Goal: Task Accomplishment & Management: Complete application form

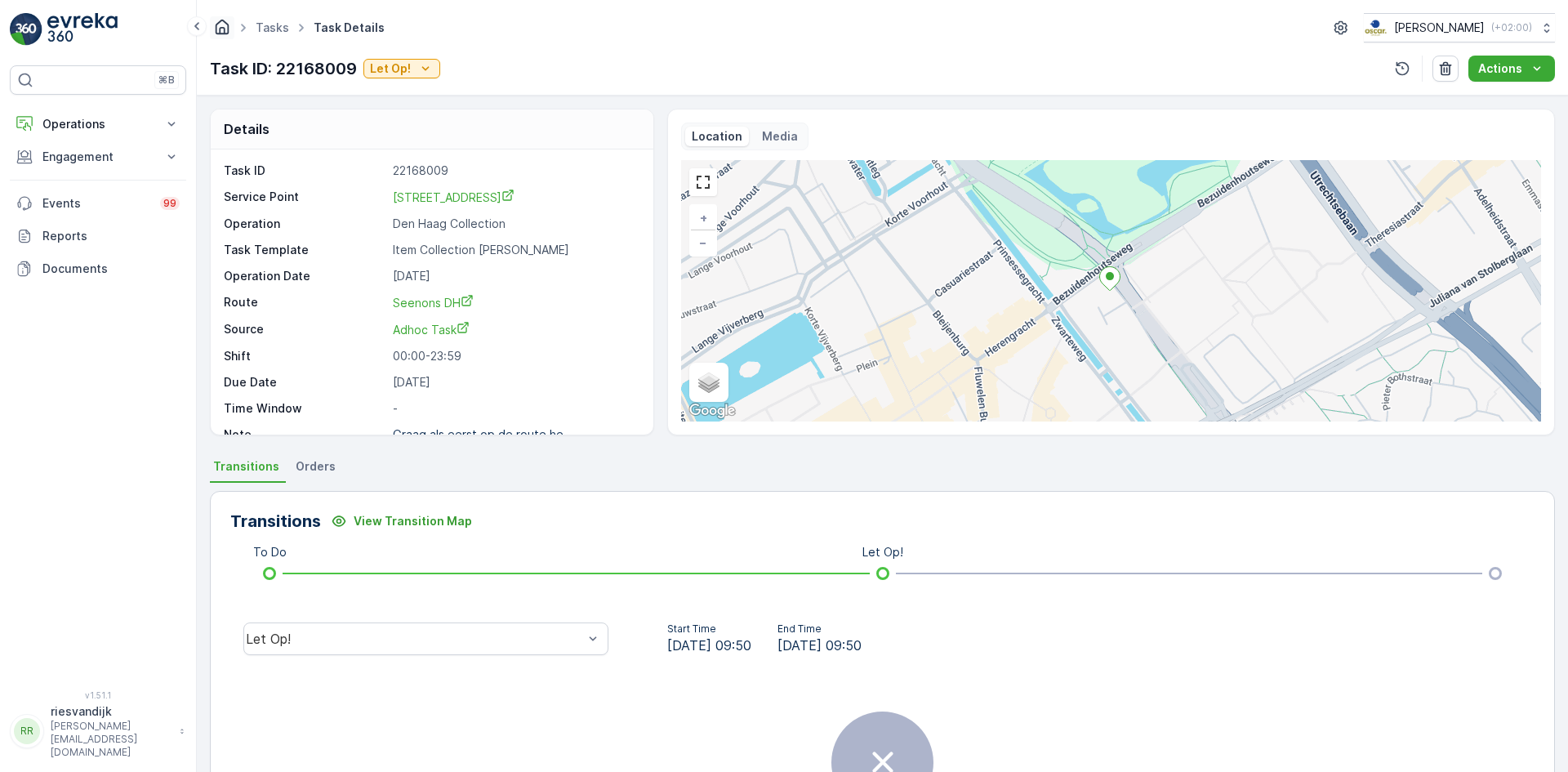
click at [223, 34] on icon "Homepage" at bounding box center [222, 27] width 18 height 18
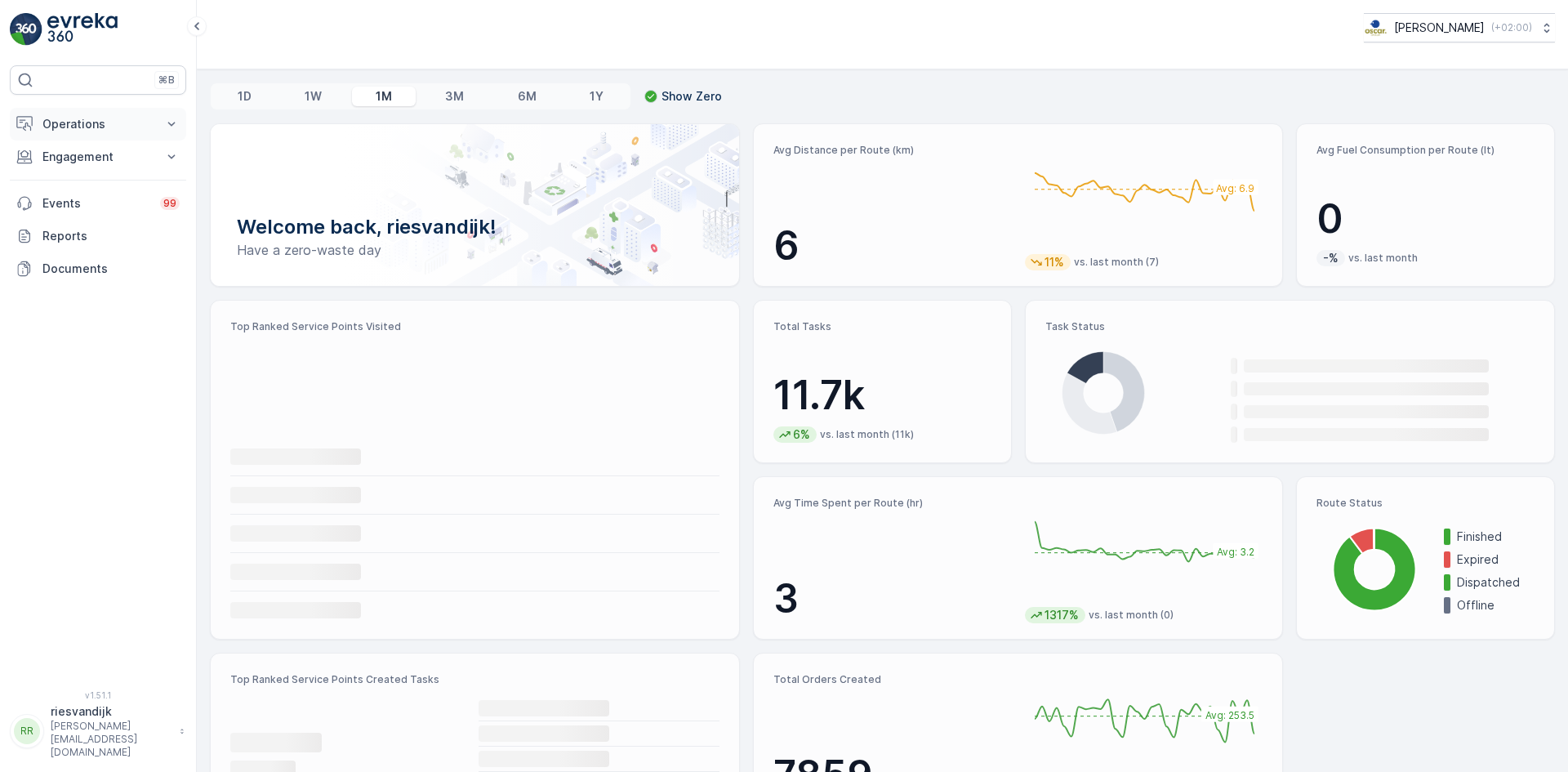
click at [119, 125] on p "Operations" at bounding box center [98, 124] width 111 height 17
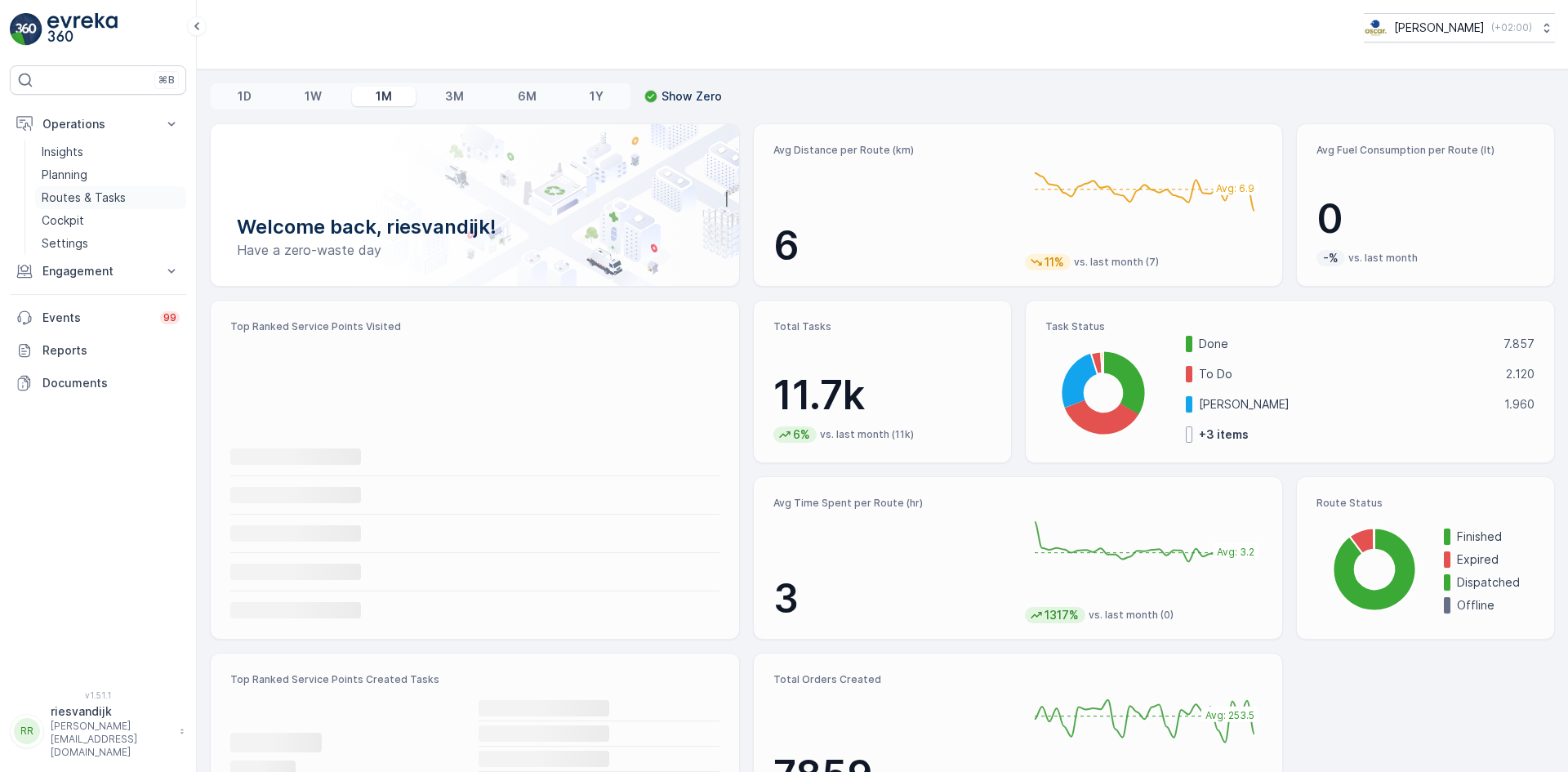
click at [107, 193] on p "Routes & Tasks" at bounding box center [84, 197] width 84 height 17
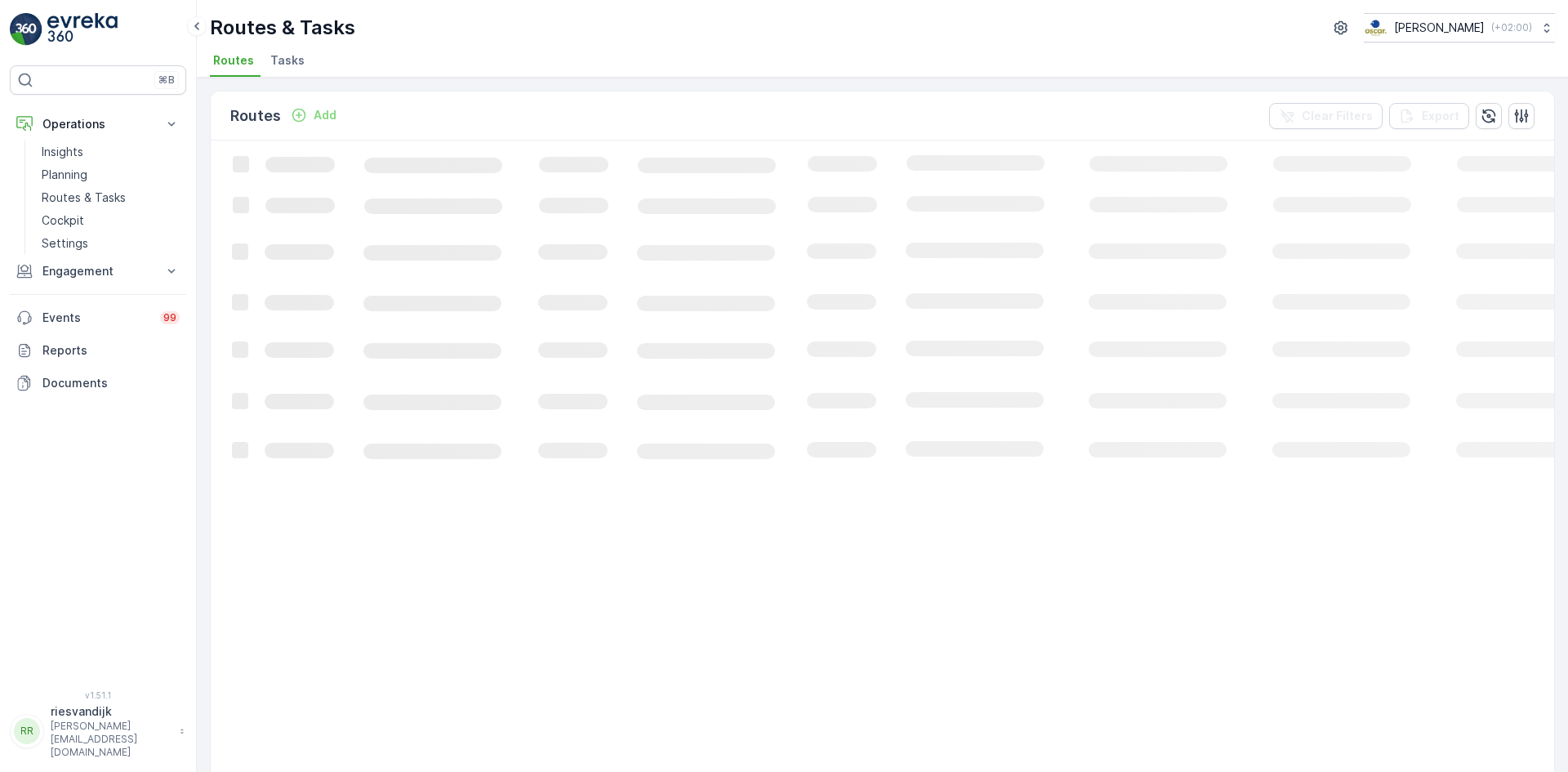
click at [292, 61] on span "Tasks" at bounding box center [287, 60] width 34 height 17
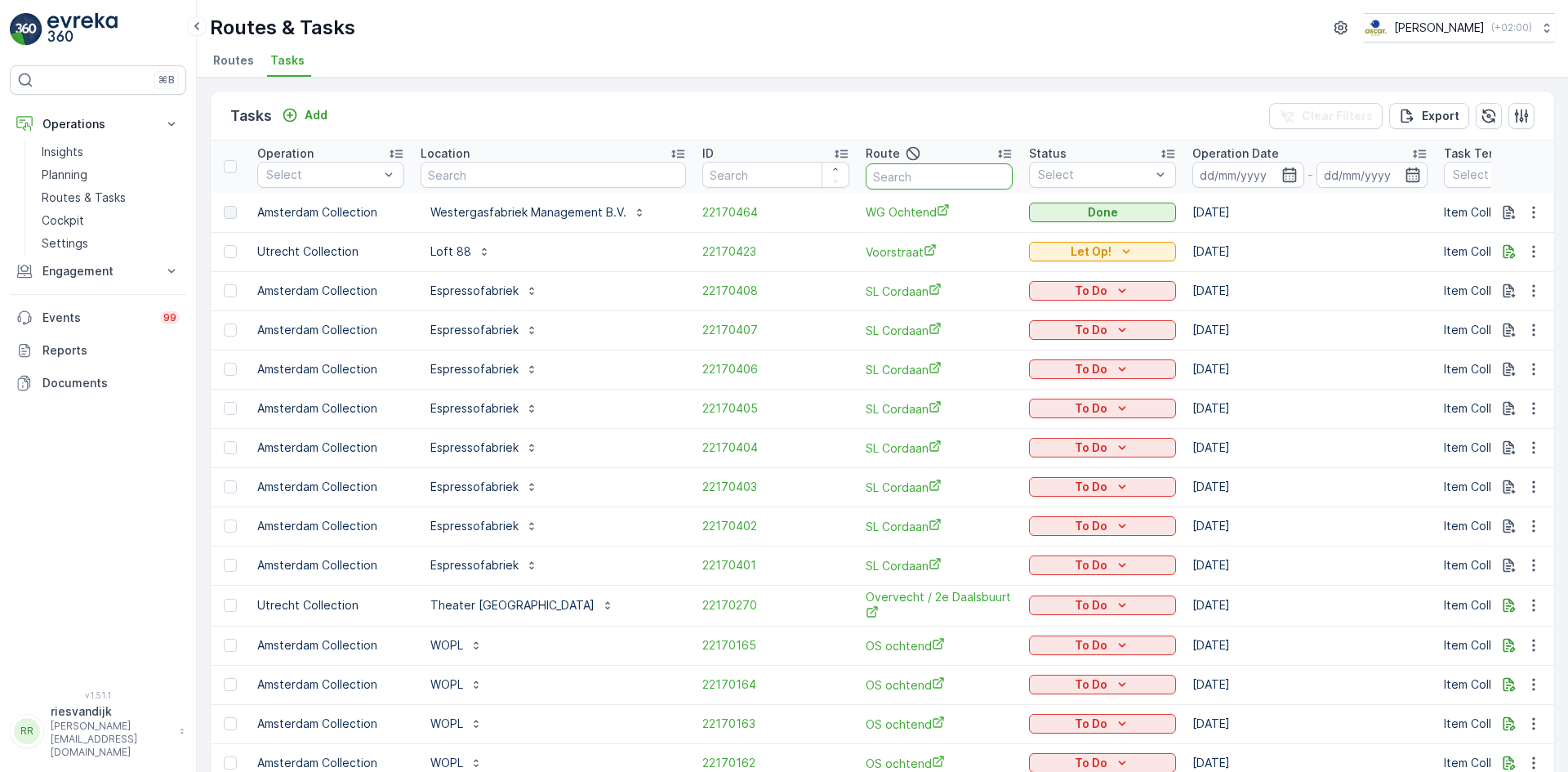
click at [900, 174] on input "text" at bounding box center [939, 176] width 147 height 26
type input "wg"
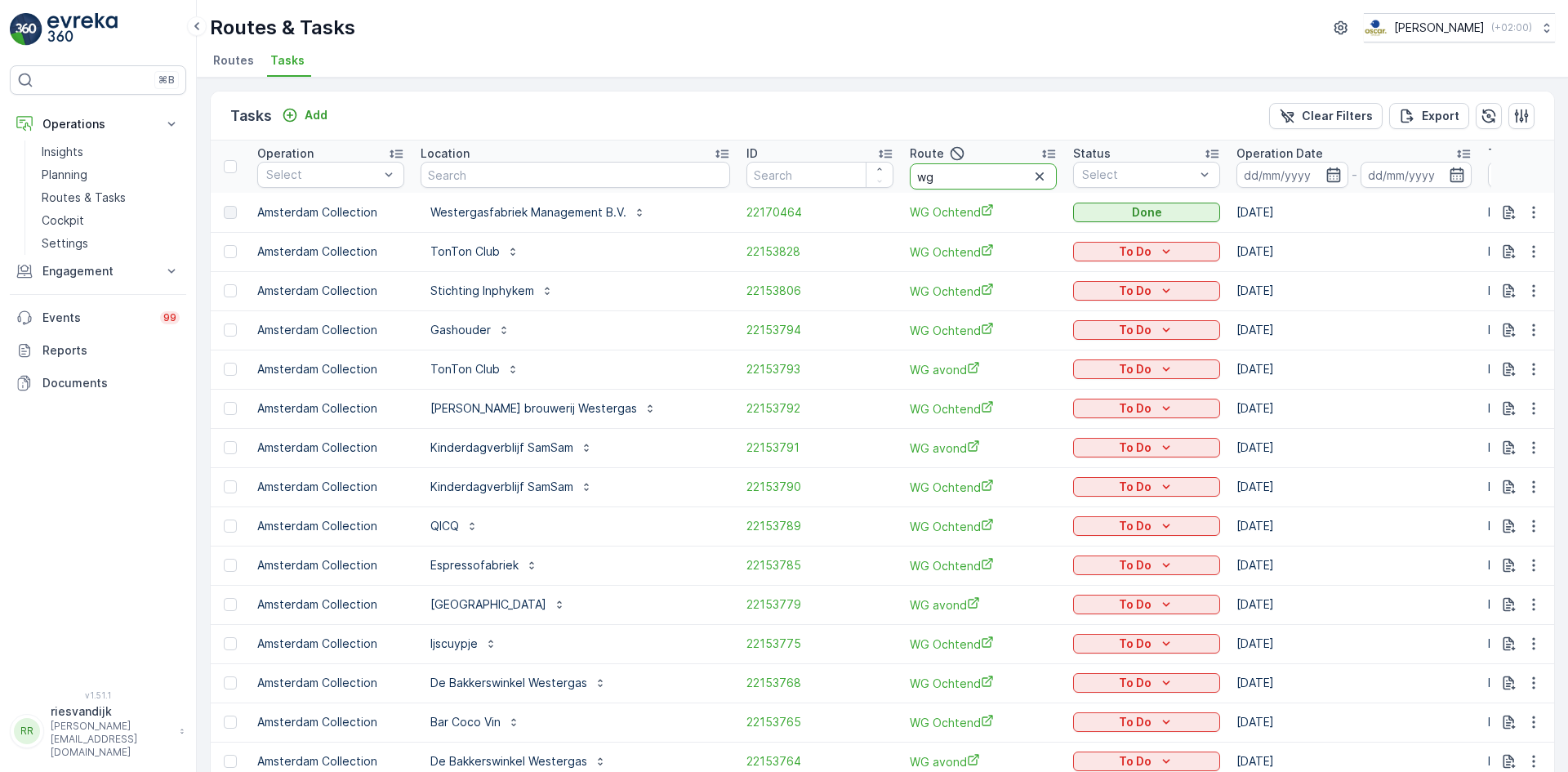
click at [910, 173] on input "wg" at bounding box center [983, 176] width 147 height 26
type input "wg a"
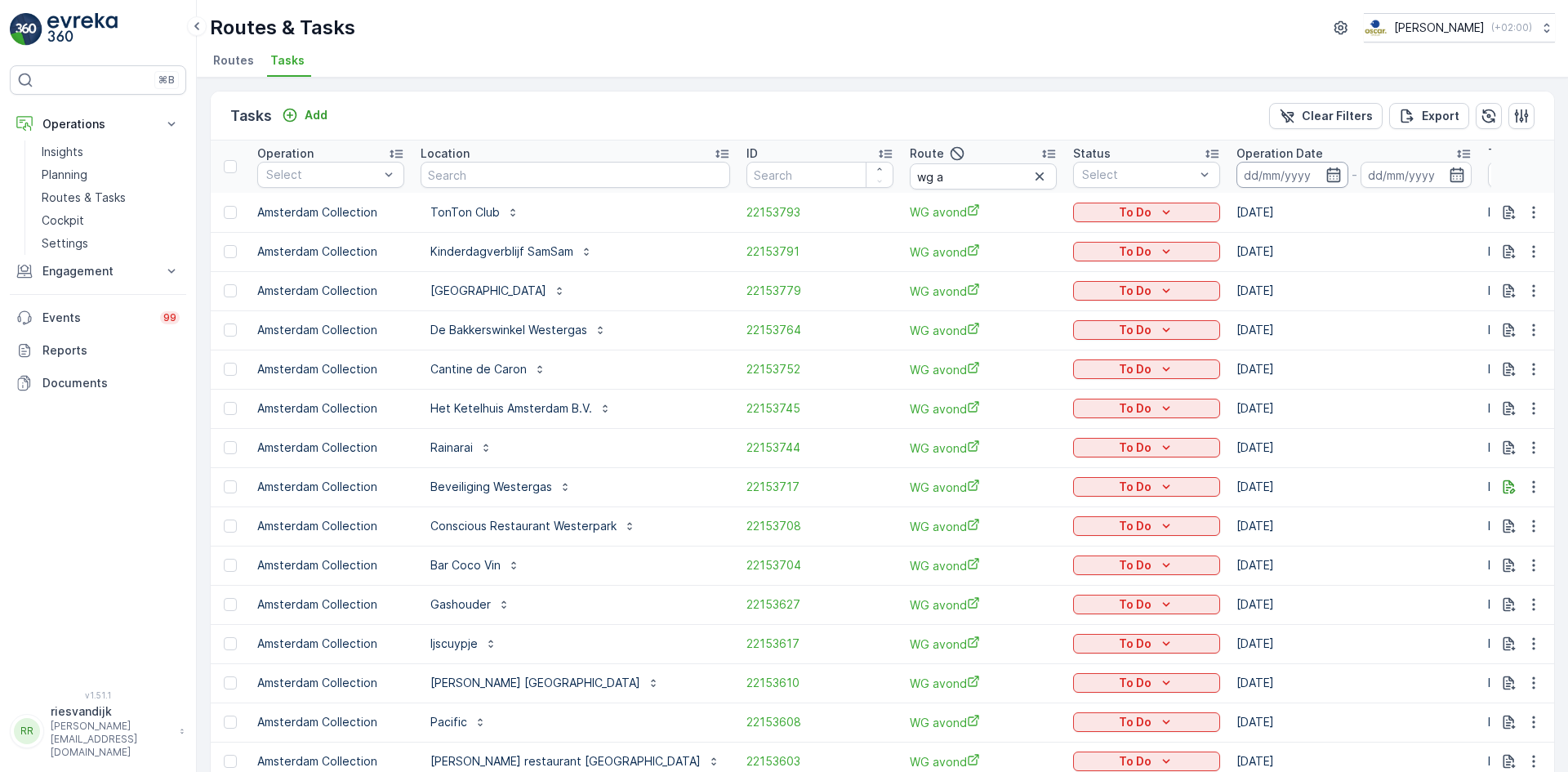
click at [1236, 174] on input at bounding box center [1292, 174] width 112 height 26
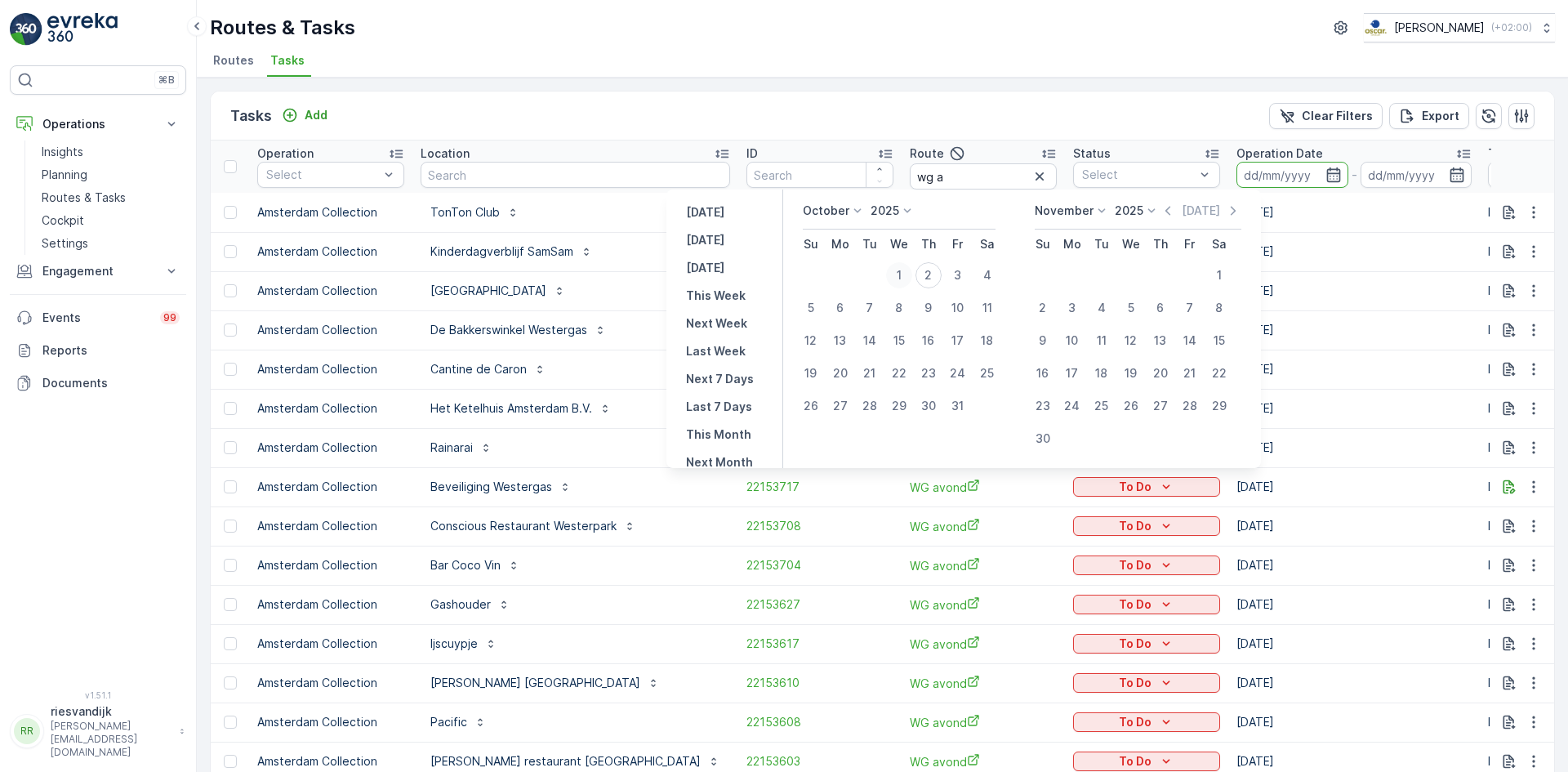
click at [908, 275] on div "1" at bounding box center [900, 275] width 26 height 26
type input "[DATE]"
click at [1003, 96] on div "Tasks Add Clear Filters Export" at bounding box center [883, 116] width 1344 height 49
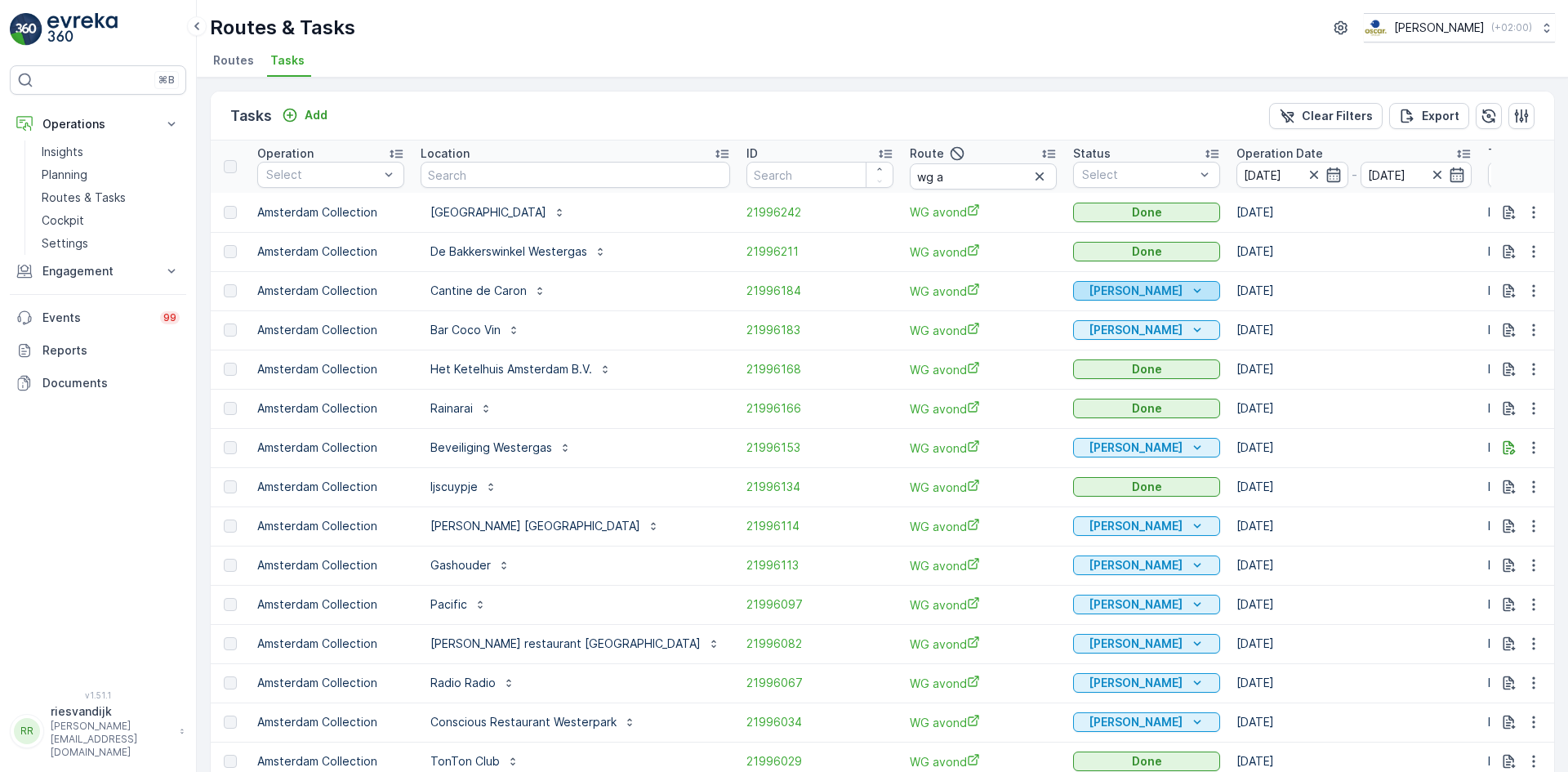
click at [1189, 292] on icon "Geen Afval" at bounding box center [1197, 290] width 17 height 17
click at [1189, 294] on icon "Geen Afval" at bounding box center [1197, 290] width 17 height 17
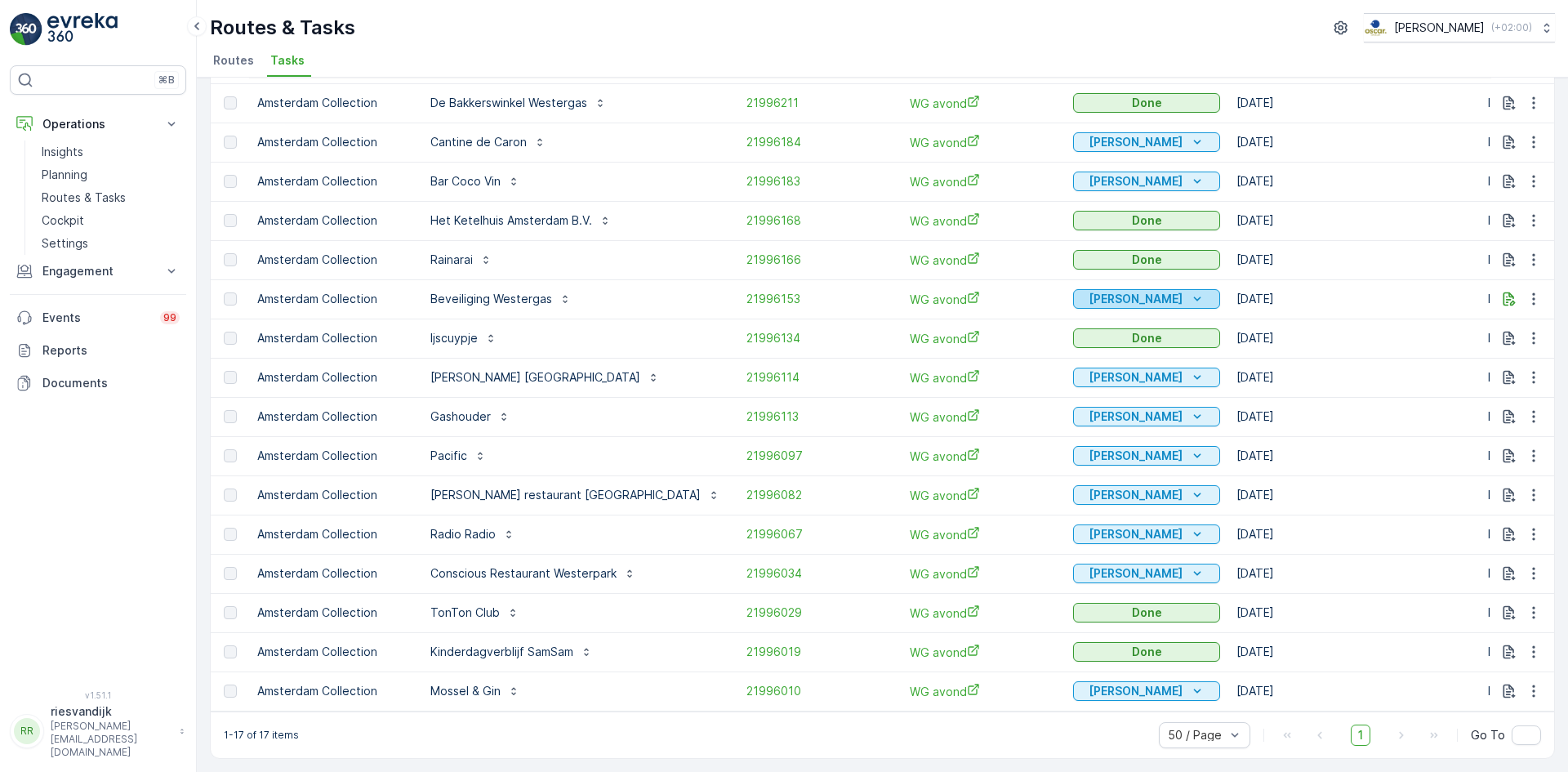
scroll to position [75, 0]
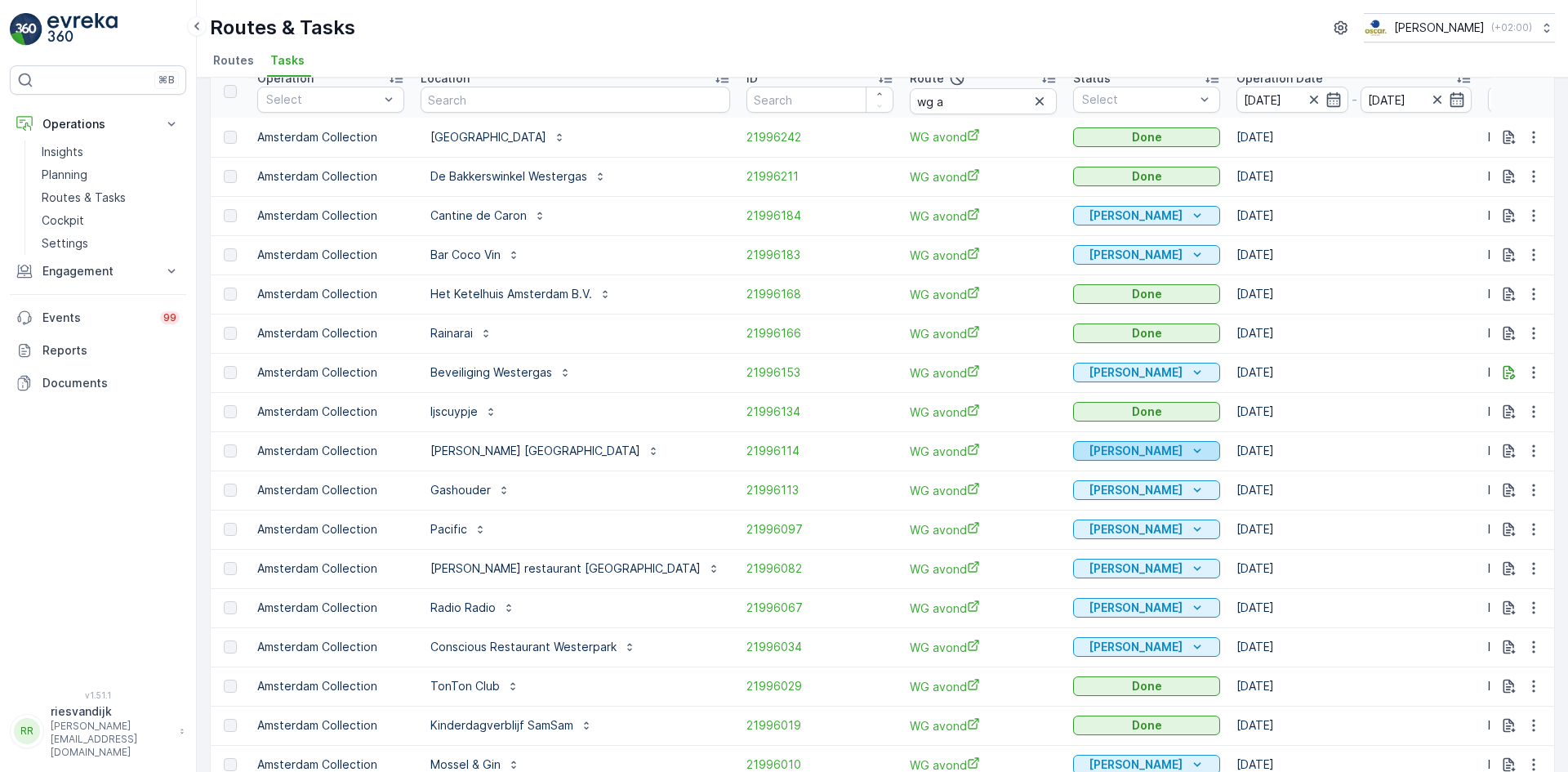
click at [1189, 449] on icon "Geen Afval" at bounding box center [1197, 450] width 17 height 17
click at [1105, 447] on div "[PERSON_NAME]" at bounding box center [1147, 450] width 134 height 17
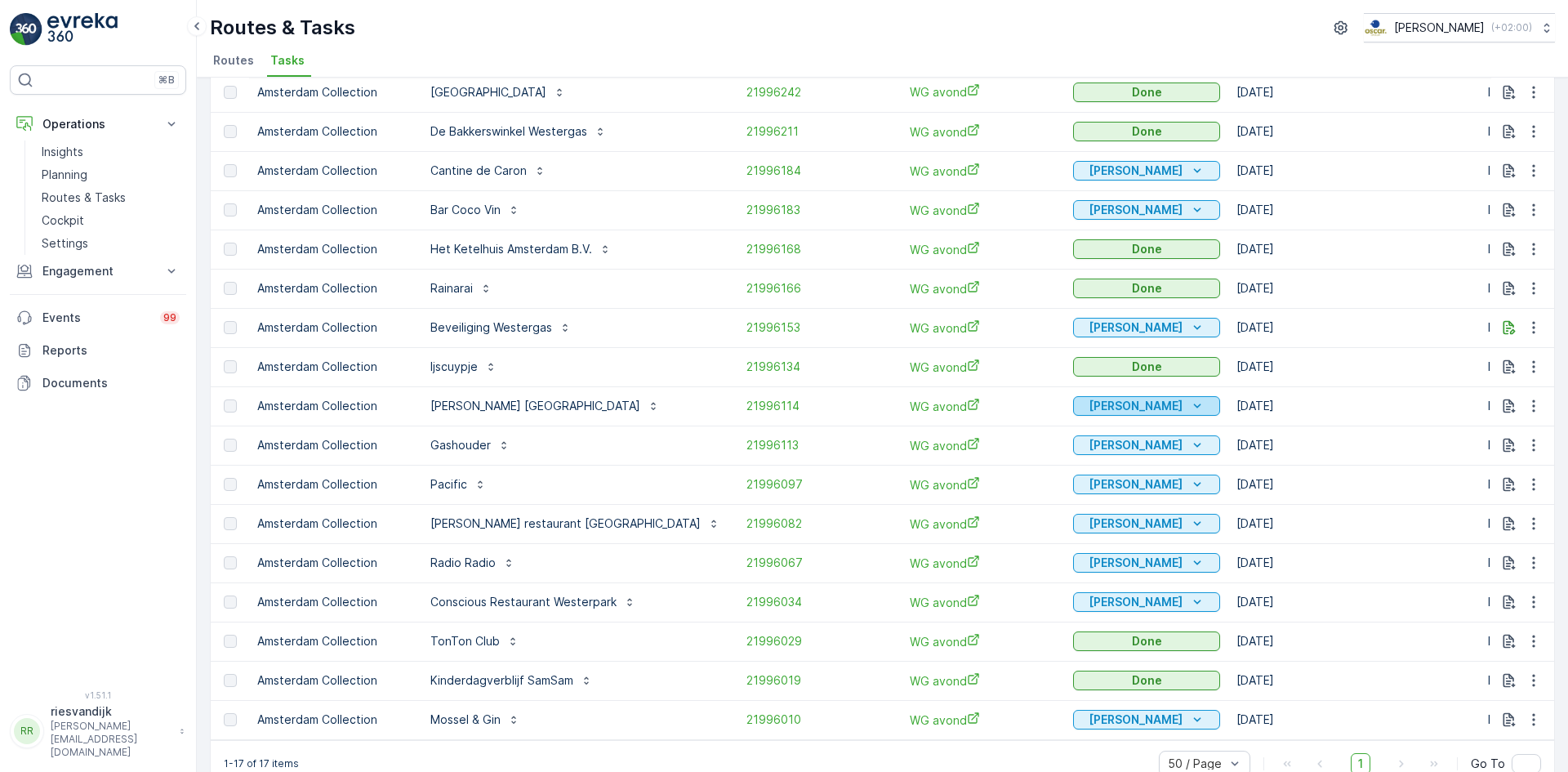
scroll to position [157, 0]
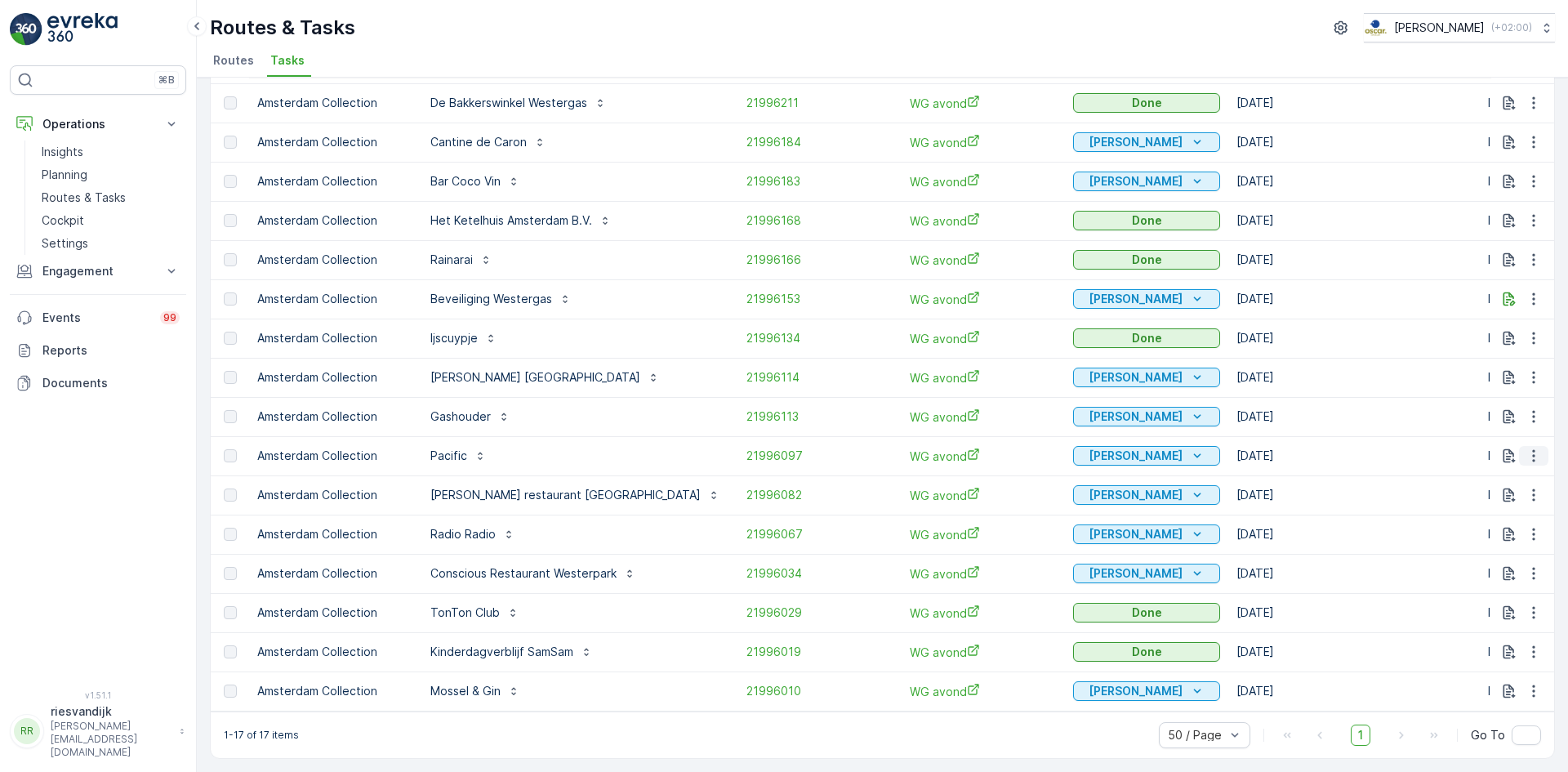
click at [1529, 447] on icon "button" at bounding box center [1534, 455] width 17 height 17
click at [1528, 474] on span "See More Details" at bounding box center [1514, 472] width 95 height 17
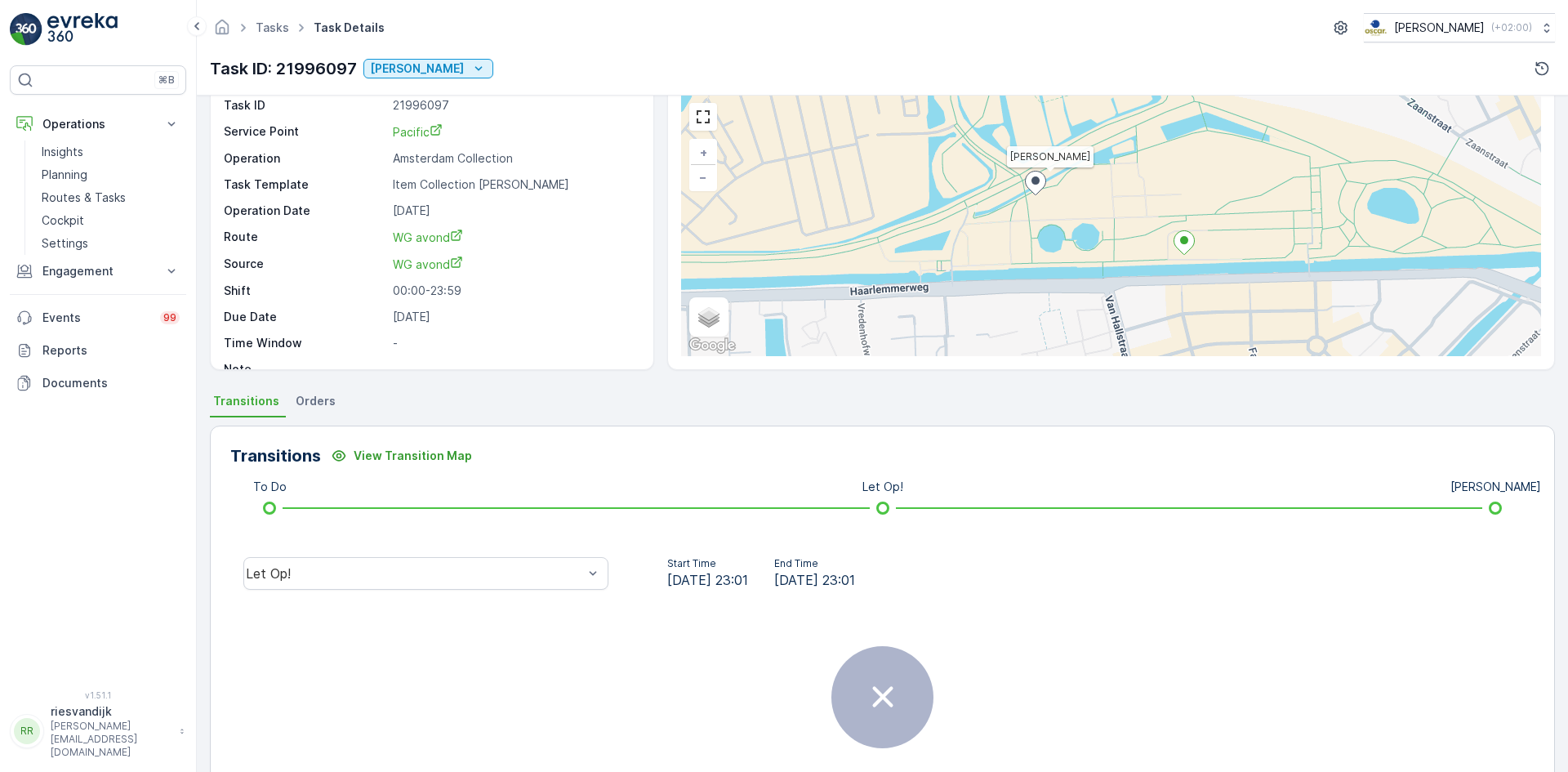
scroll to position [163, 0]
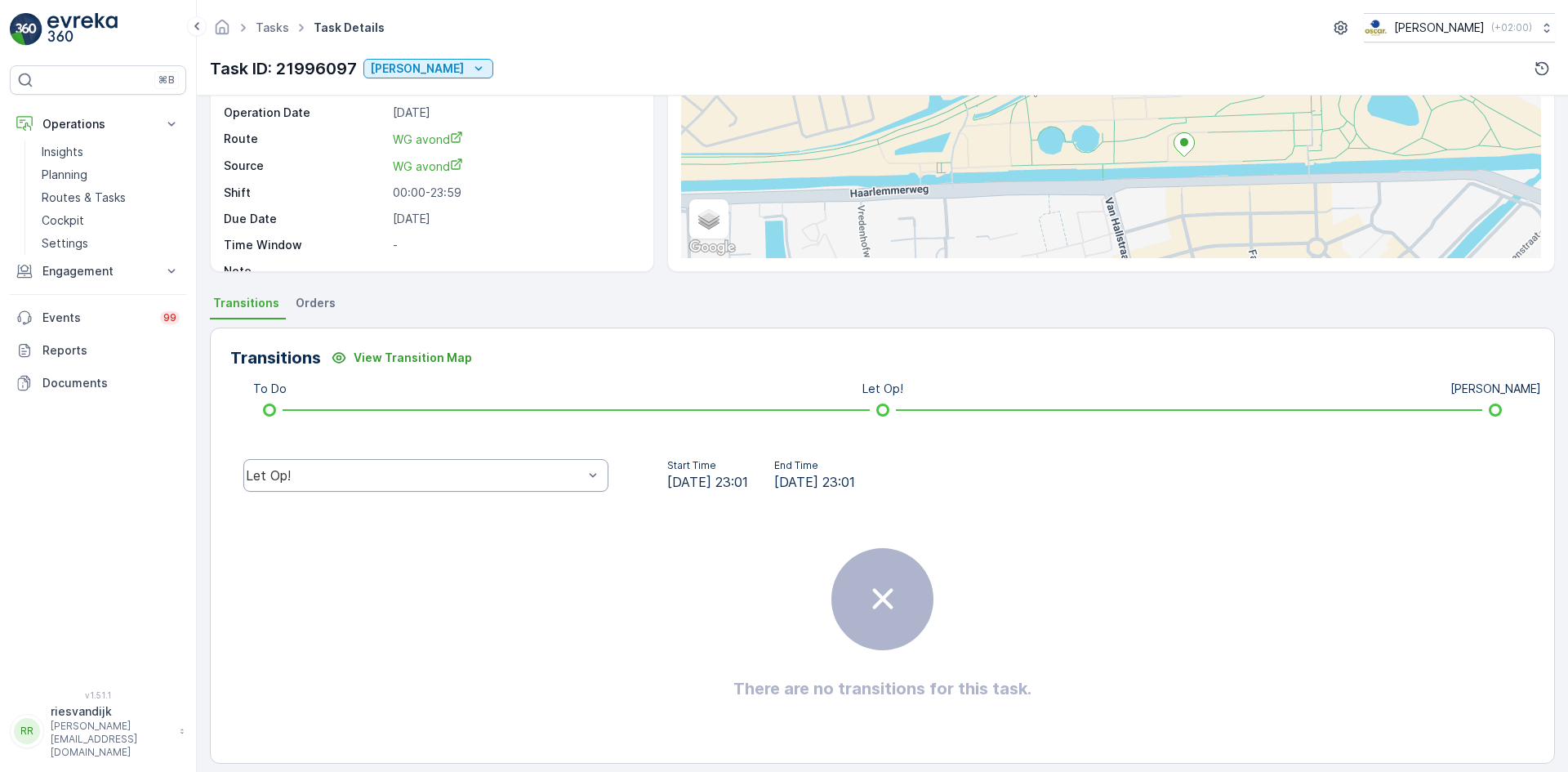
click at [415, 461] on div "Let Op!" at bounding box center [426, 475] width 365 height 32
click at [311, 354] on div "Done" at bounding box center [426, 352] width 346 height 15
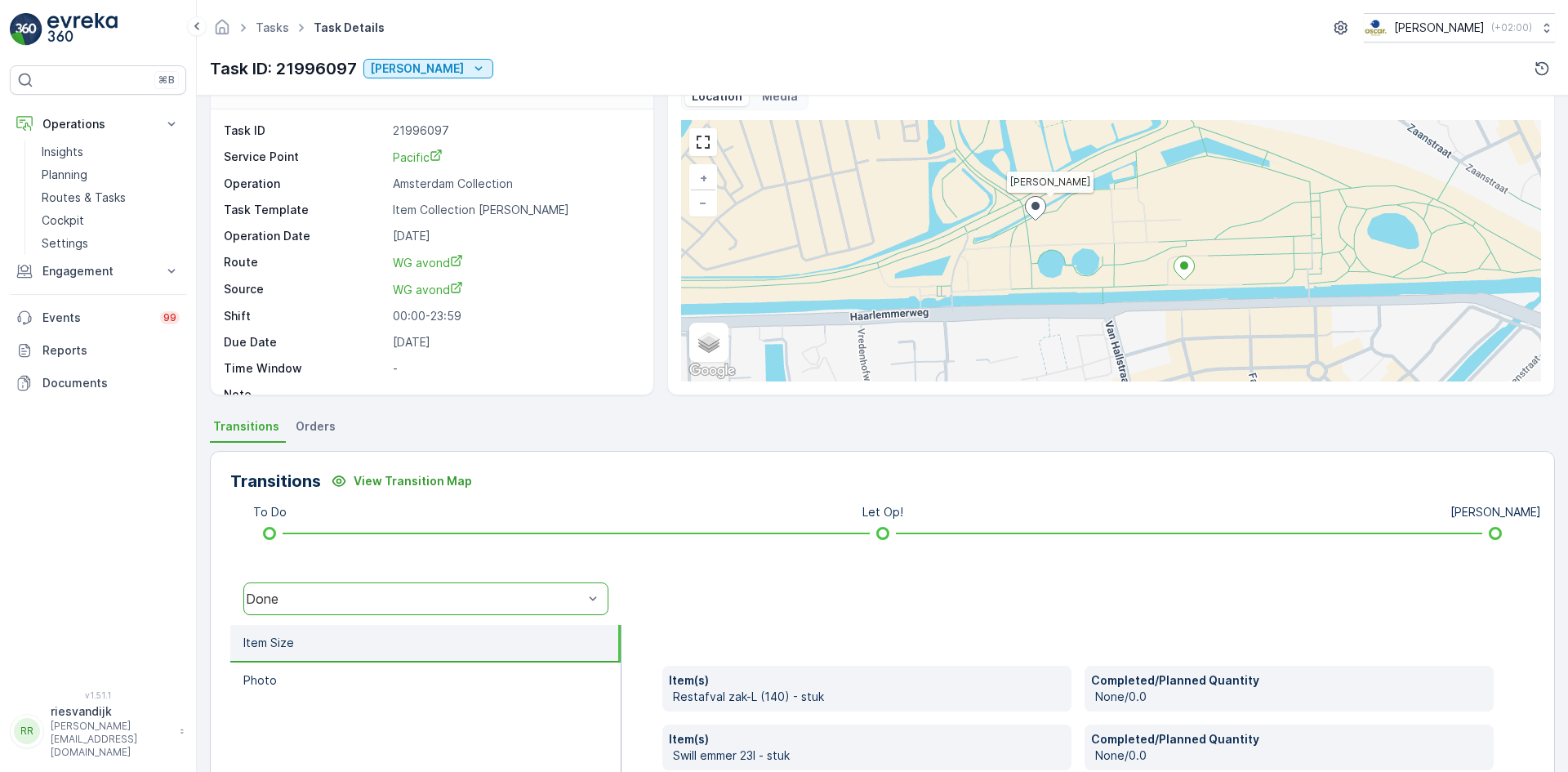
scroll to position [0, 0]
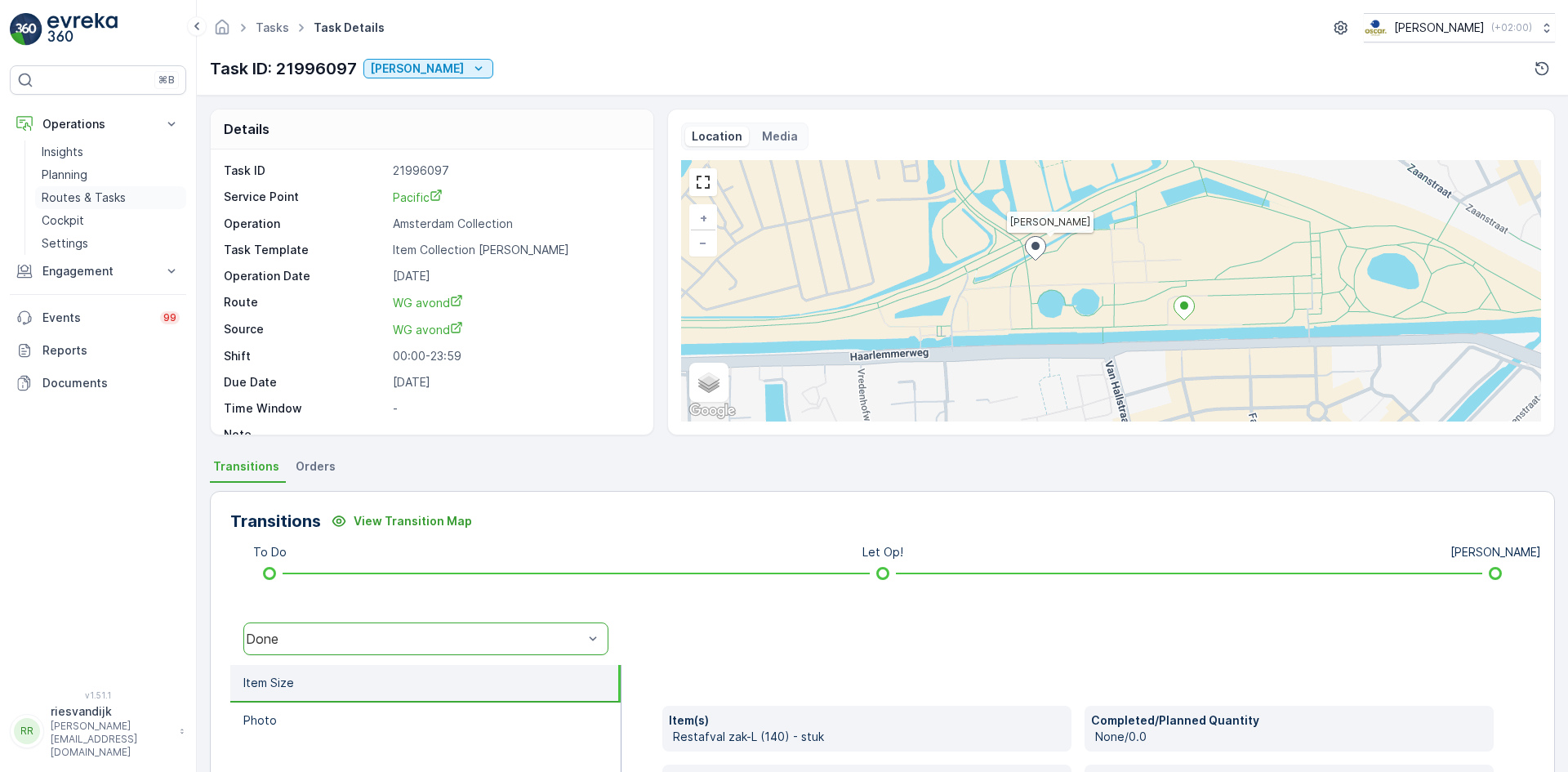
click at [73, 203] on p "Routes & Tasks" at bounding box center [84, 197] width 84 height 17
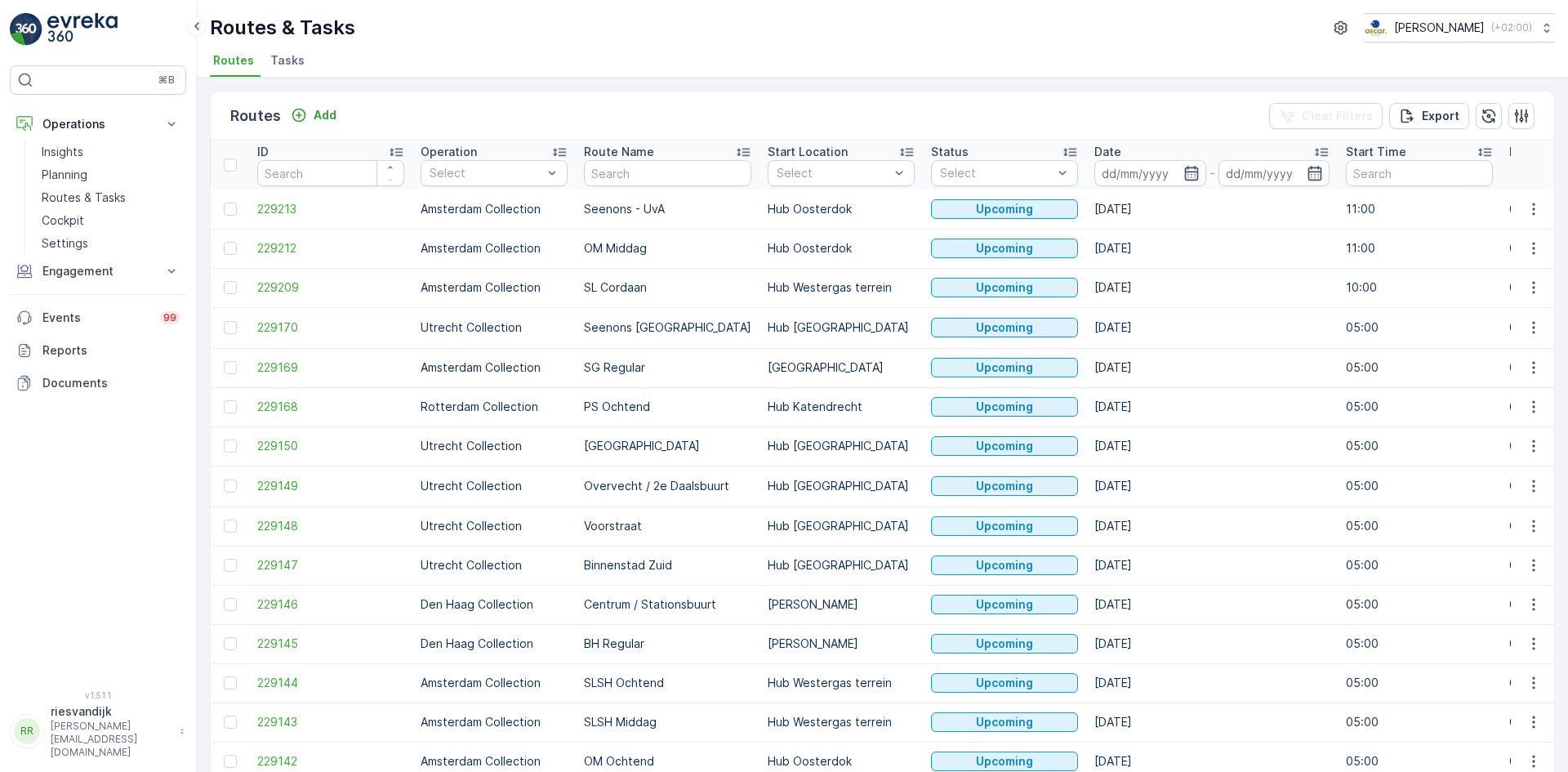
click at [289, 58] on span "Tasks" at bounding box center [287, 60] width 34 height 17
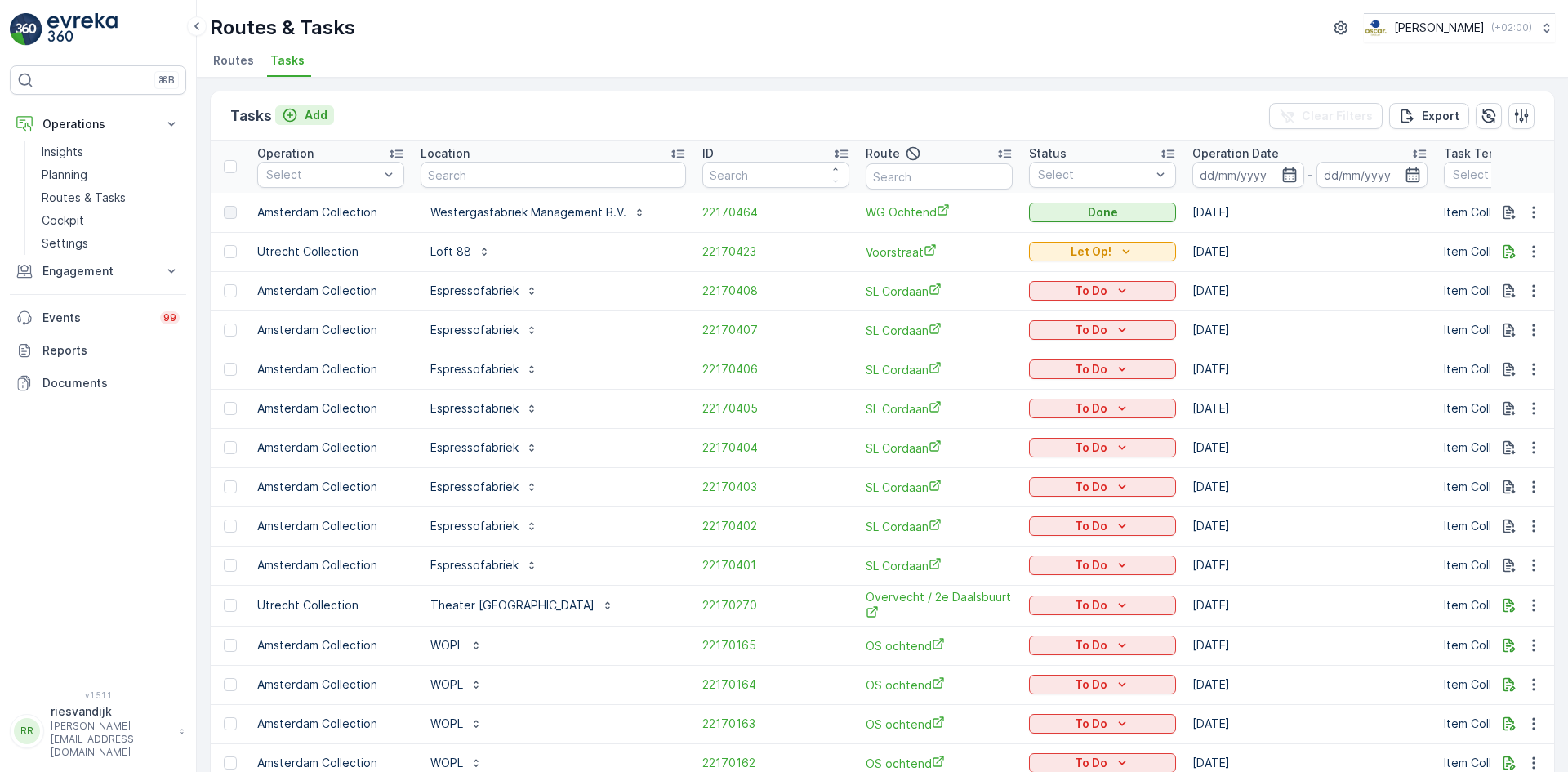
click at [314, 116] on p "Add" at bounding box center [316, 115] width 23 height 17
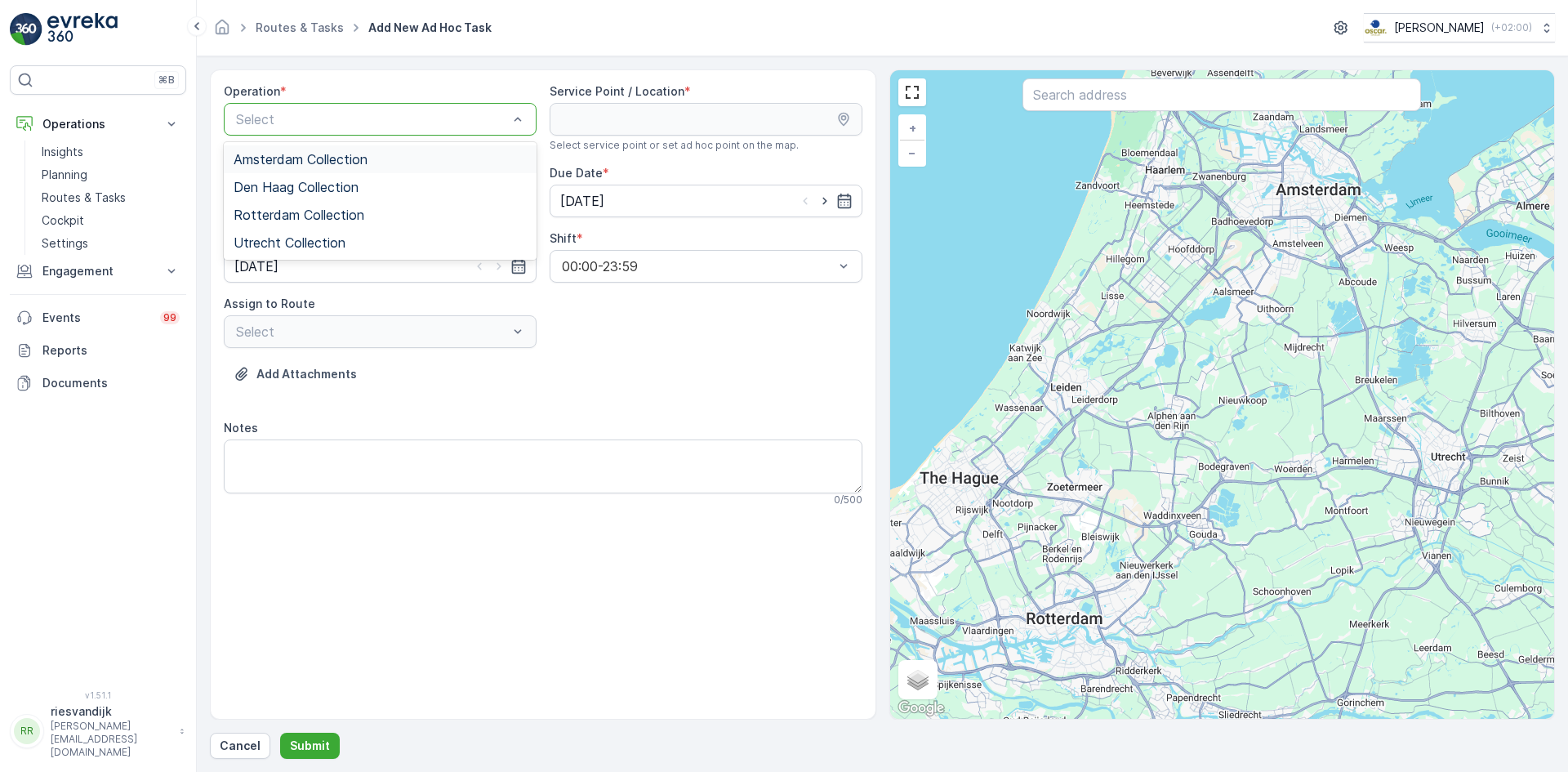
click at [319, 156] on span "Amsterdam Collection" at bounding box center [301, 159] width 134 height 15
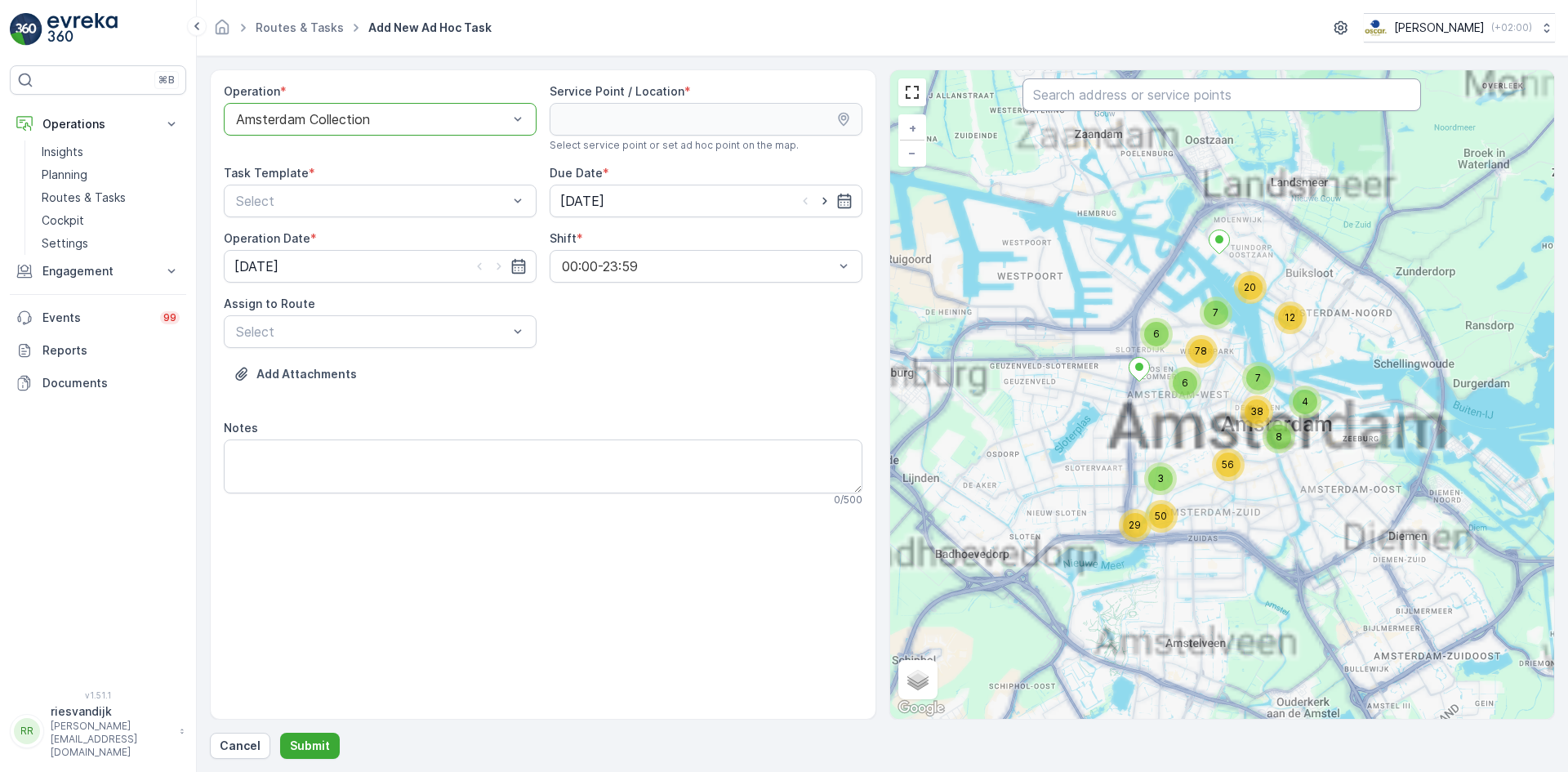
click at [1202, 110] on input "text" at bounding box center [1222, 94] width 399 height 32
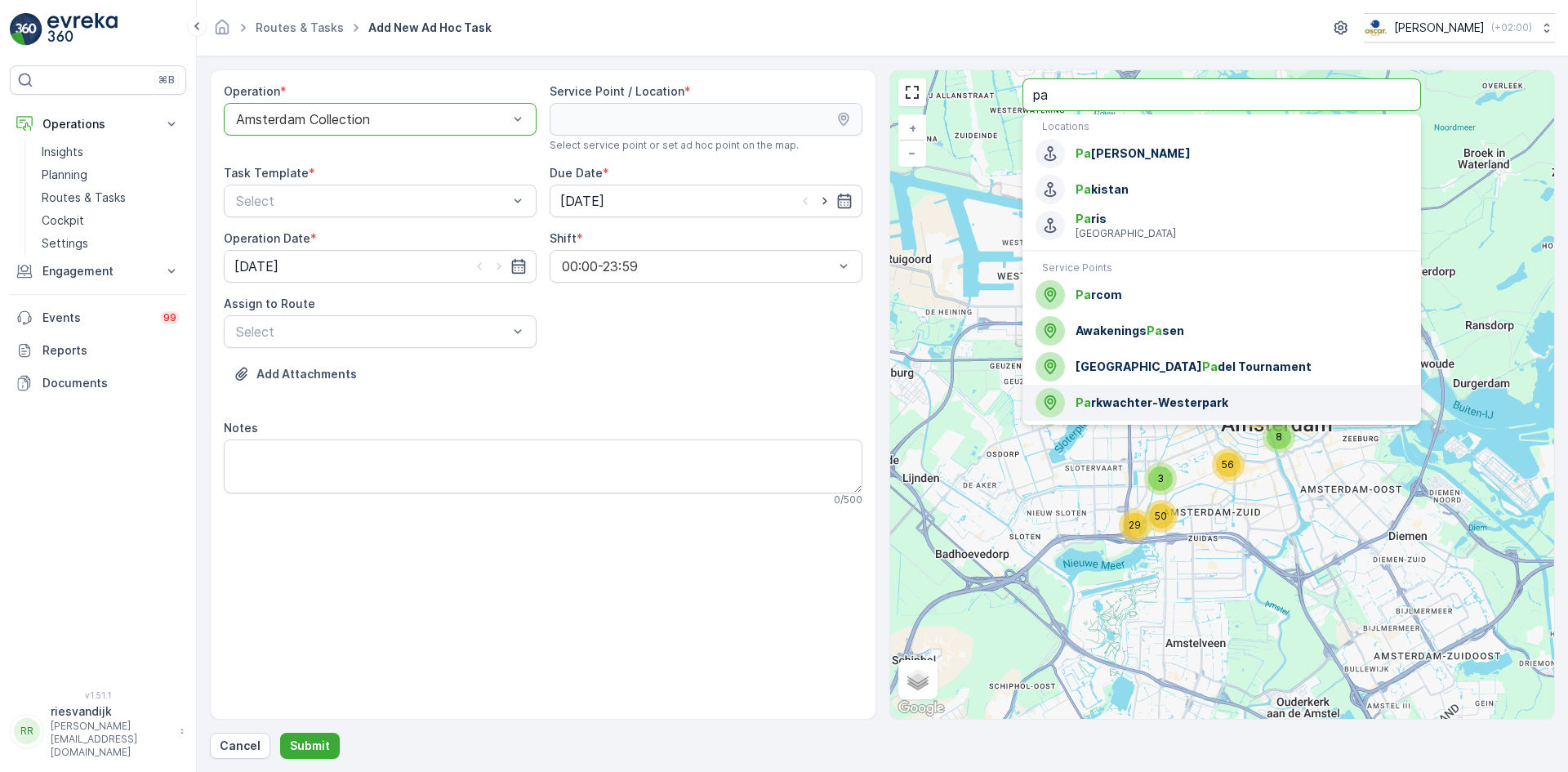
type input "pa"
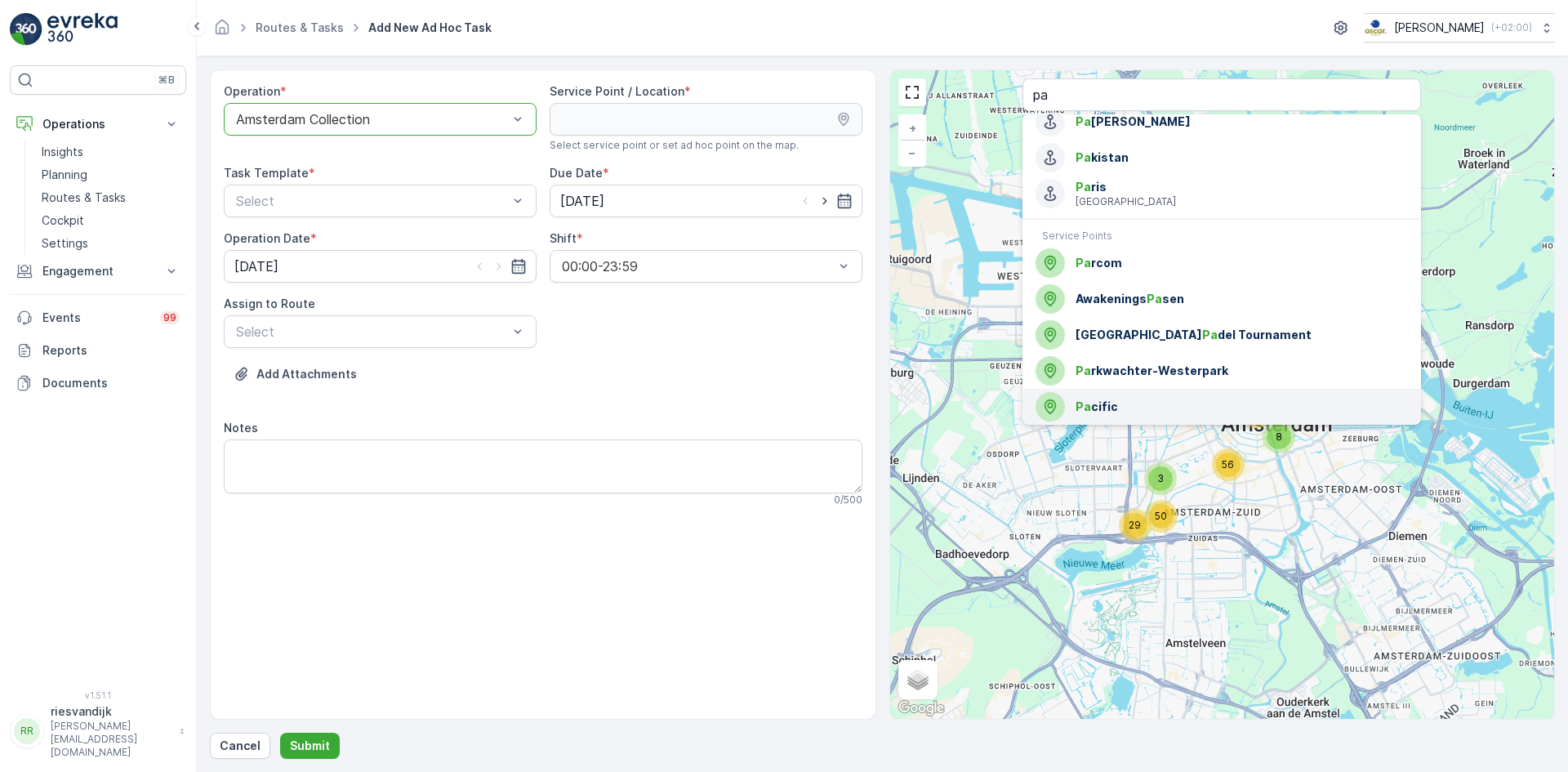
click at [1153, 408] on span "Pa cific" at bounding box center [1242, 406] width 332 height 17
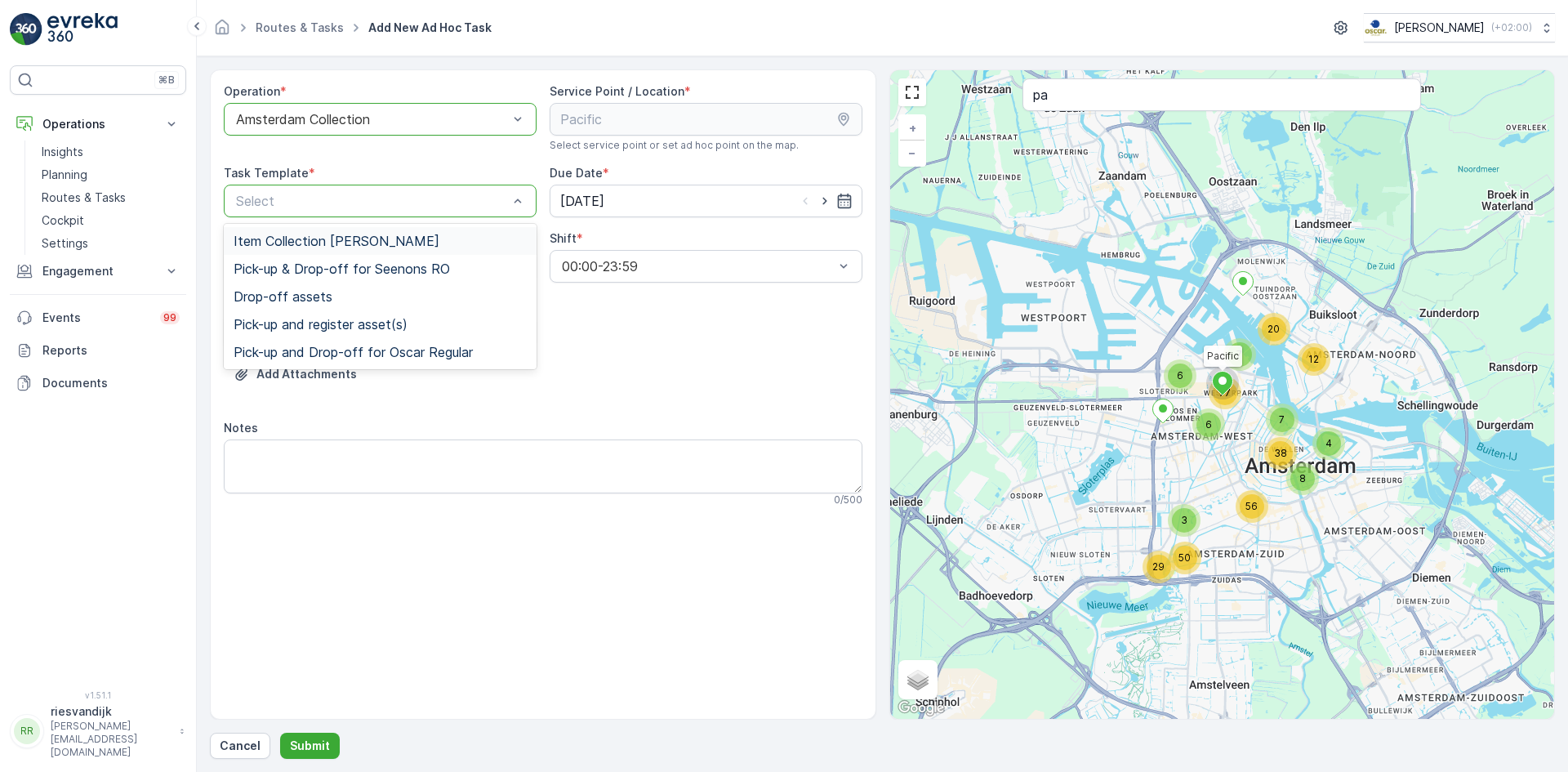
click at [286, 235] on span "Item Collection [PERSON_NAME]" at bounding box center [337, 241] width 206 height 15
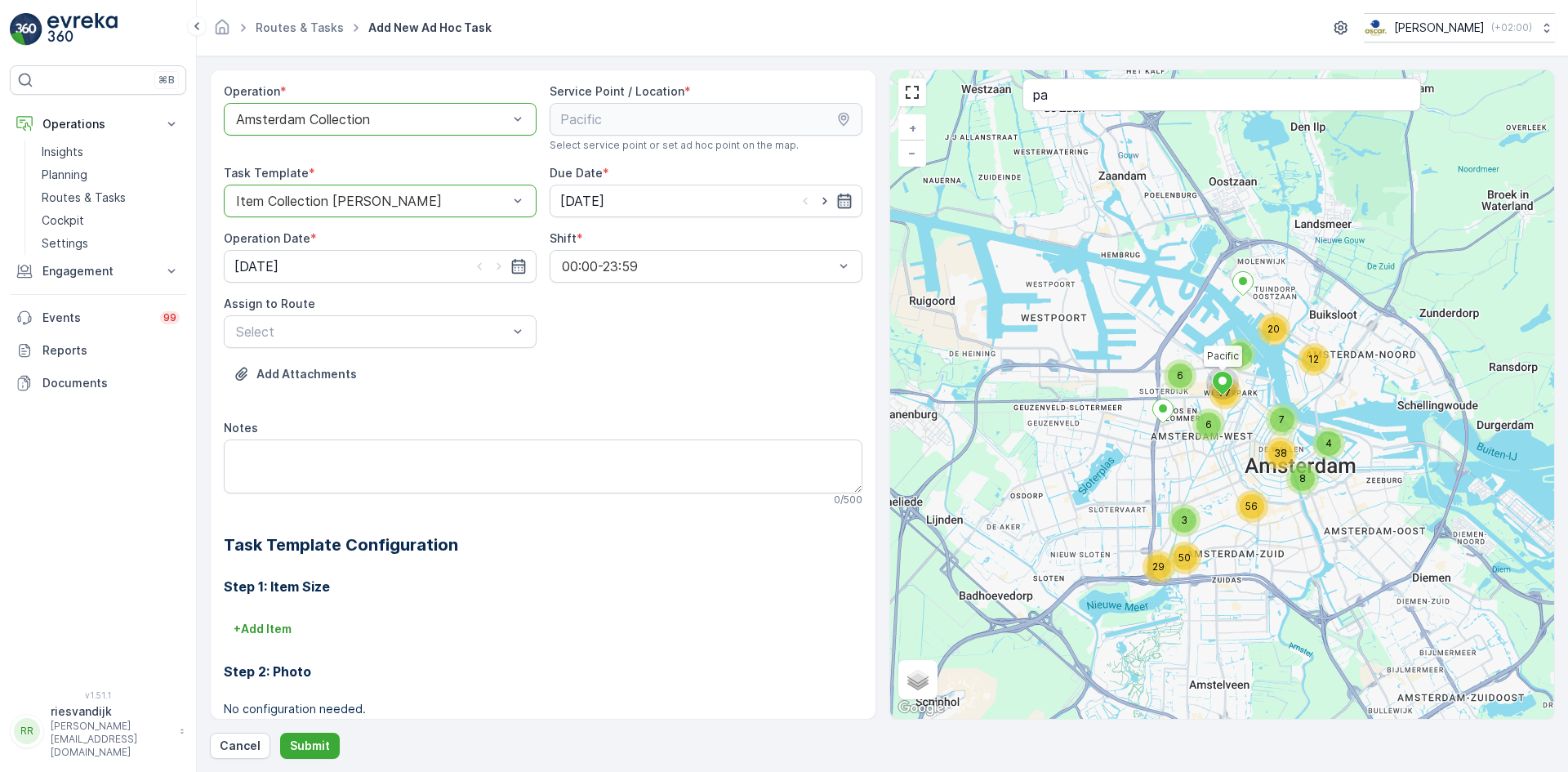
click at [846, 204] on icon "button" at bounding box center [845, 201] width 17 height 17
click at [807, 317] on div "Operation * option Amsterdam Collection, selected. Amsterdam Collection Service…" at bounding box center [543, 488] width 639 height 810
click at [517, 261] on icon "button" at bounding box center [518, 266] width 14 height 15
click at [846, 206] on icon "button" at bounding box center [844, 201] width 14 height 15
click at [805, 405] on div "Add Attachments" at bounding box center [543, 384] width 639 height 45
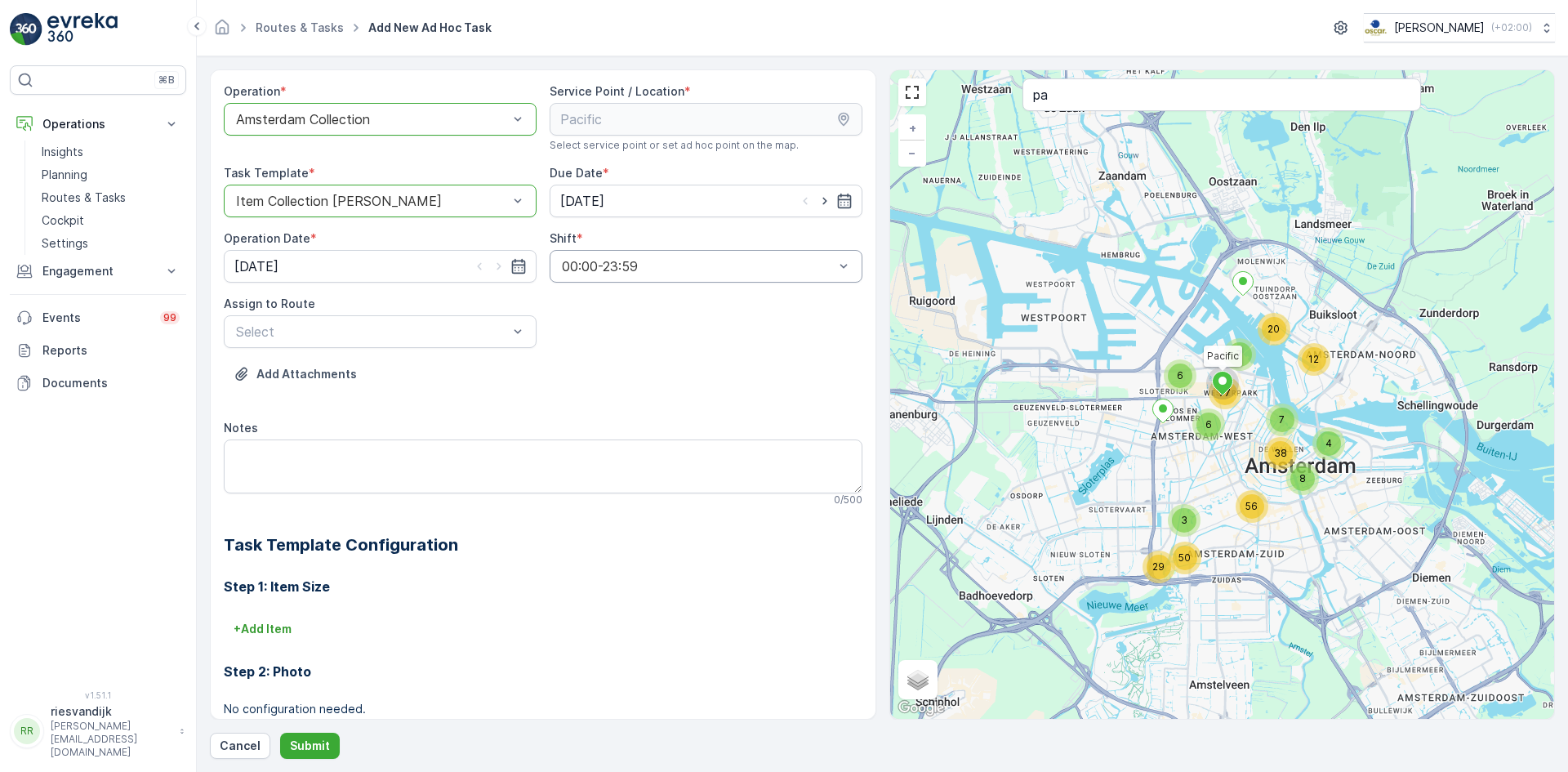
click at [722, 331] on div "Operation * option Amsterdam Collection, selected. Amsterdam Collection Service…" at bounding box center [543, 488] width 639 height 810
click at [687, 385] on div "Add Attachments" at bounding box center [543, 384] width 639 height 45
click at [198, 31] on icon at bounding box center [196, 26] width 18 height 19
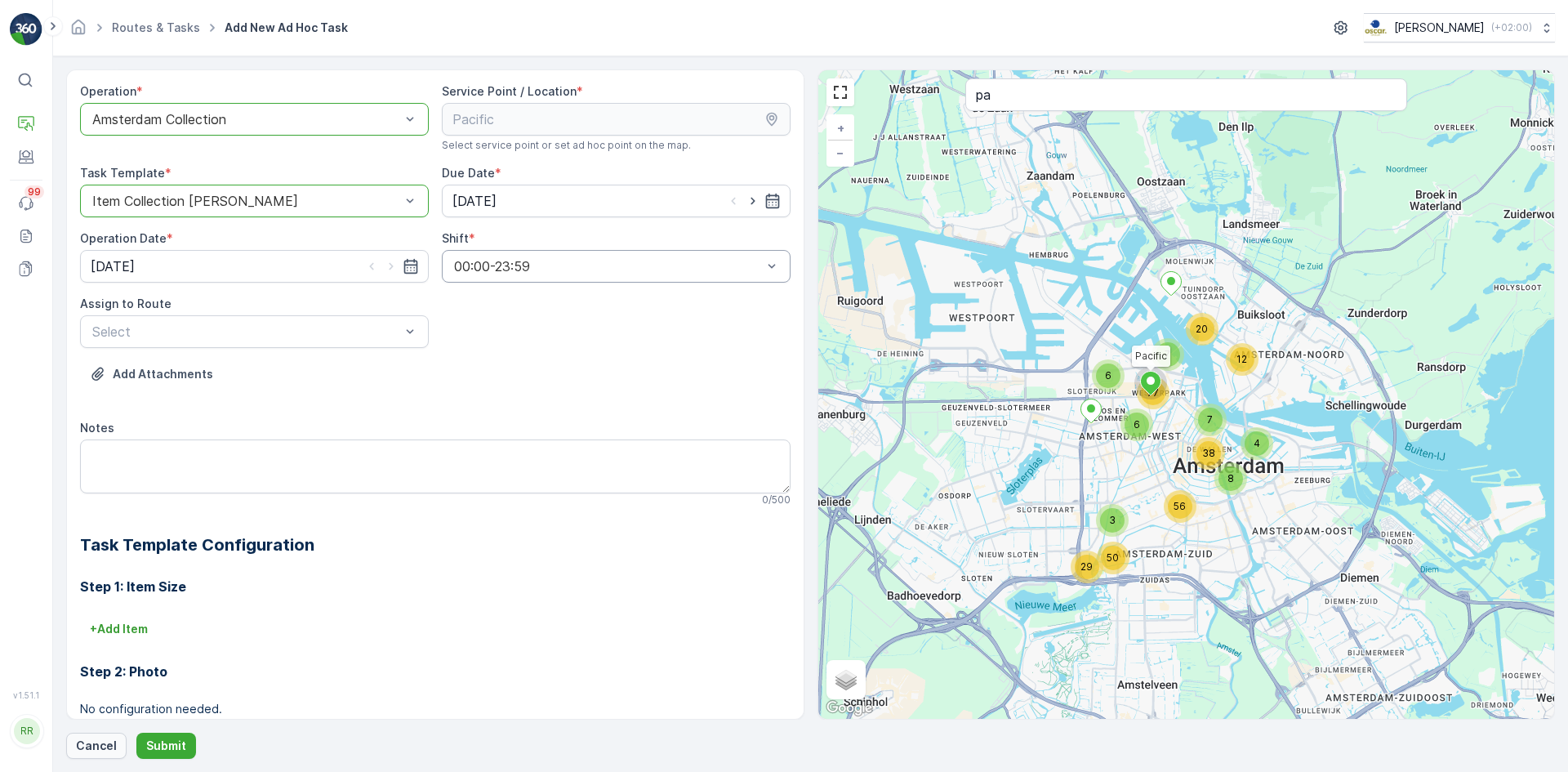
click at [84, 741] on p "Cancel" at bounding box center [96, 745] width 41 height 17
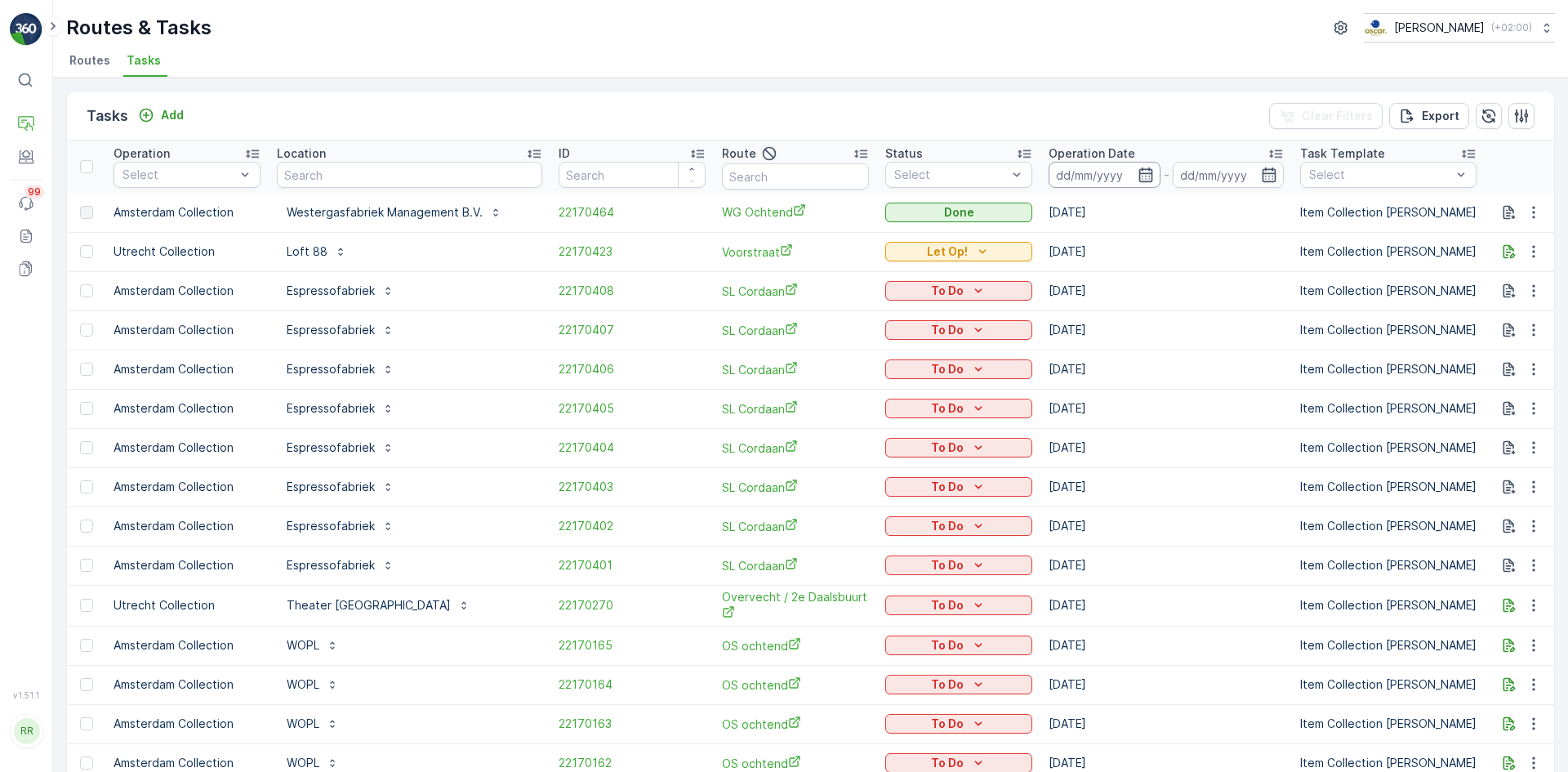
click at [1125, 180] on input at bounding box center [1105, 174] width 112 height 26
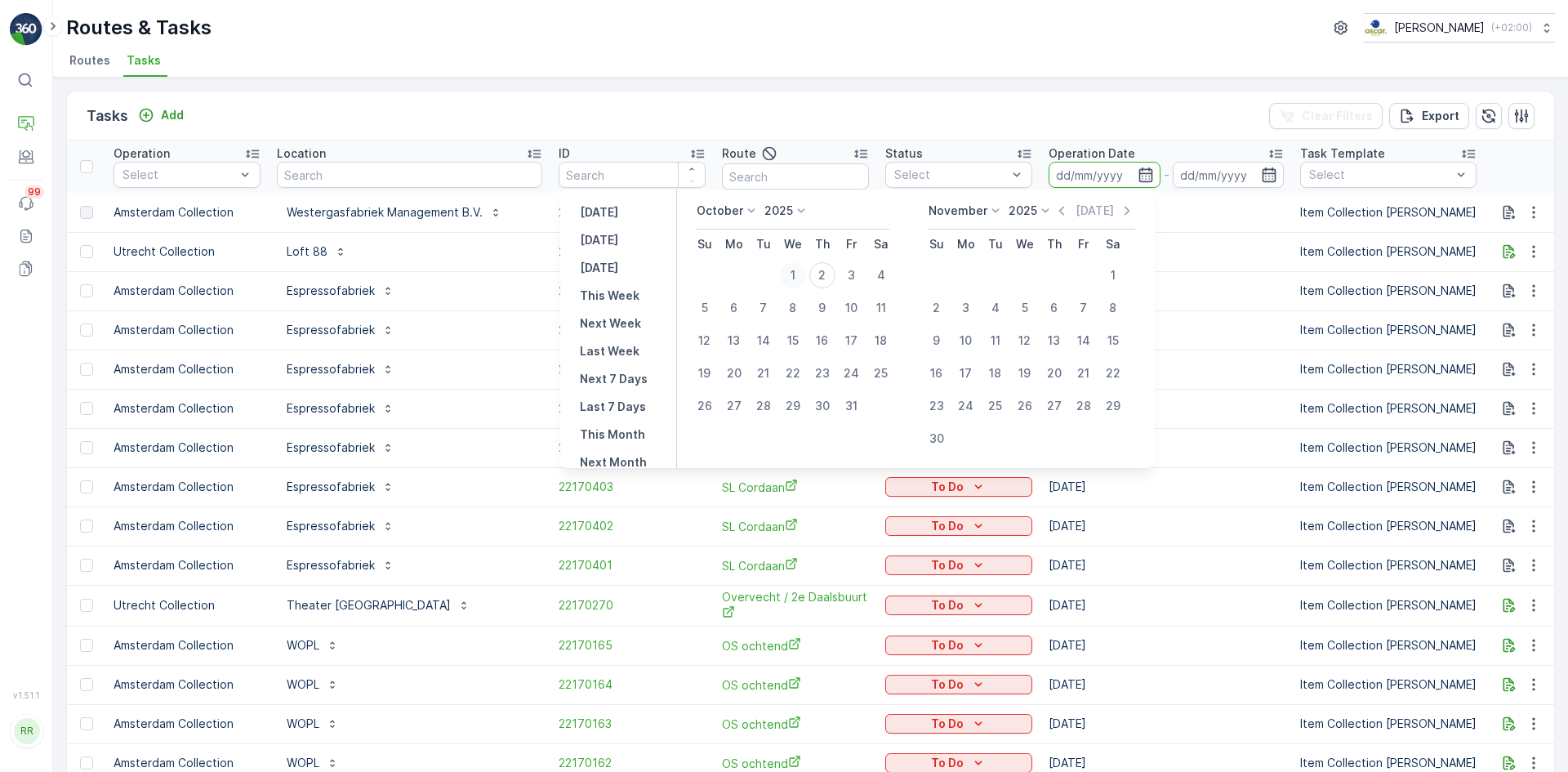
click at [798, 279] on div "1" at bounding box center [793, 275] width 26 height 26
type input "[DATE]"
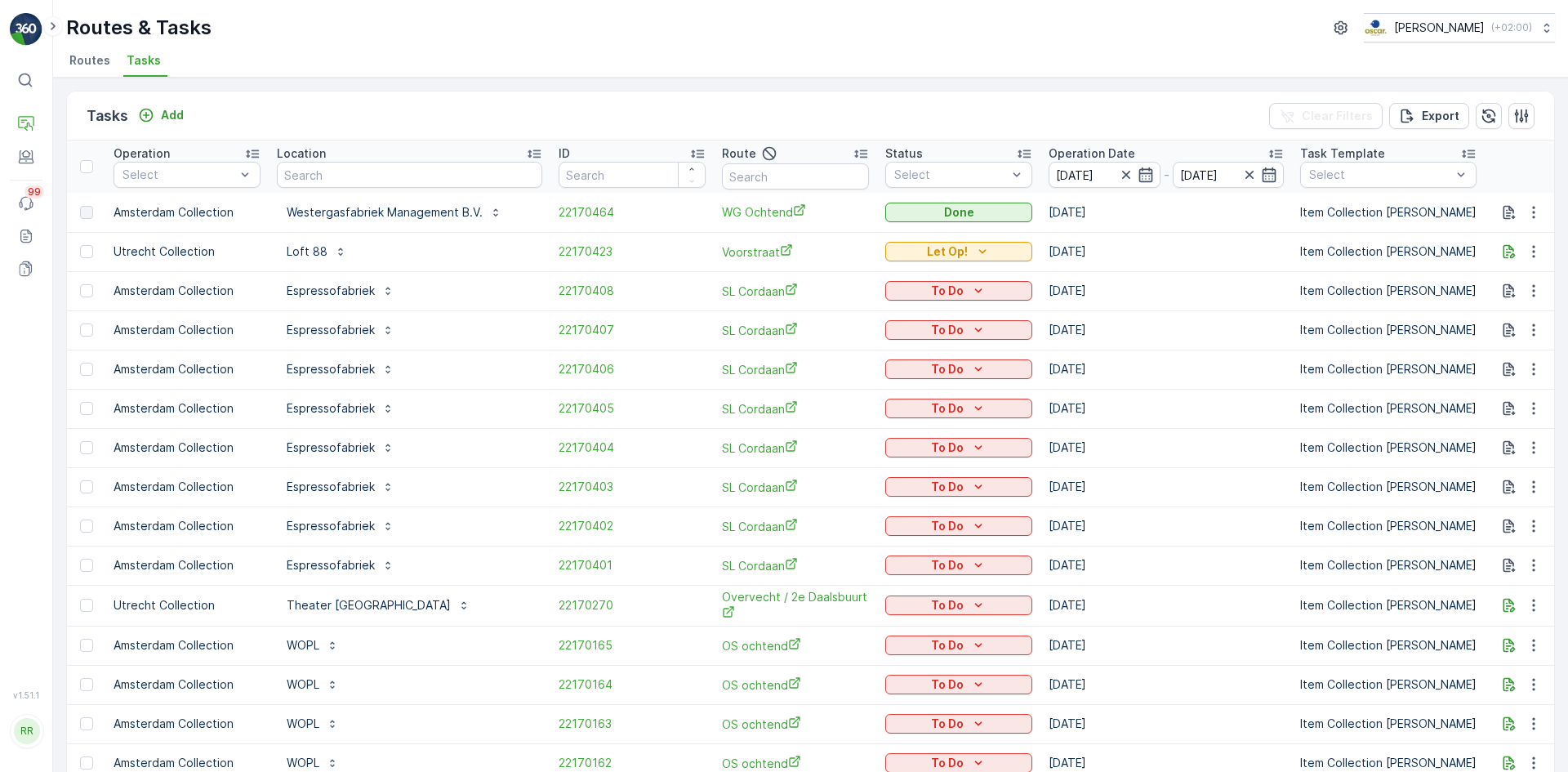
click at [865, 69] on ul "Routes Tasks" at bounding box center [805, 63] width 1476 height 28
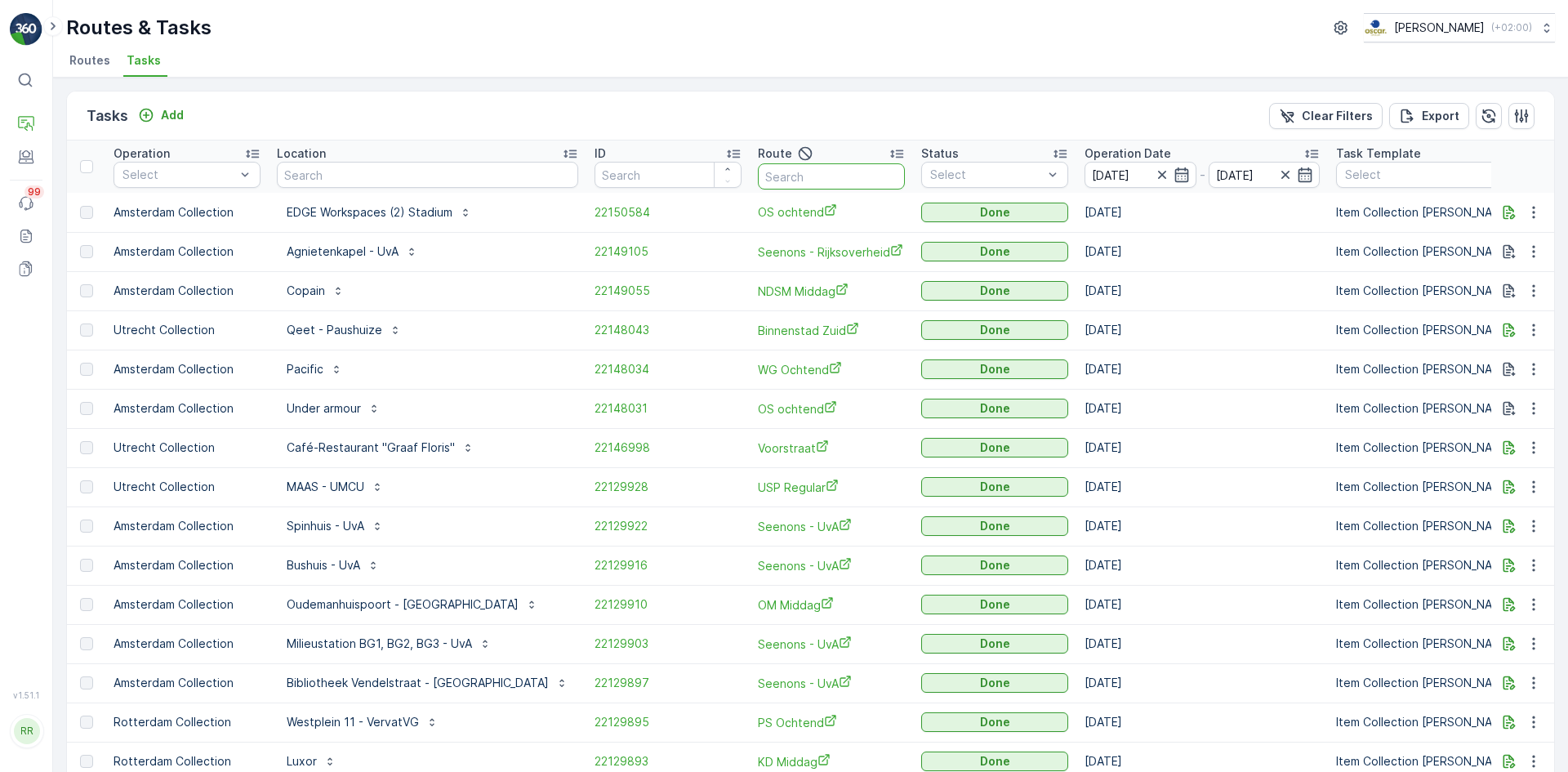
click at [758, 175] on input "text" at bounding box center [832, 176] width 147 height 26
type input "wg a"
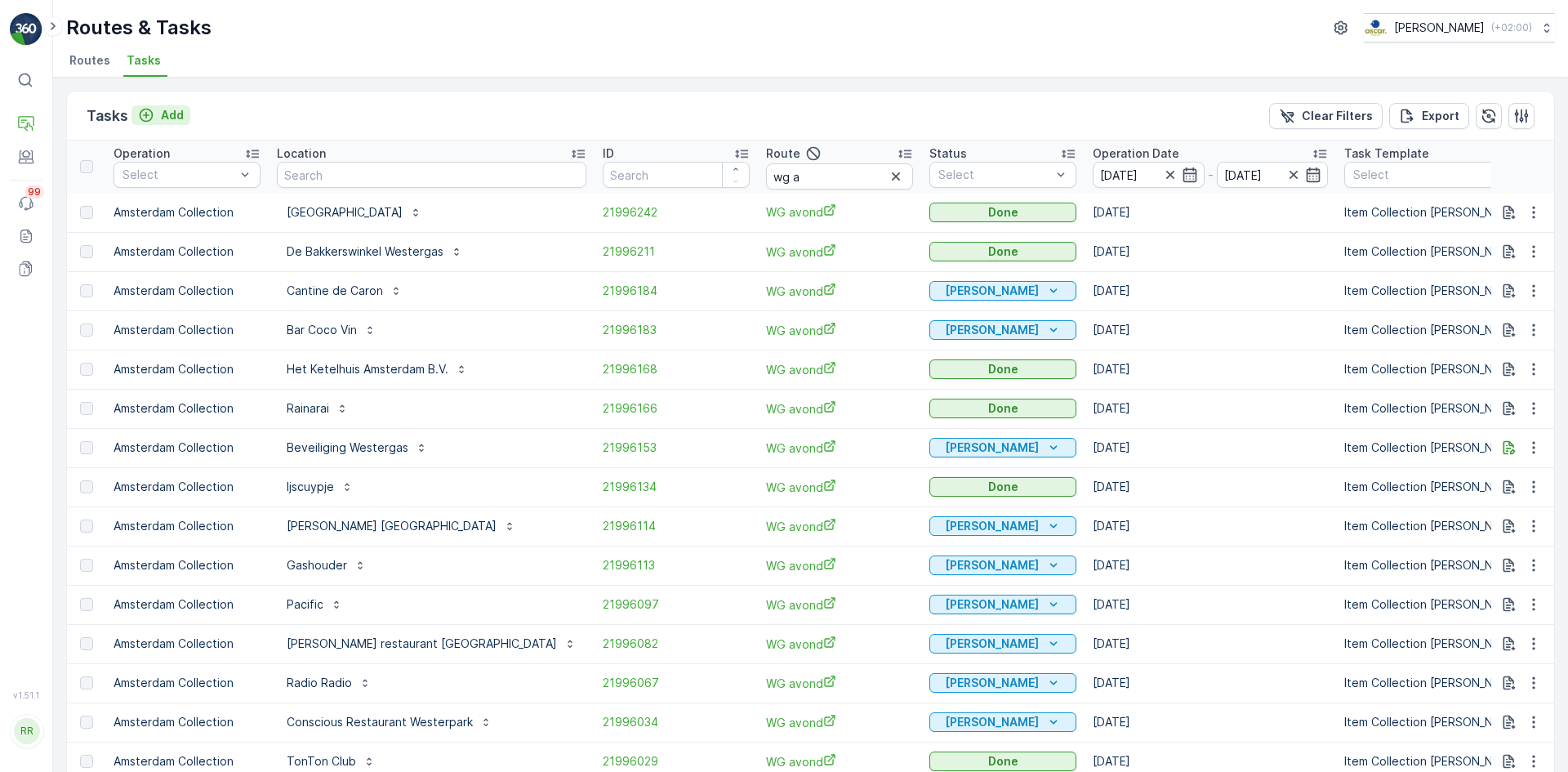
click at [176, 111] on p "Add" at bounding box center [172, 115] width 23 height 17
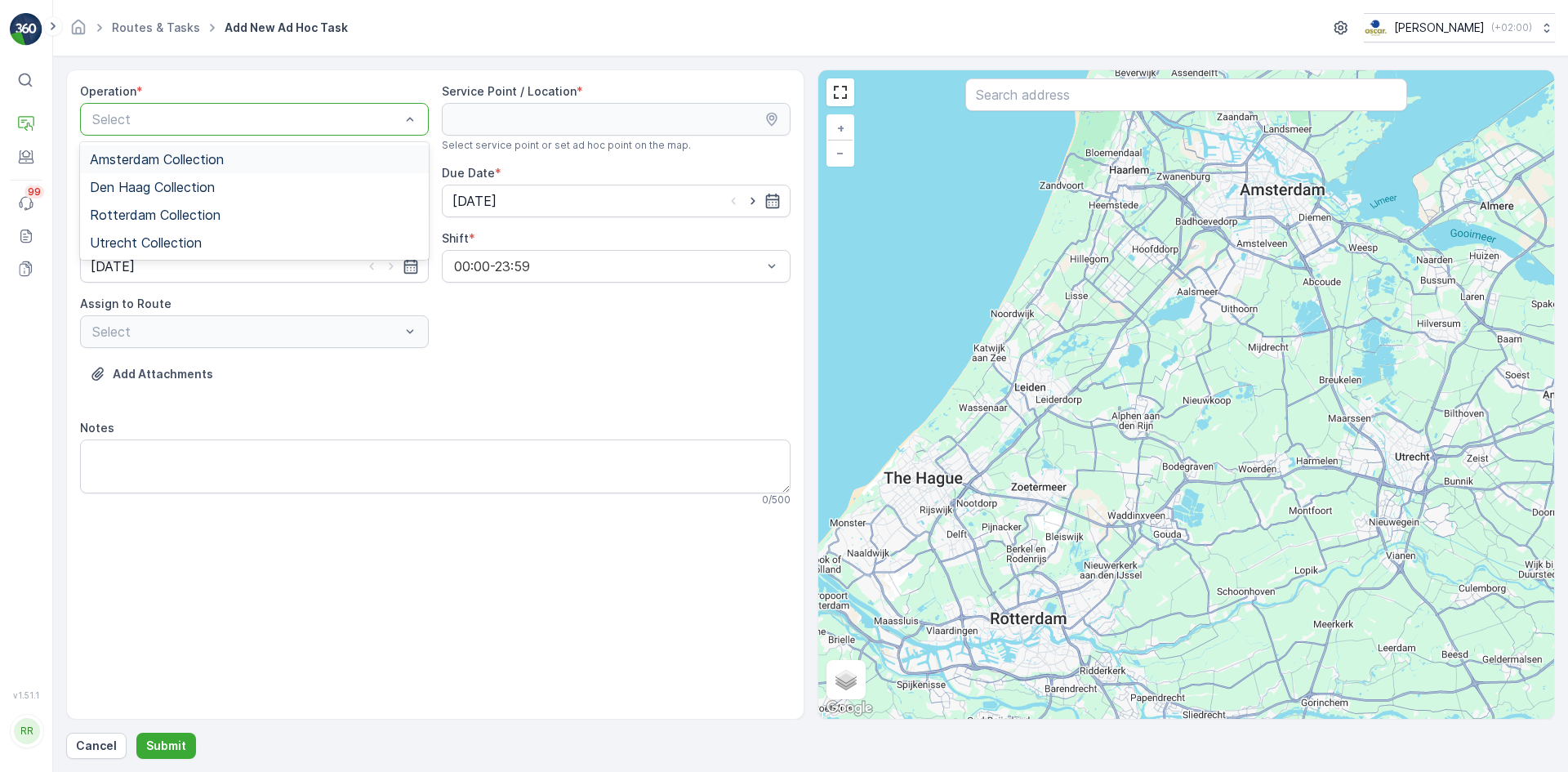
click at [366, 132] on div "Select" at bounding box center [255, 119] width 349 height 32
click at [302, 150] on div "Amsterdam Collection" at bounding box center [255, 160] width 349 height 28
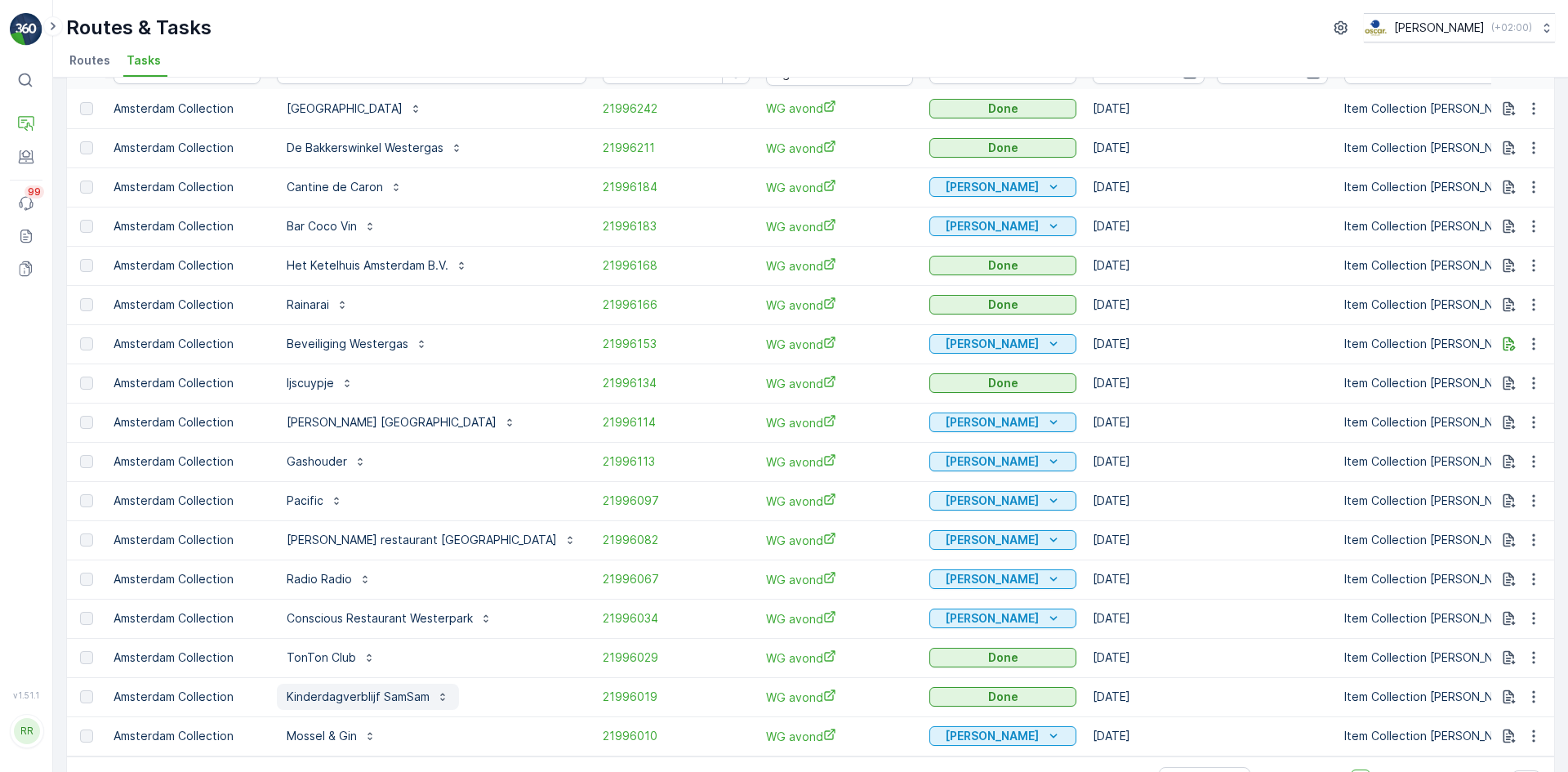
scroll to position [75, 0]
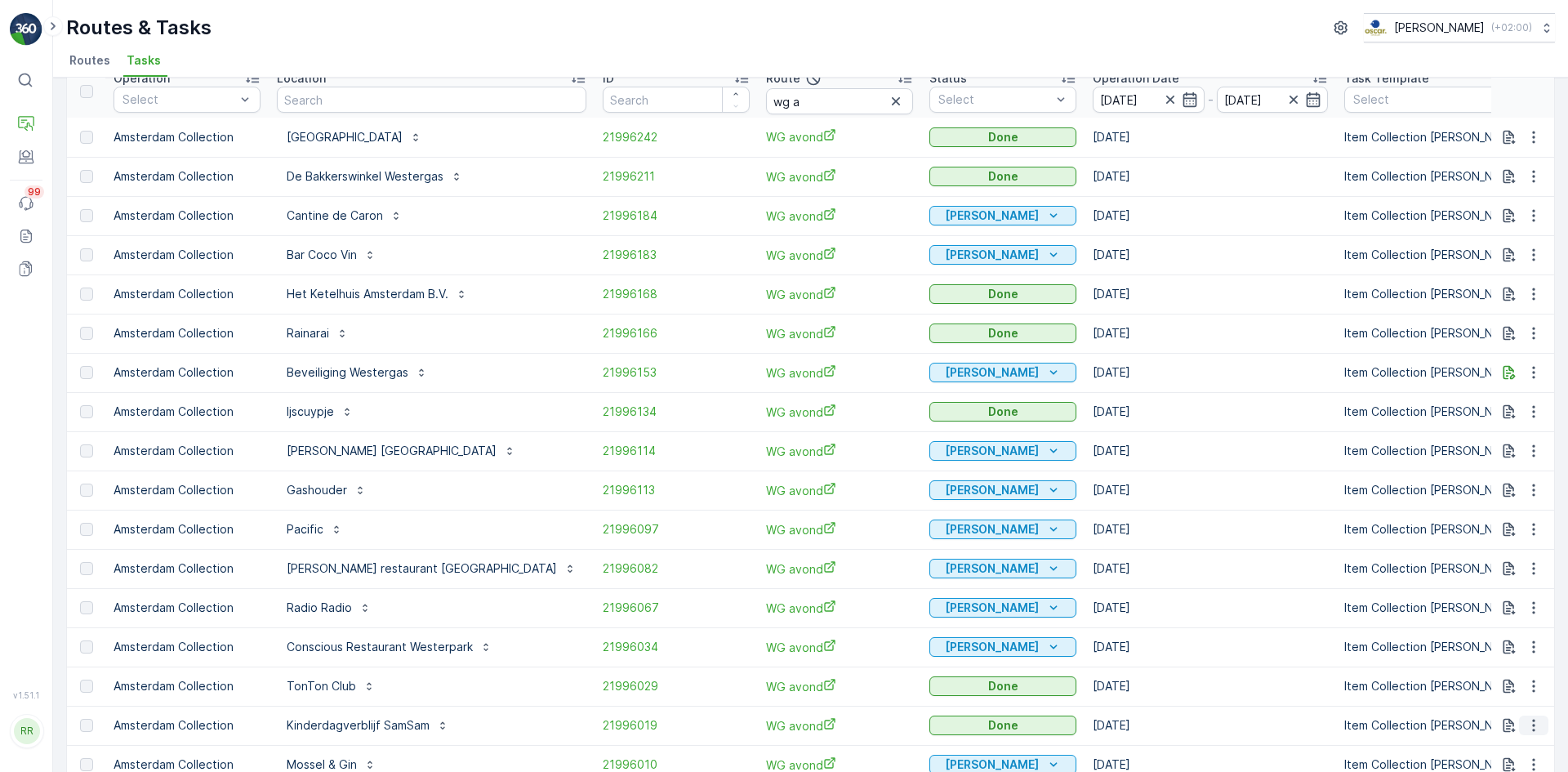
click at [1527, 723] on icon "button" at bounding box center [1534, 725] width 17 height 17
click at [1507, 676] on span "See More Details" at bounding box center [1514, 678] width 95 height 17
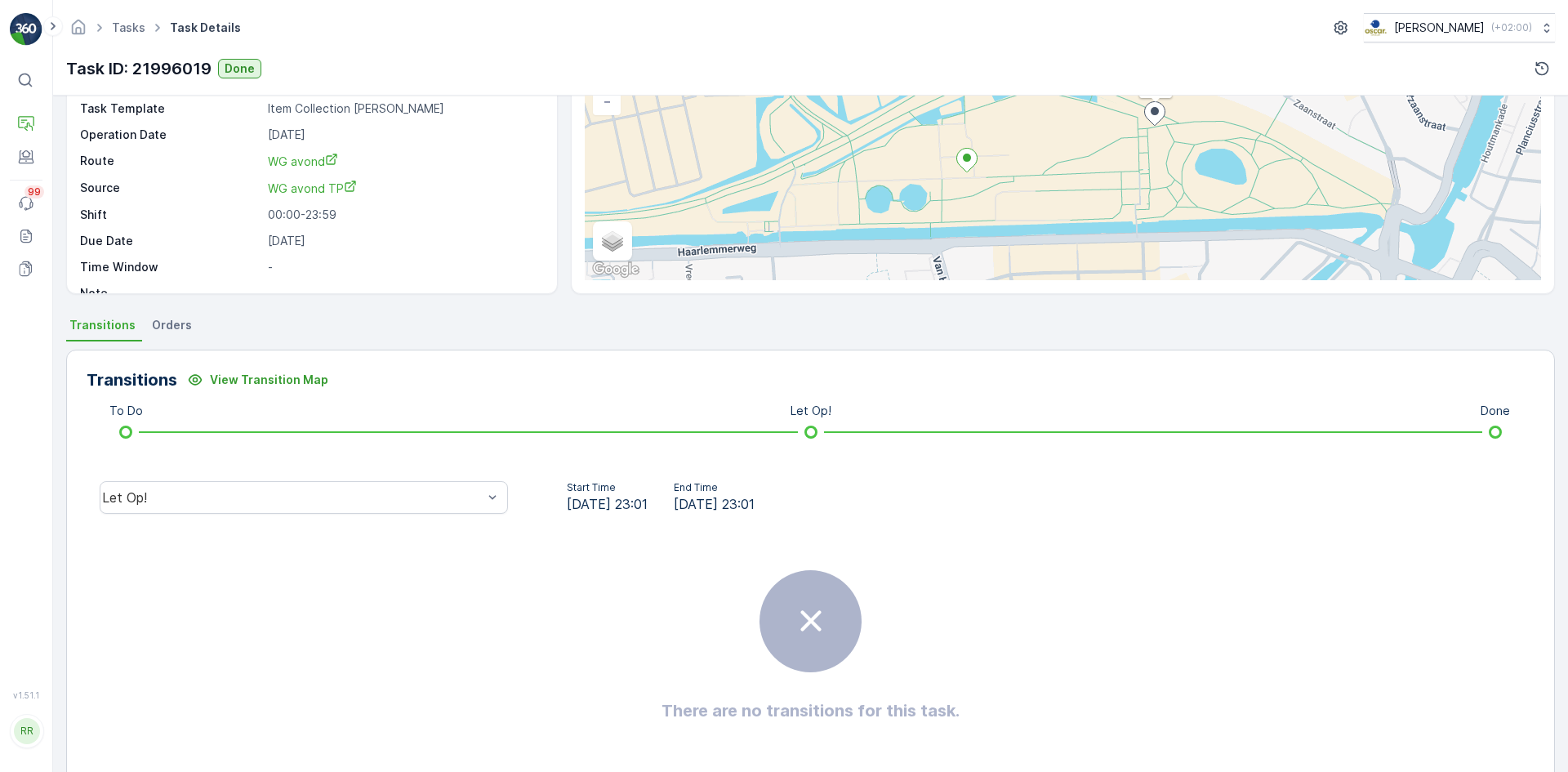
scroll to position [163, 0]
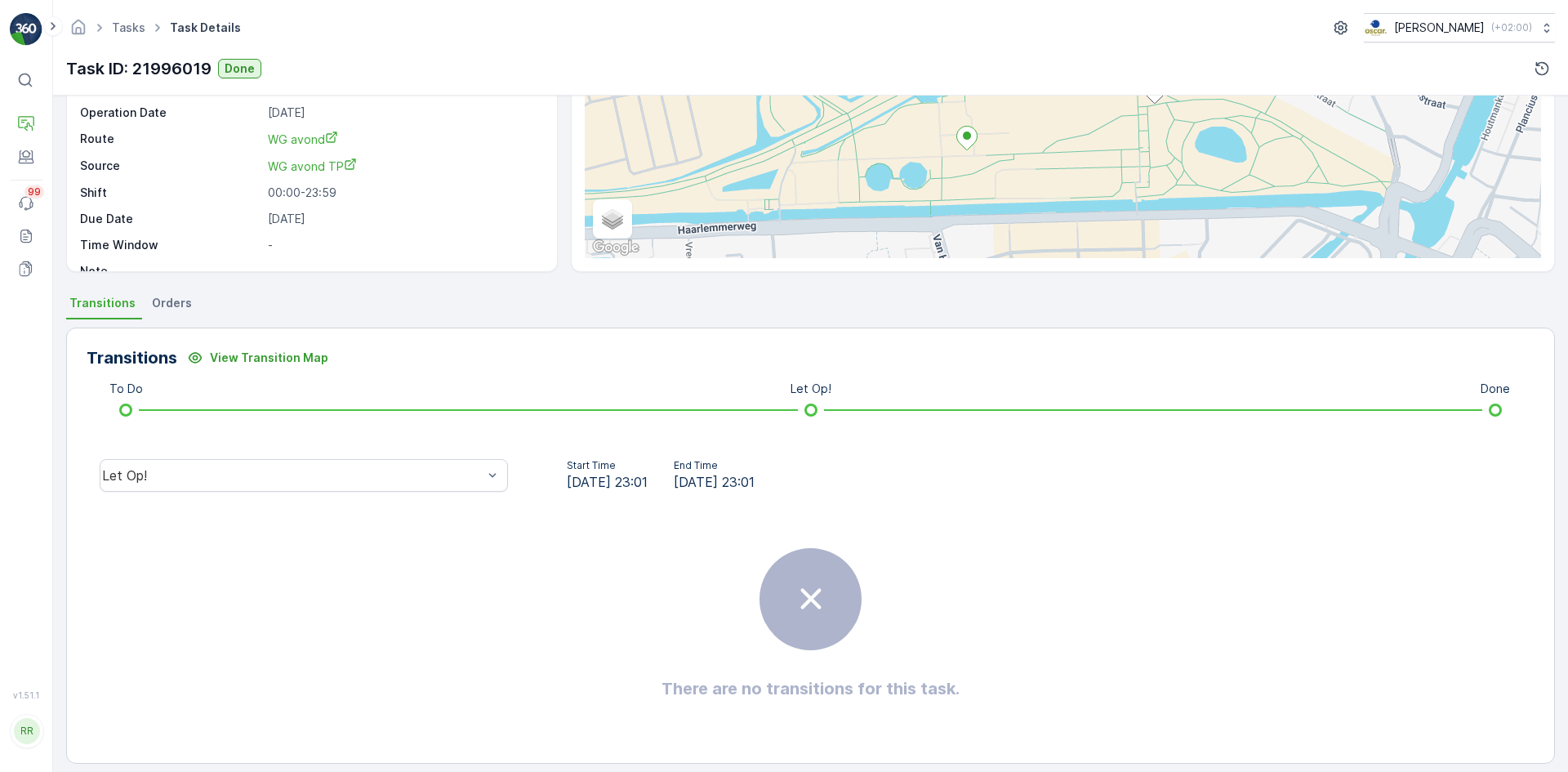
click at [163, 300] on span "Orders" at bounding box center [172, 303] width 40 height 17
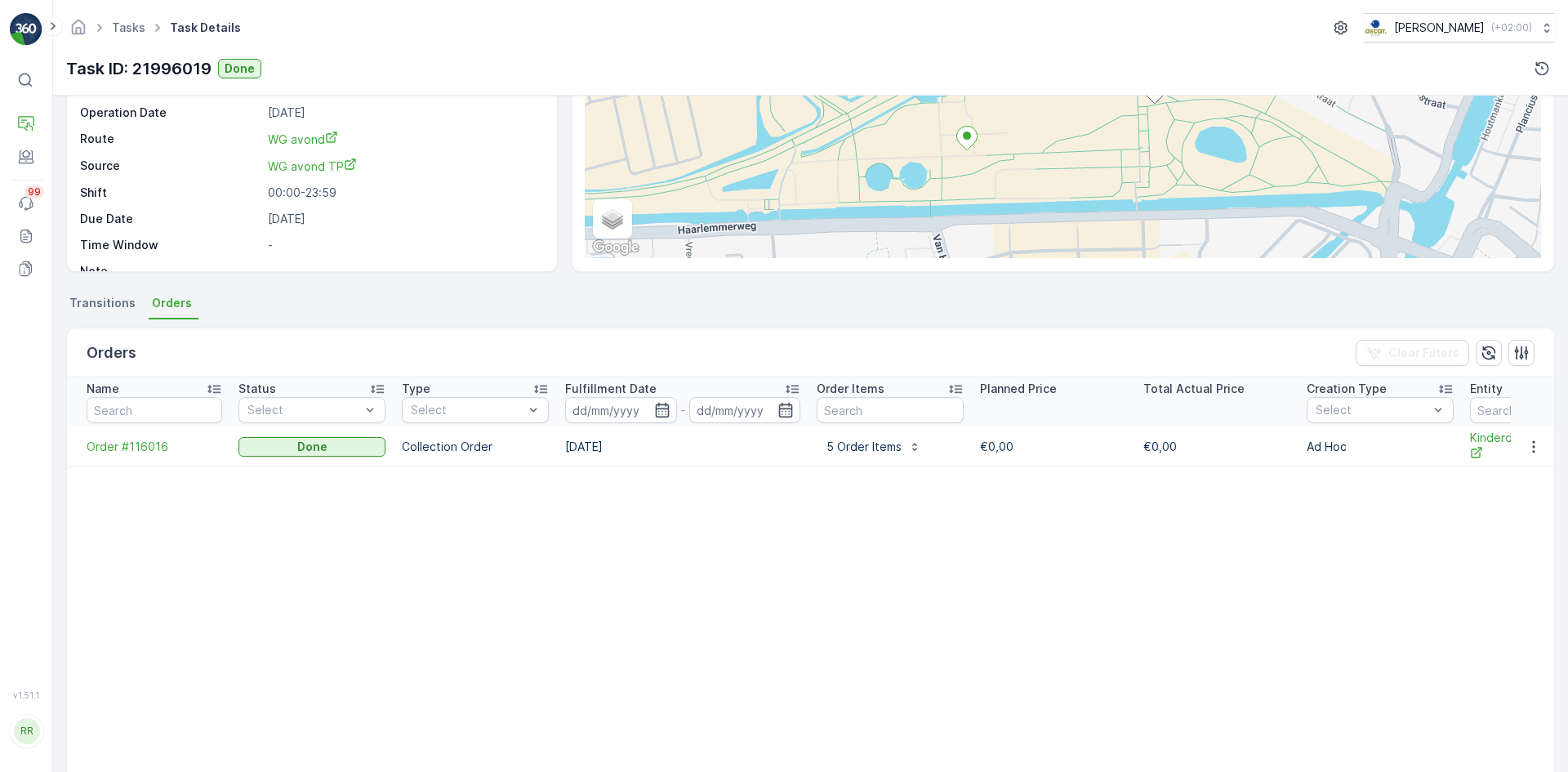
click at [96, 299] on span "Transitions" at bounding box center [103, 303] width 66 height 17
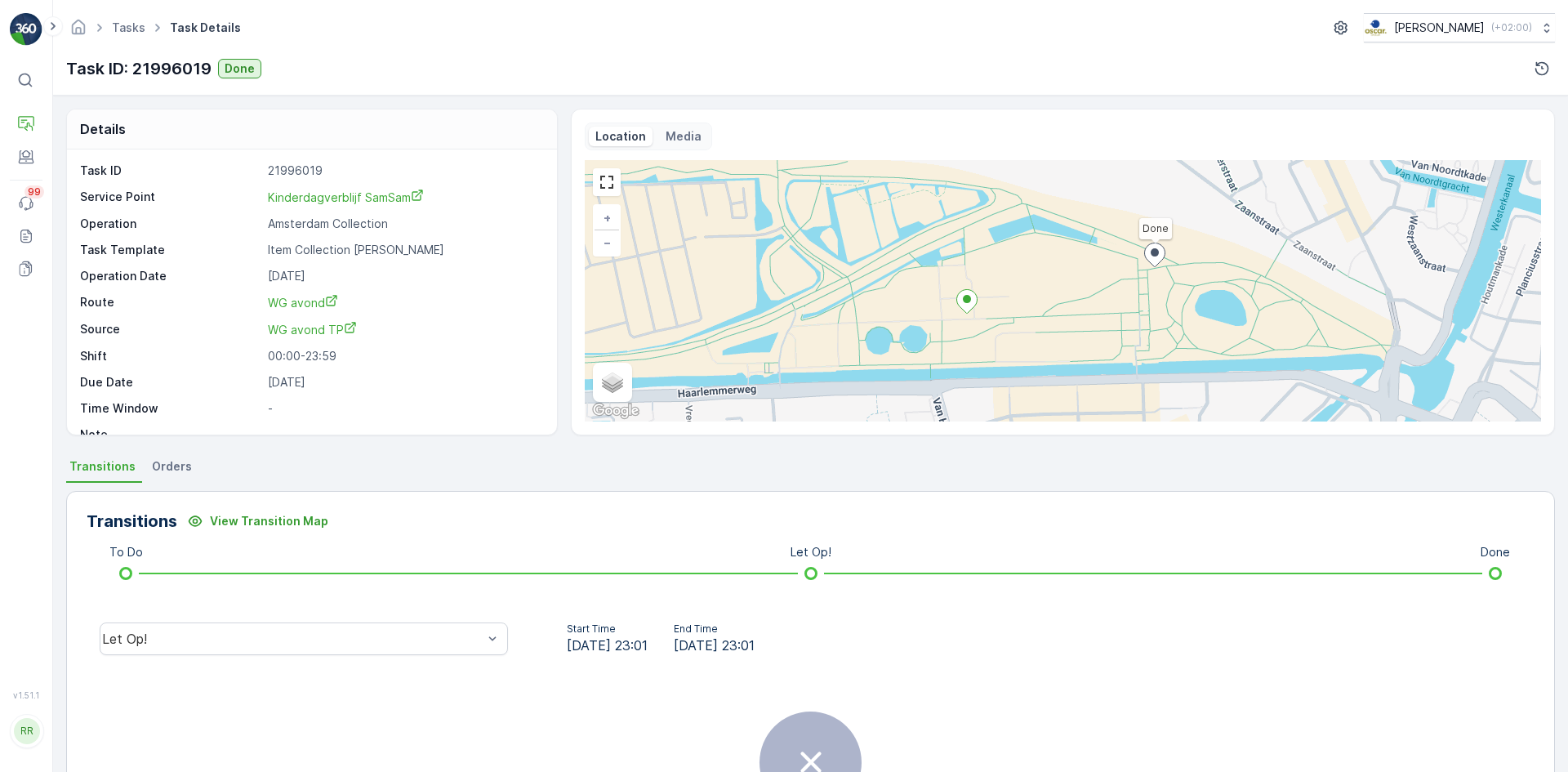
click at [169, 467] on span "Orders" at bounding box center [172, 466] width 40 height 17
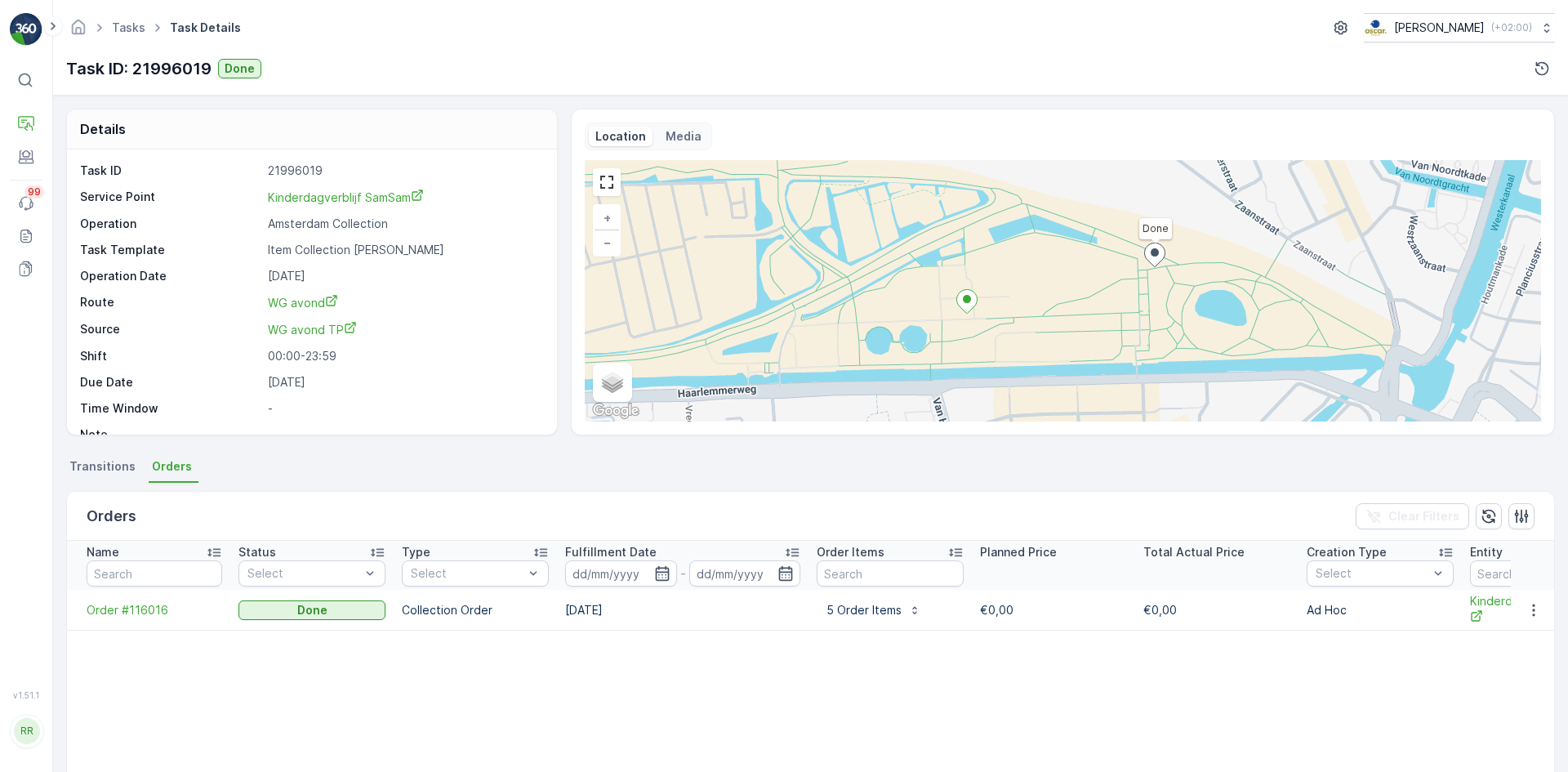
click at [117, 462] on span "Transitions" at bounding box center [103, 466] width 66 height 17
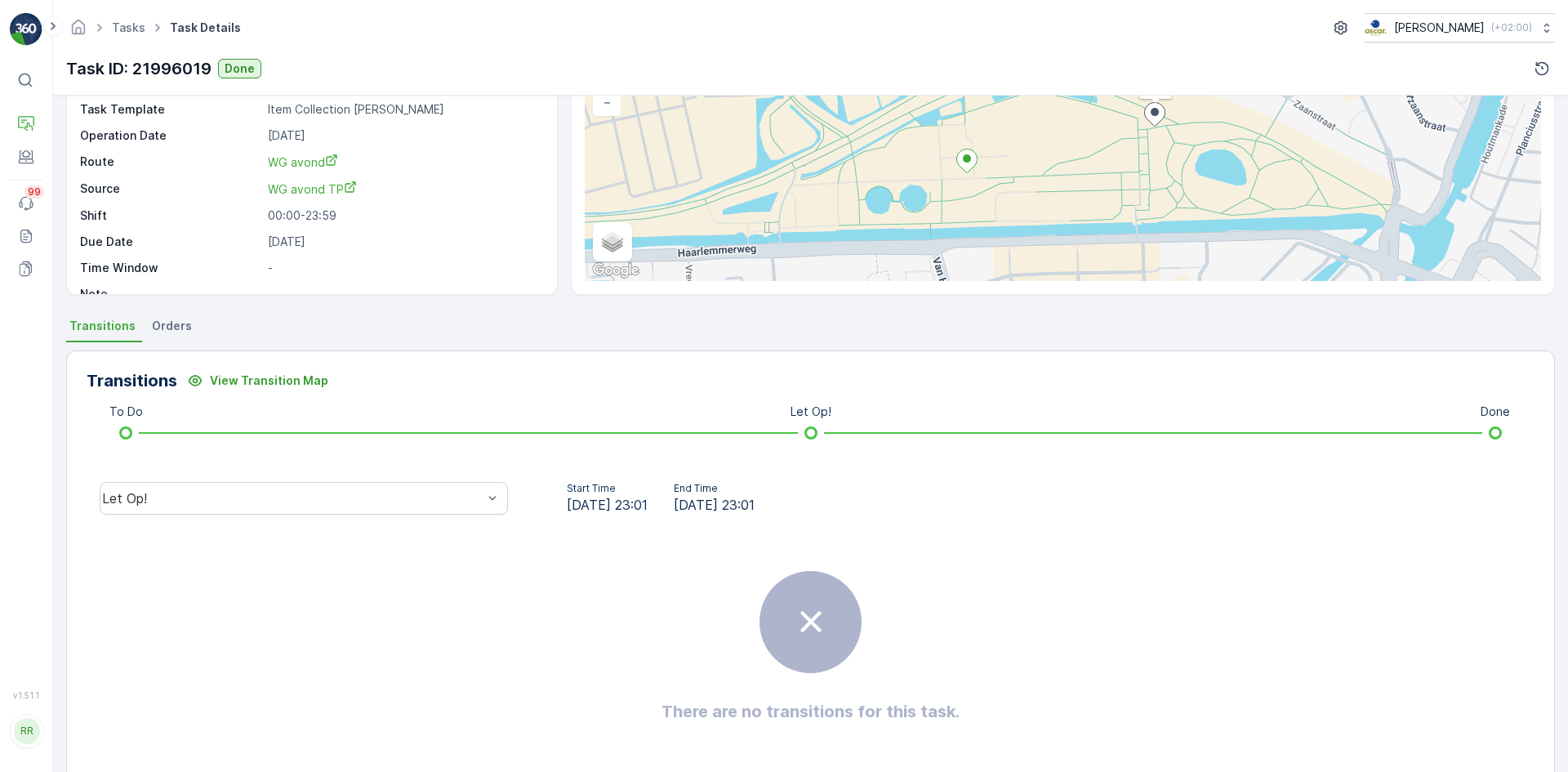
scroll to position [163, 0]
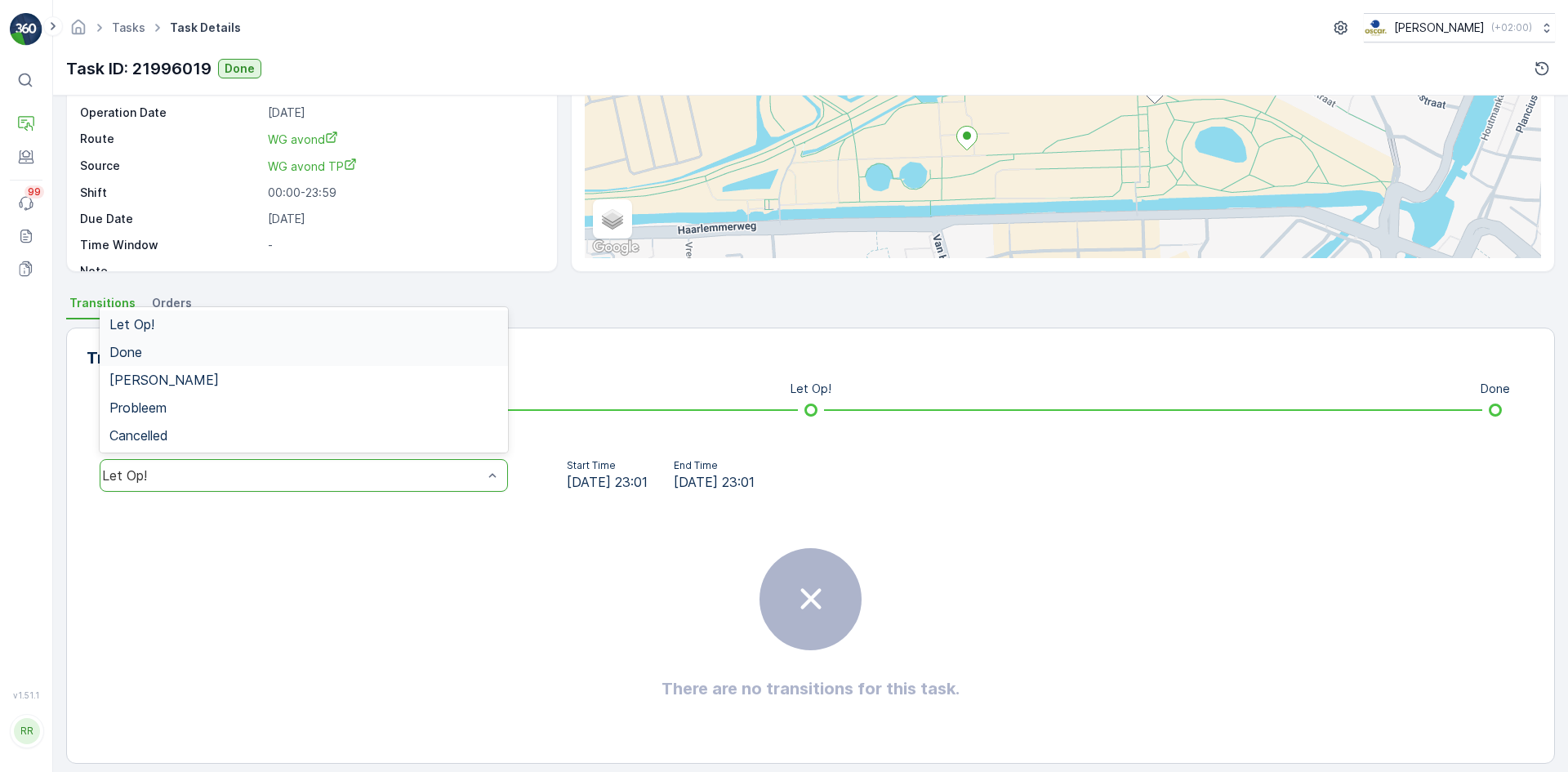
click at [314, 344] on div "Done" at bounding box center [304, 352] width 408 height 28
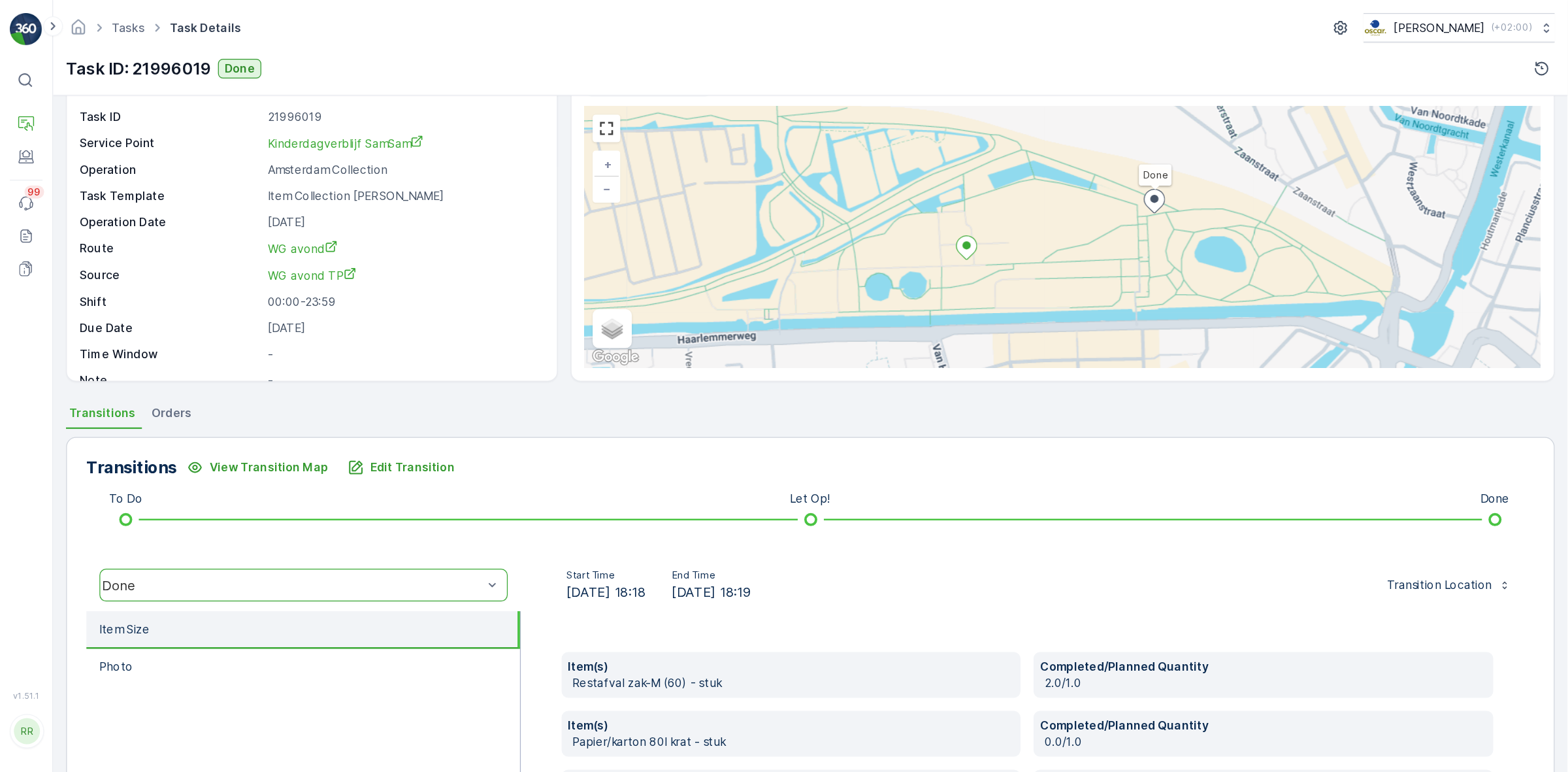
scroll to position [0, 0]
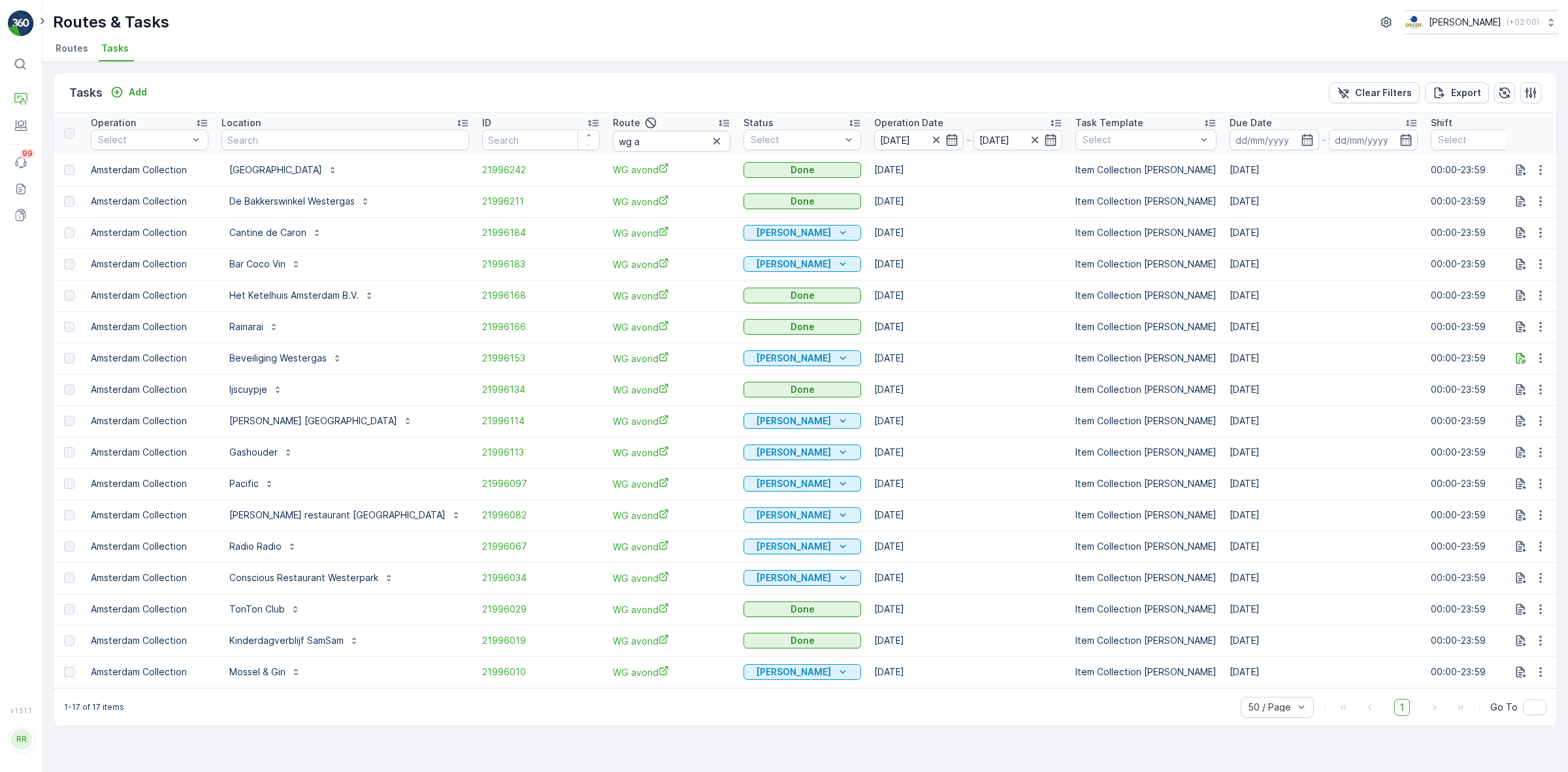
drag, startPoint x: 1230, startPoint y: 4, endPoint x: 1088, endPoint y: 20, distance: 142.9
click at [1088, 20] on div "Routes & Tasks [PERSON_NAME] ( +02:00 )" at bounding box center [805, 22] width 1504 height 24
click at [1253, 617] on icon "button" at bounding box center [1540, 640] width 13 height 13
click at [1253, 617] on div "History" at bounding box center [1525, 678] width 87 height 18
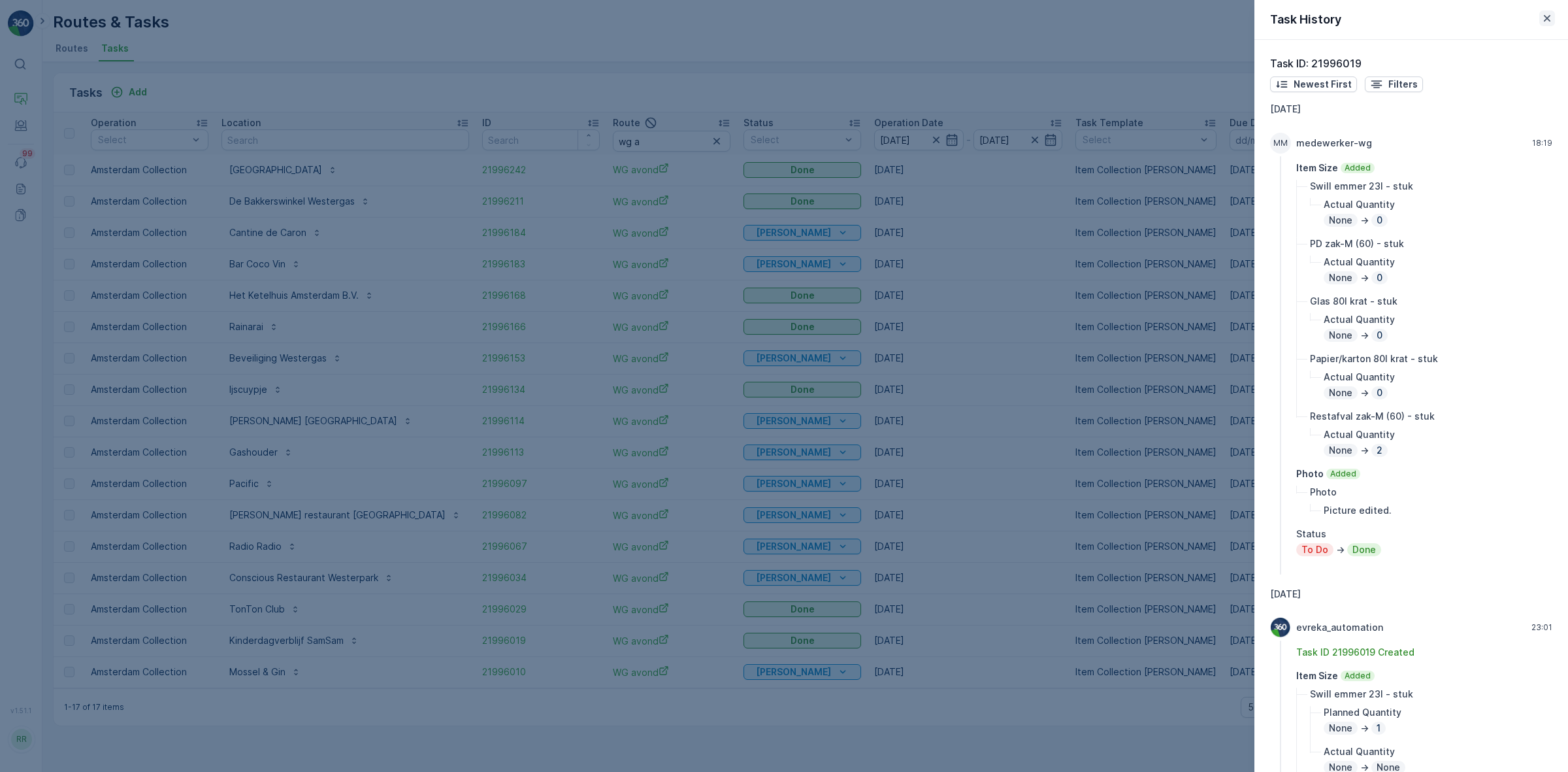
click at [1253, 13] on icon "button" at bounding box center [1546, 18] width 13 height 13
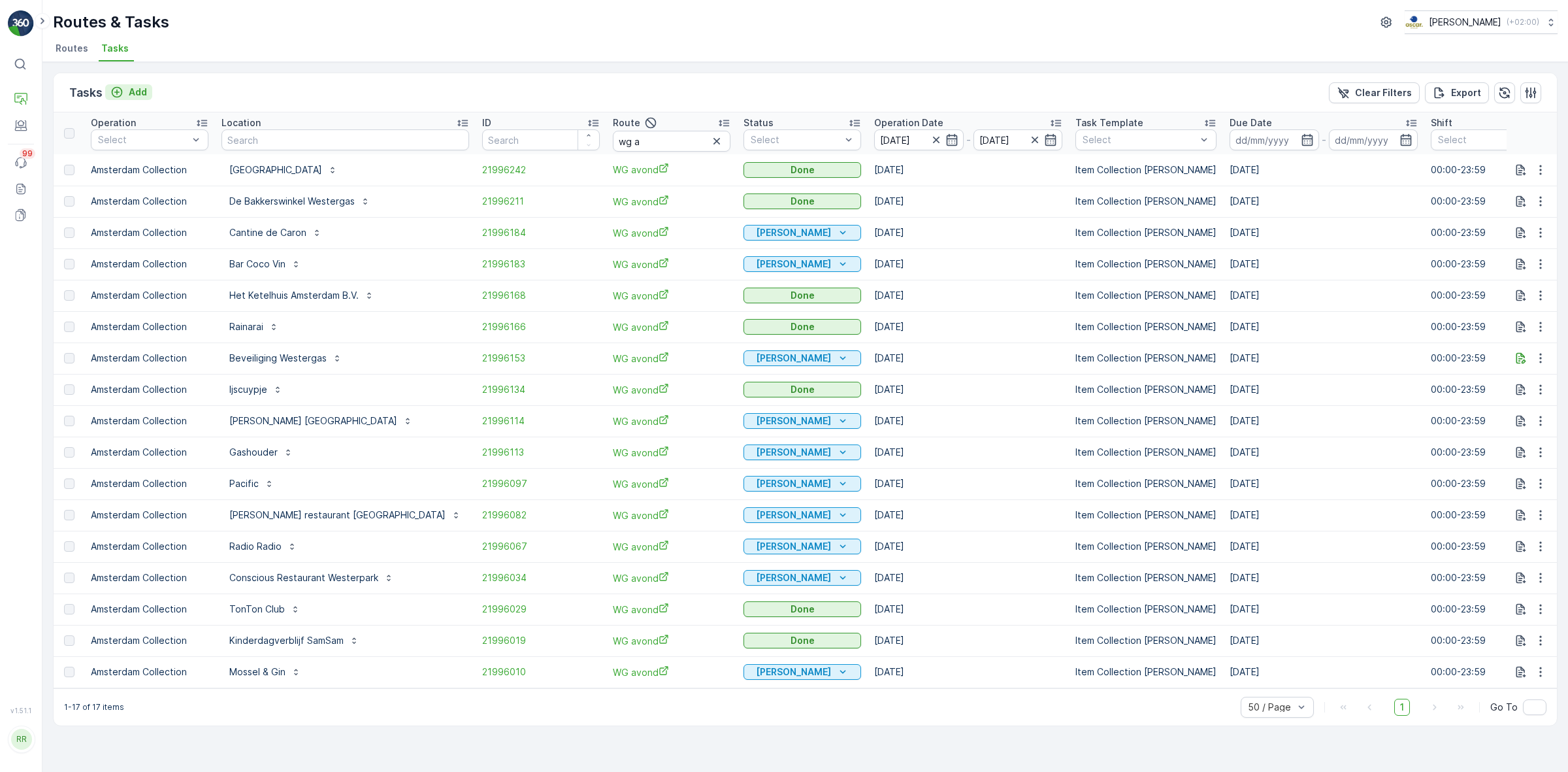
click at [136, 86] on p "Add" at bounding box center [137, 92] width 18 height 13
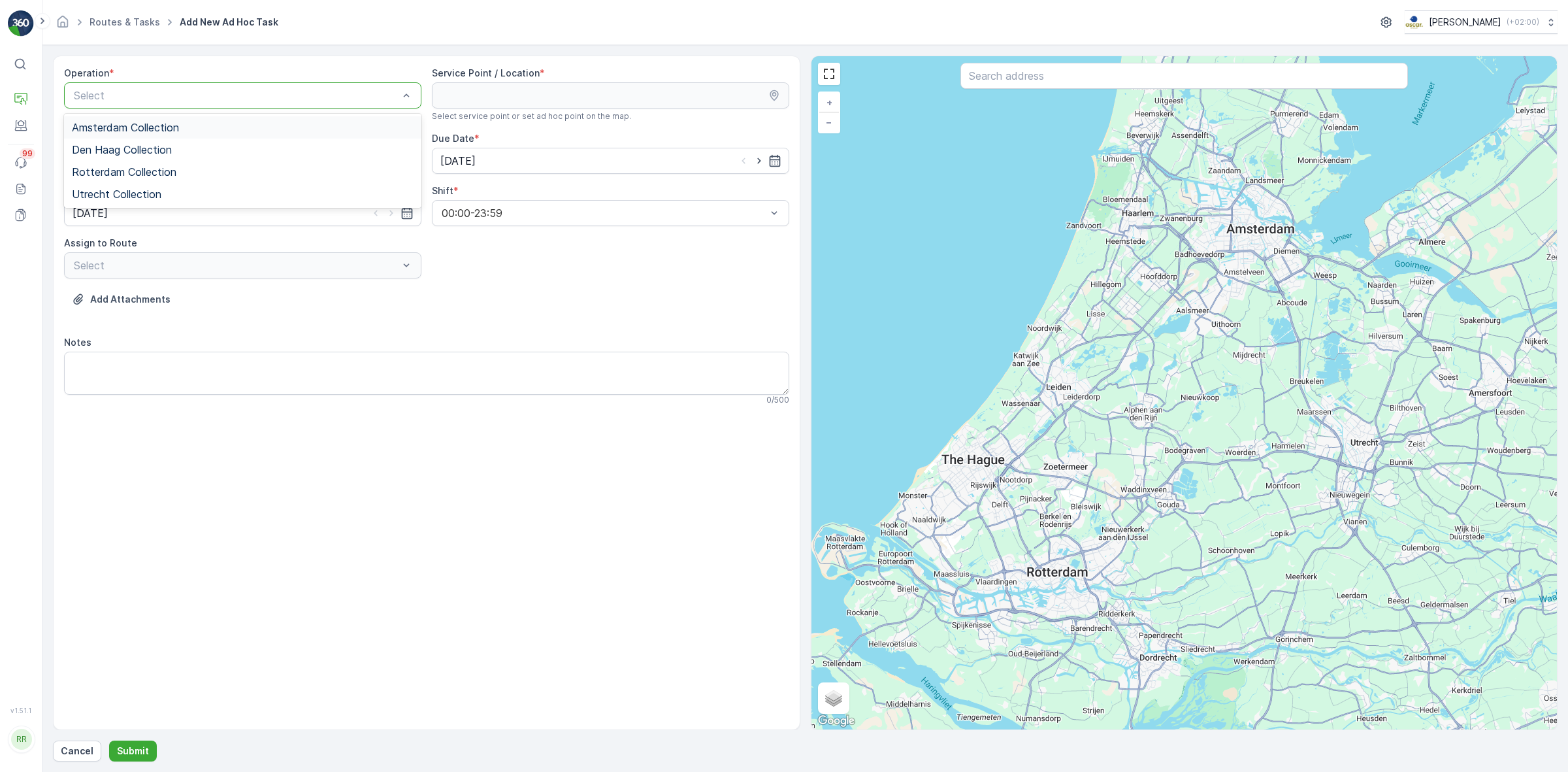
click at [307, 132] on div "Amsterdam Collection" at bounding box center [243, 127] width 342 height 12
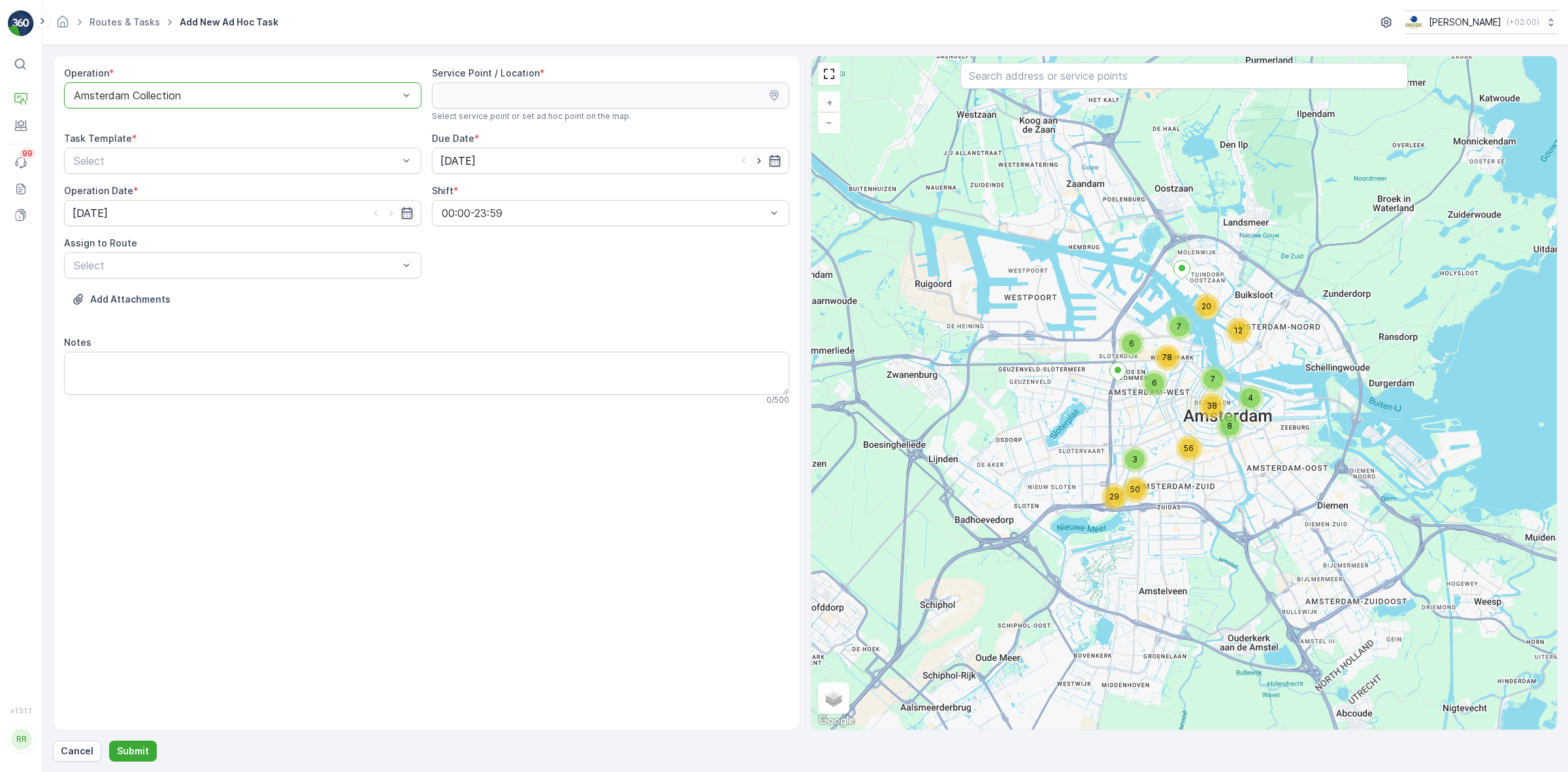
click at [335, 178] on div "Operation * option Amsterdam Collection, selected. Amsterdam Collection Service…" at bounding box center [426, 241] width 725 height 349
click at [337, 172] on div "Select" at bounding box center [243, 161] width 357 height 26
click at [276, 198] on div "Item Collection [PERSON_NAME]" at bounding box center [243, 193] width 342 height 12
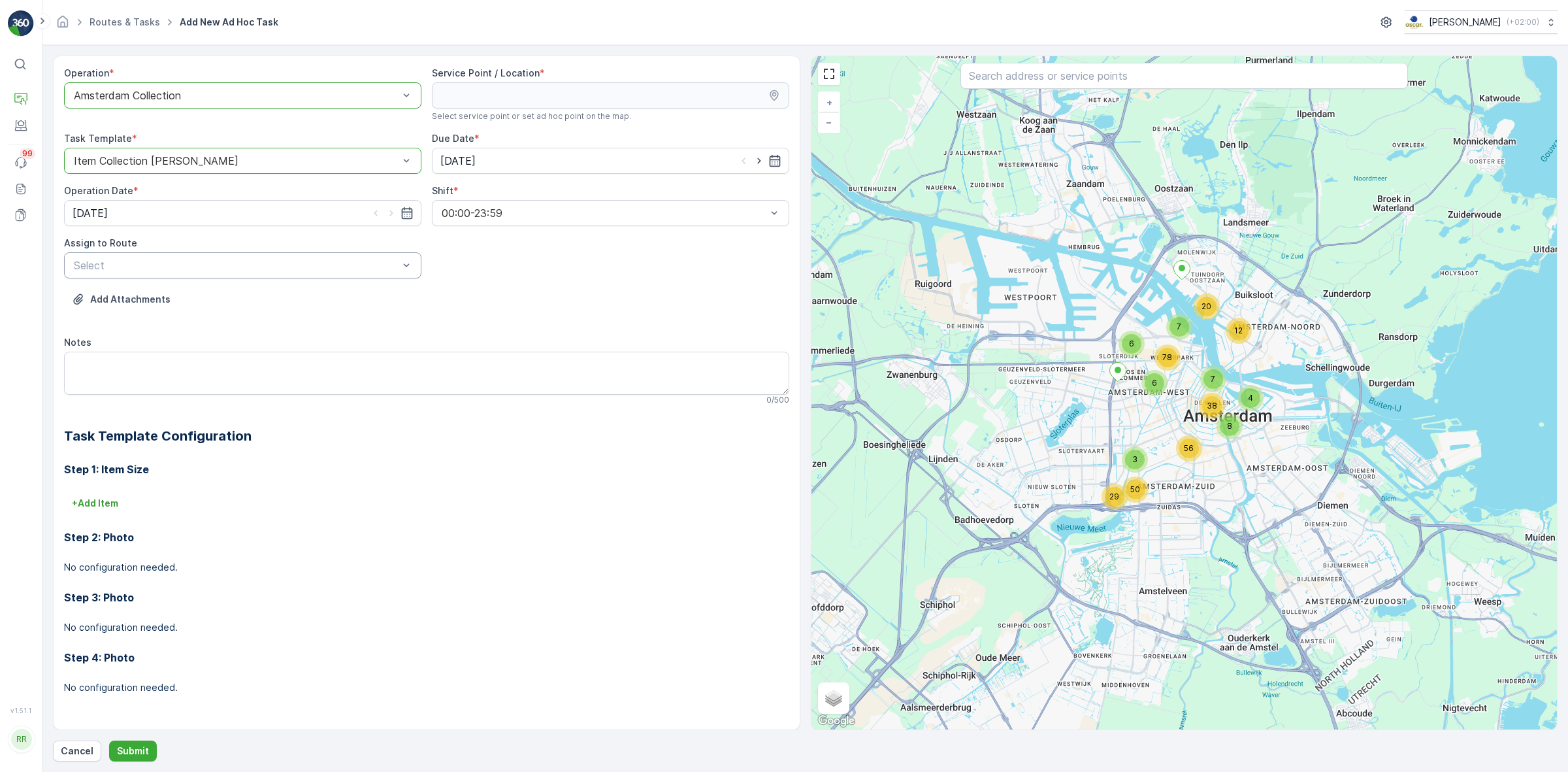
click at [272, 275] on div "Select" at bounding box center [243, 265] width 357 height 26
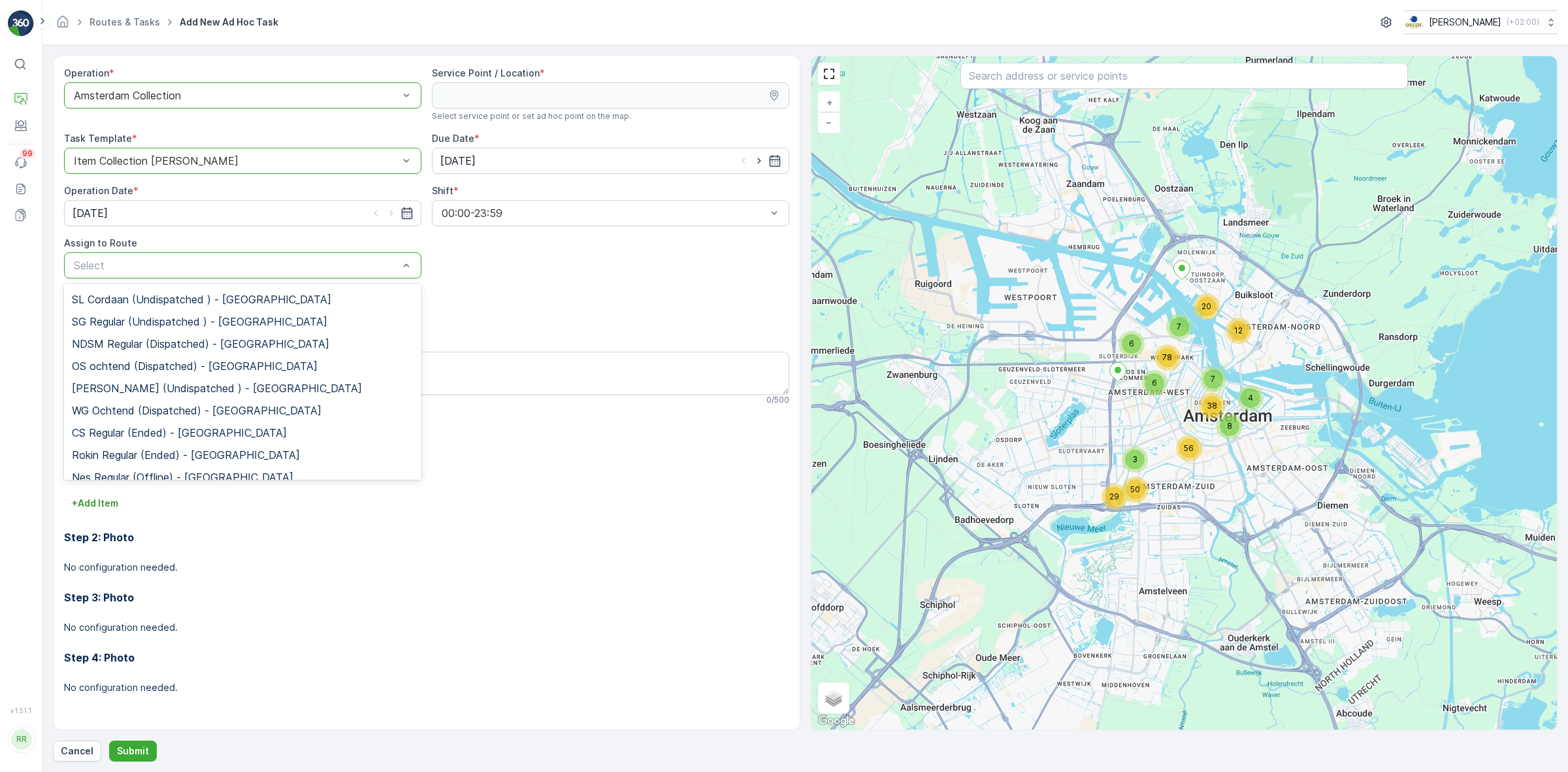
scroll to position [230, 0]
click at [243, 383] on span "[PERSON_NAME] (Undispatched ) - [GEOGRAPHIC_DATA]" at bounding box center [217, 378] width 290 height 12
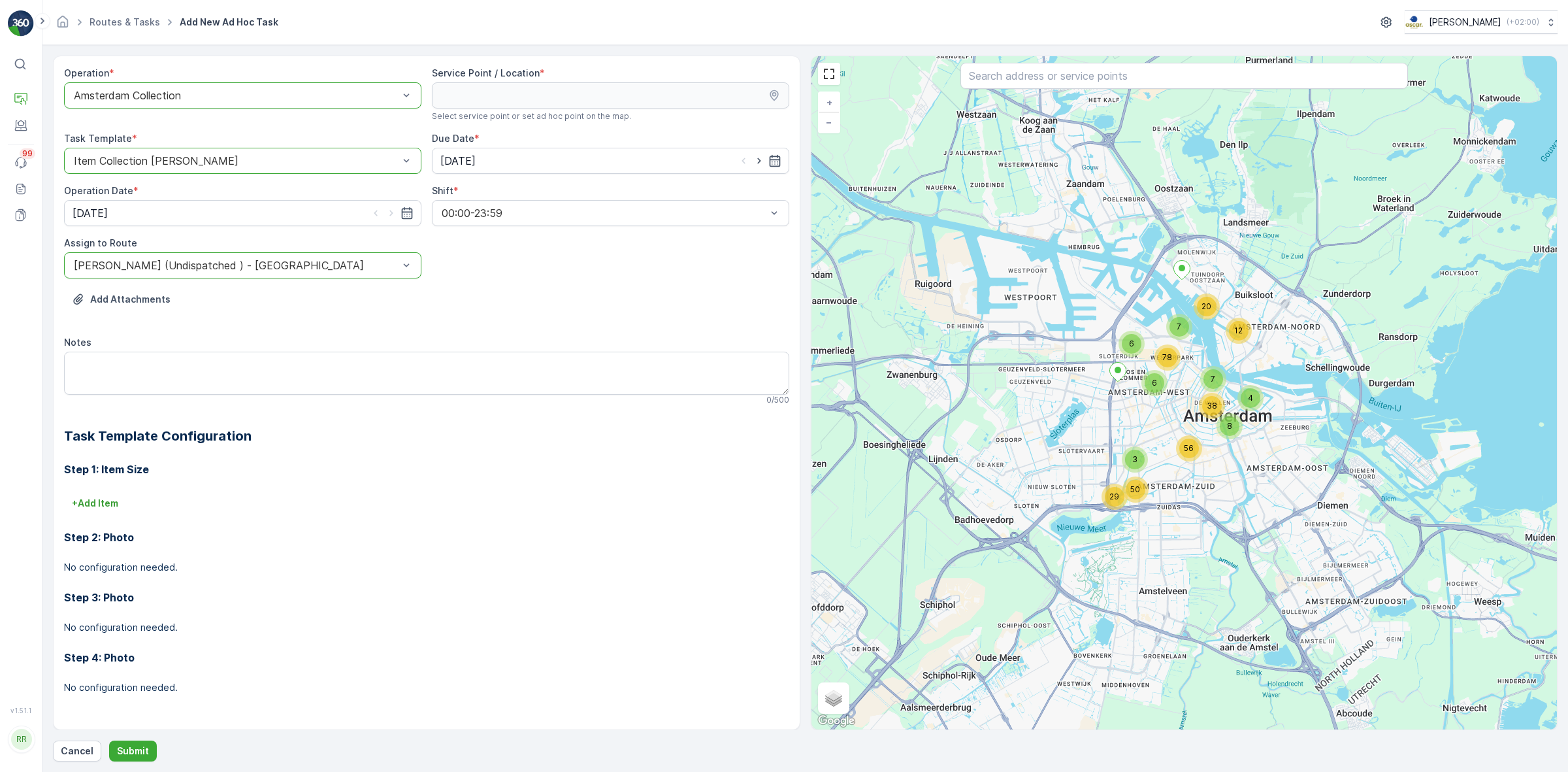
click at [363, 317] on div "Add Attachments" at bounding box center [426, 307] width 725 height 36
click at [525, 114] on span "Select service point or set ad hoc point on the map." at bounding box center [532, 116] width 200 height 10
drag, startPoint x: 622, startPoint y: 116, endPoint x: 428, endPoint y: 117, distance: 194.0
click at [428, 117] on div "Operation * option Amsterdam Collection, selected. Amsterdam Collection Service…" at bounding box center [426, 390] width 725 height 648
click at [364, 371] on textarea "Notes" at bounding box center [426, 373] width 725 height 43
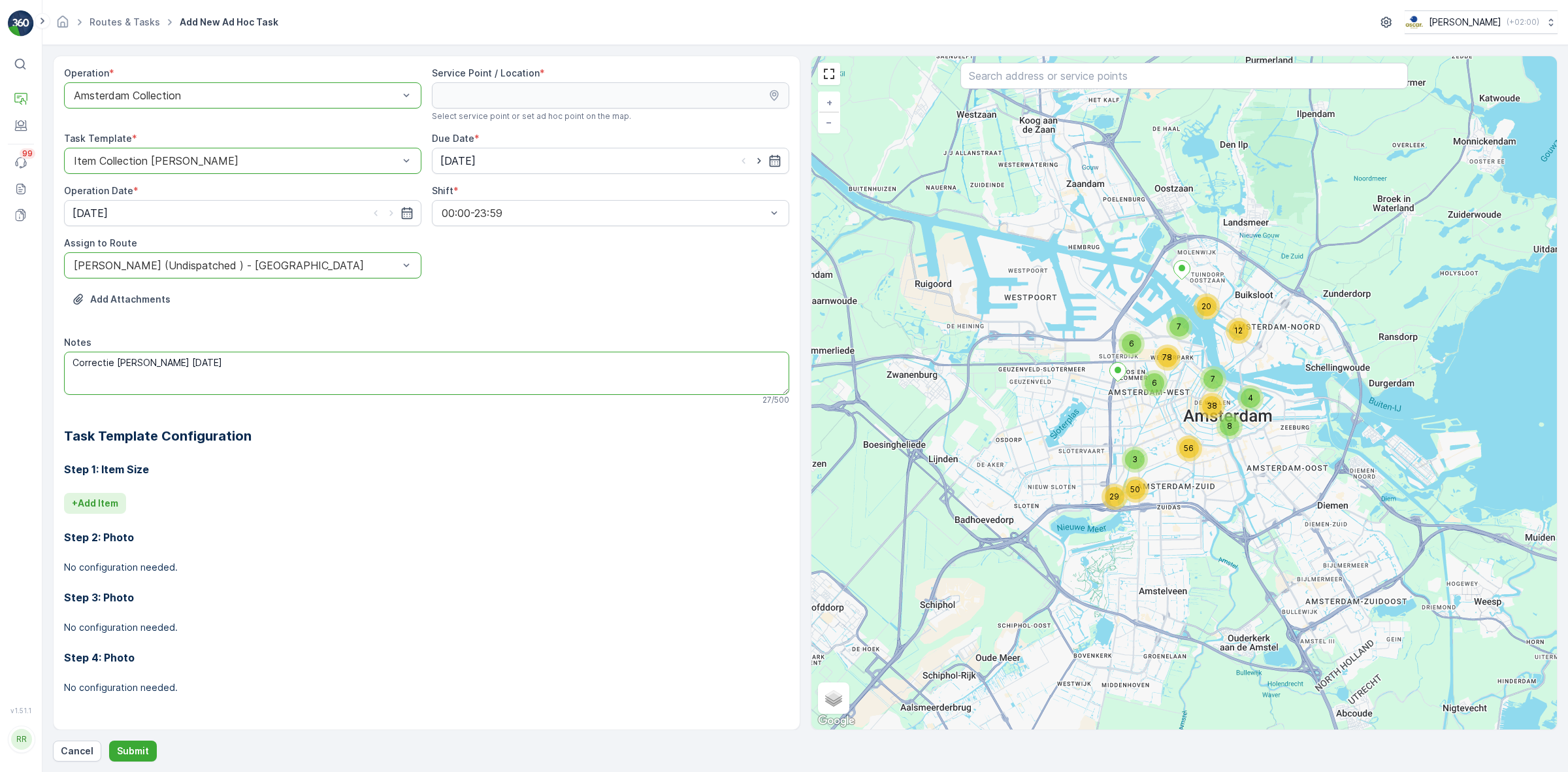
type textarea "Correctie [PERSON_NAME] [DATE]"
click at [101, 498] on p "+ Add Item" at bounding box center [95, 503] width 46 height 13
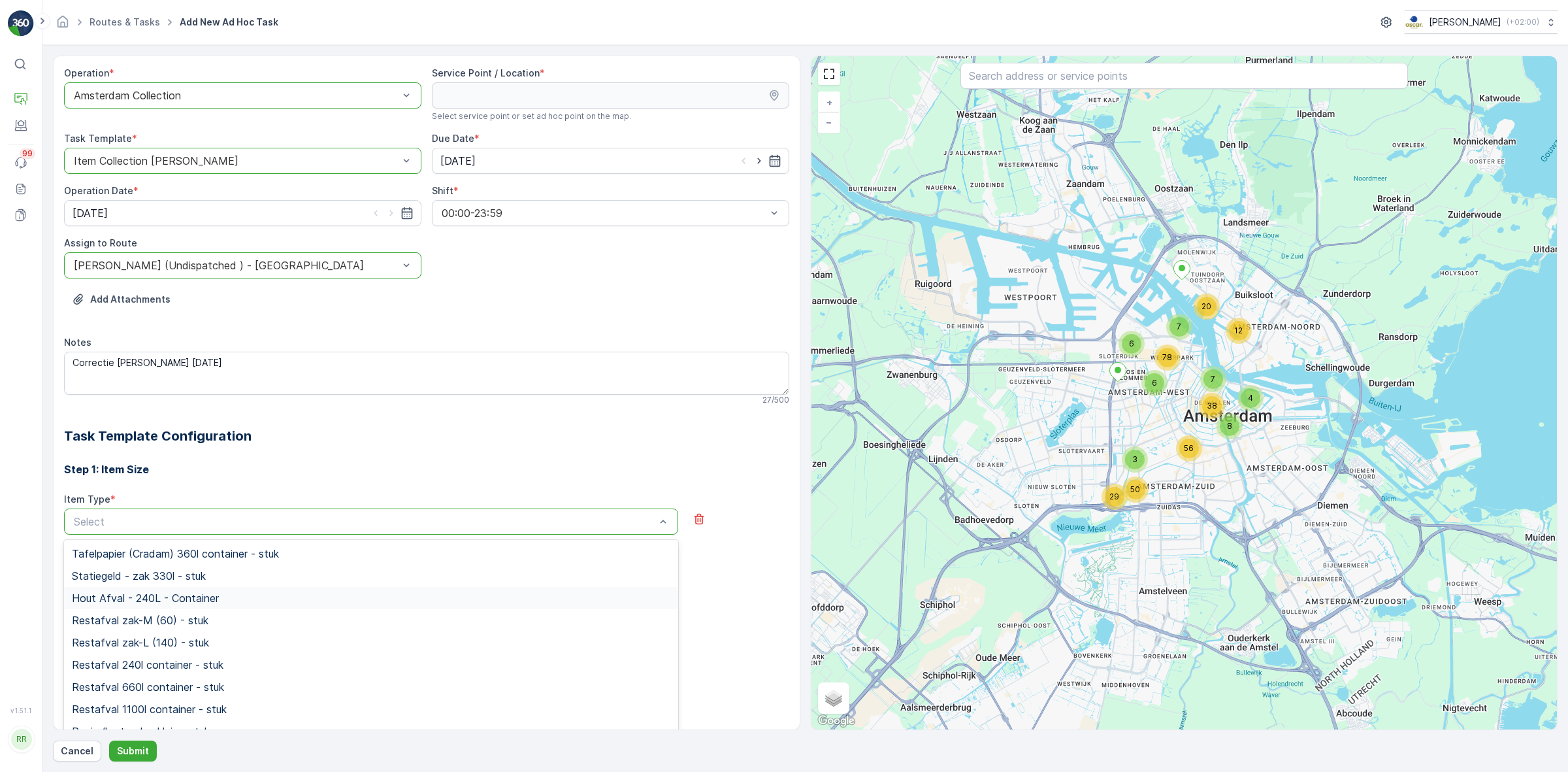
scroll to position [82, 0]
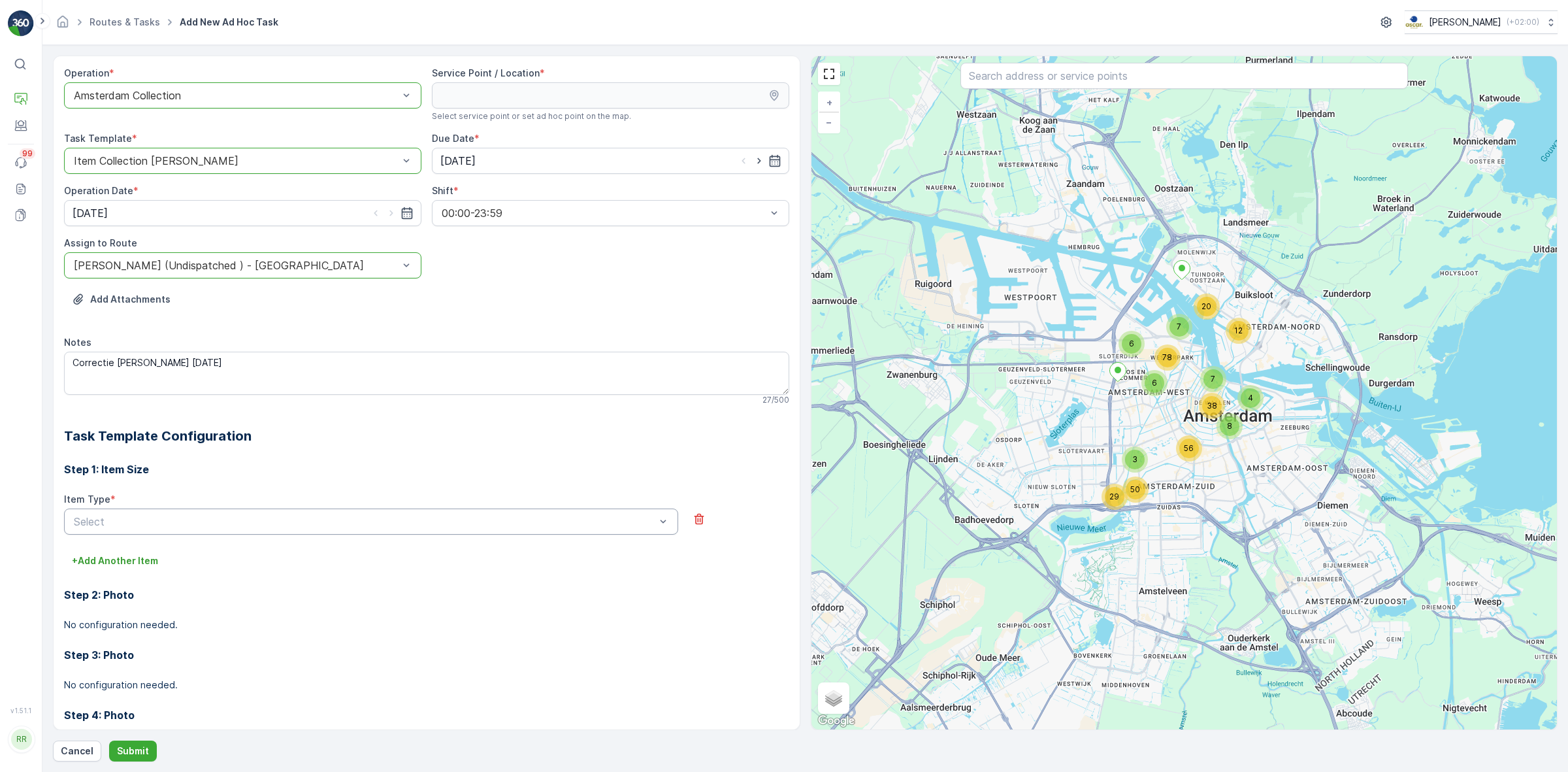
click at [567, 299] on div "Add Attachments" at bounding box center [426, 307] width 725 height 36
click at [1049, 82] on input "text" at bounding box center [1184, 75] width 447 height 26
type input "catine"
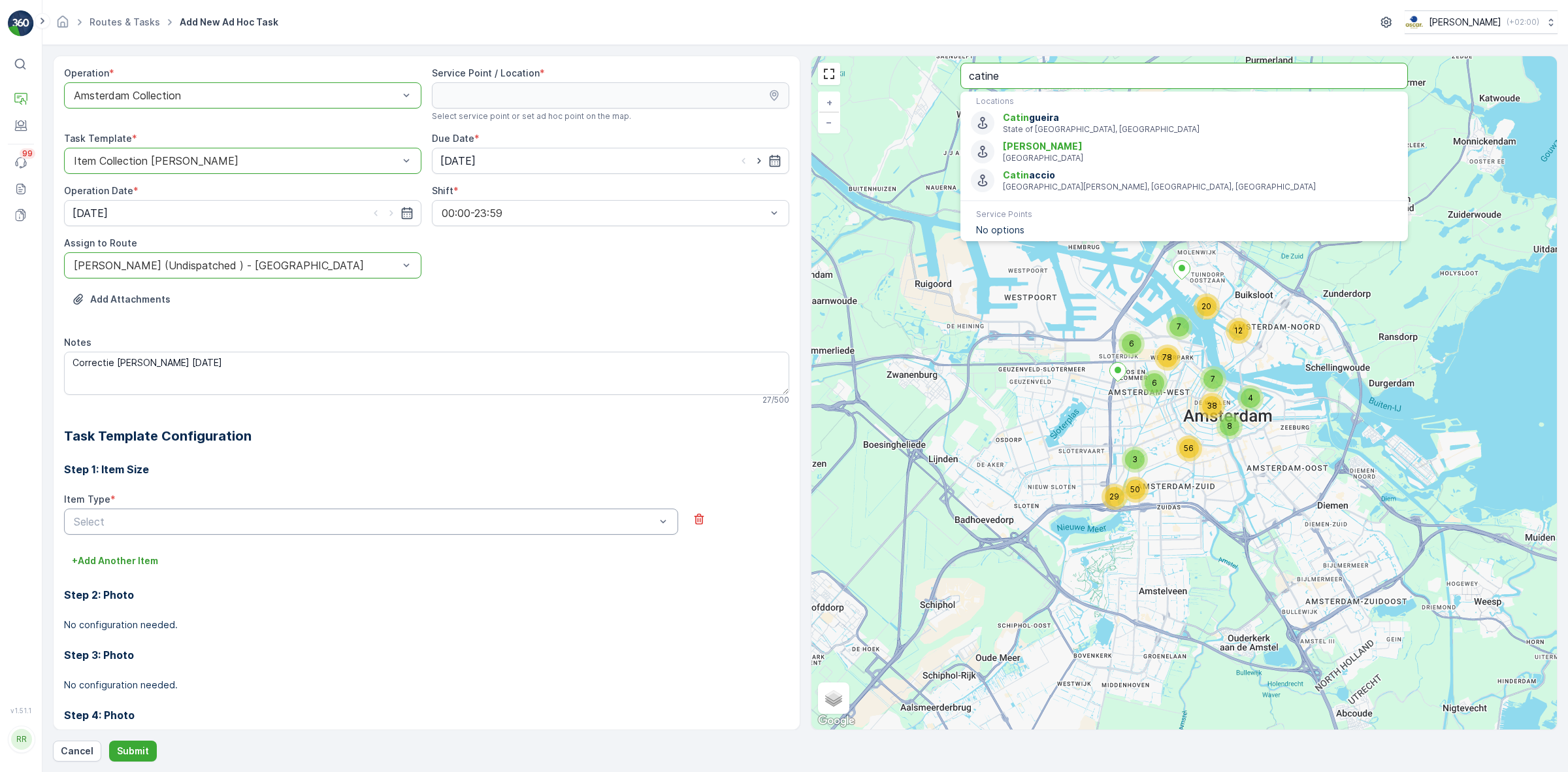
click at [978, 76] on input "catine" at bounding box center [1184, 75] width 447 height 26
click at [977, 78] on input "catine" at bounding box center [1184, 75] width 447 height 26
click at [980, 80] on input "catine" at bounding box center [1184, 75] width 447 height 26
drag, startPoint x: 978, startPoint y: 75, endPoint x: 985, endPoint y: 82, distance: 9.9
click at [980, 75] on input "catine" at bounding box center [1184, 75] width 447 height 26
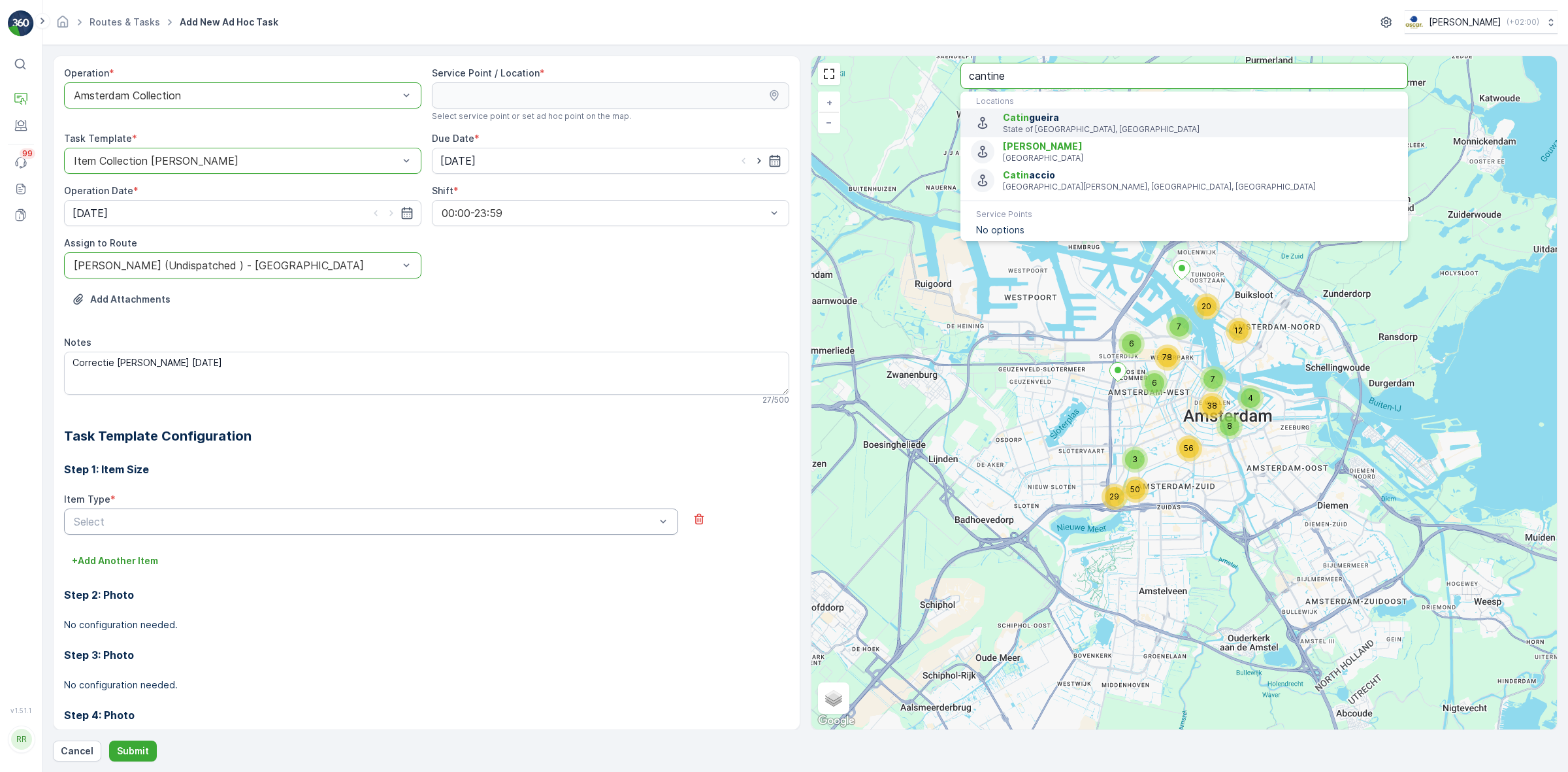
type input "cantine"
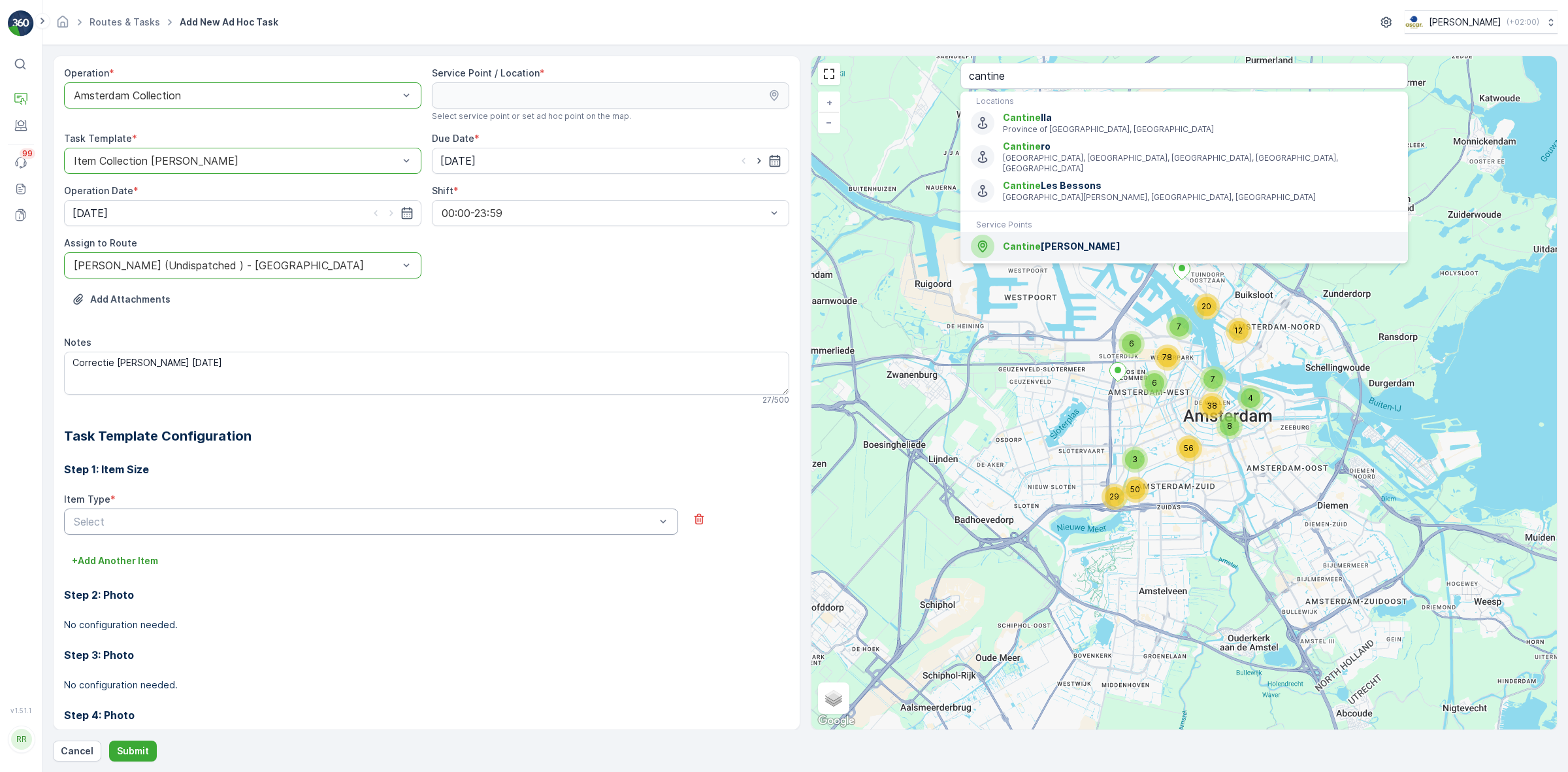
click at [1094, 240] on span "Cantine [PERSON_NAME]" at bounding box center [1200, 246] width 394 height 13
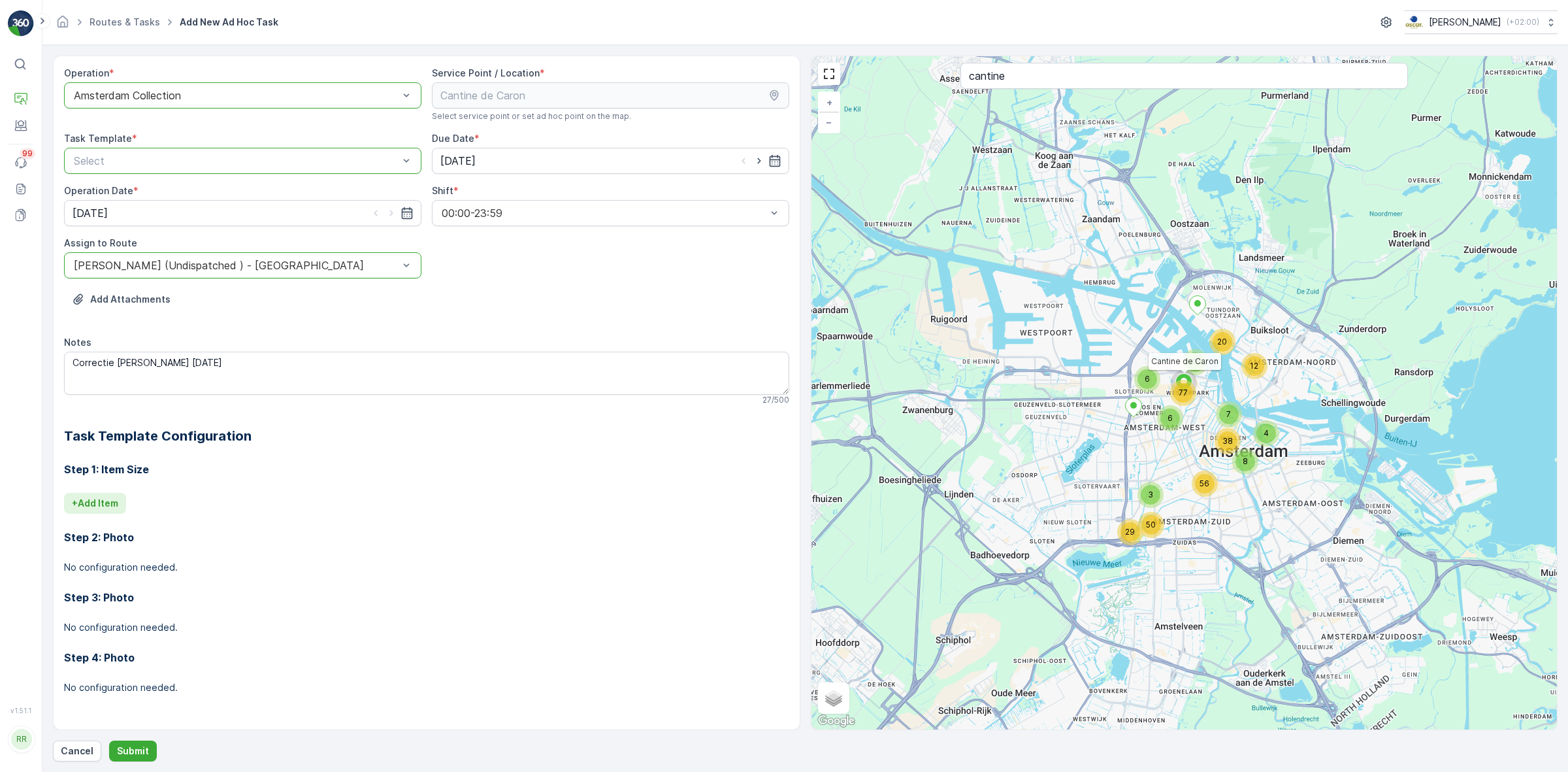
click at [110, 507] on p "+ Add Item" at bounding box center [95, 503] width 46 height 13
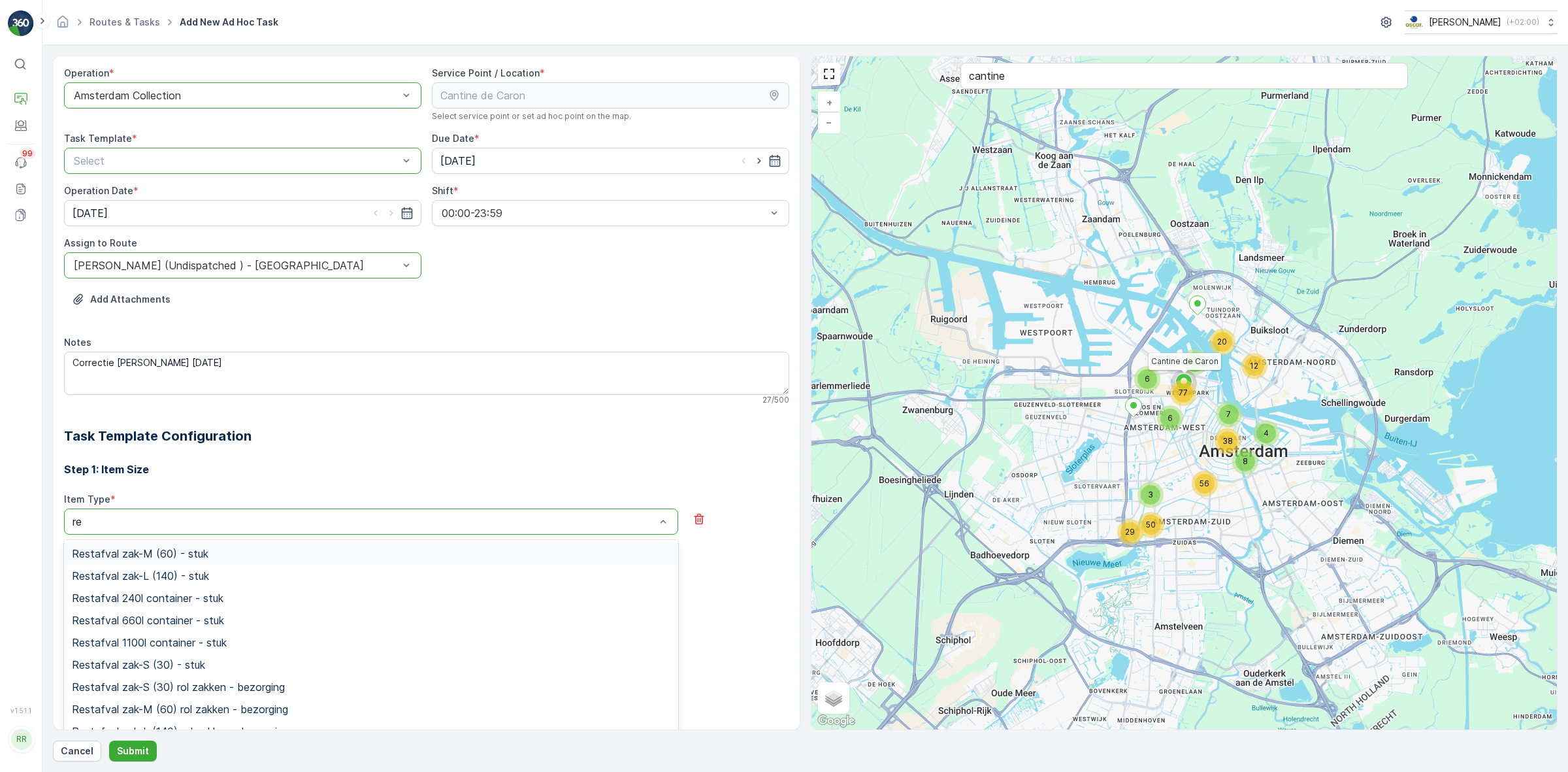
type input "res"
click at [236, 617] on div "Restafval 660l container - stuk" at bounding box center [371, 620] width 598 height 12
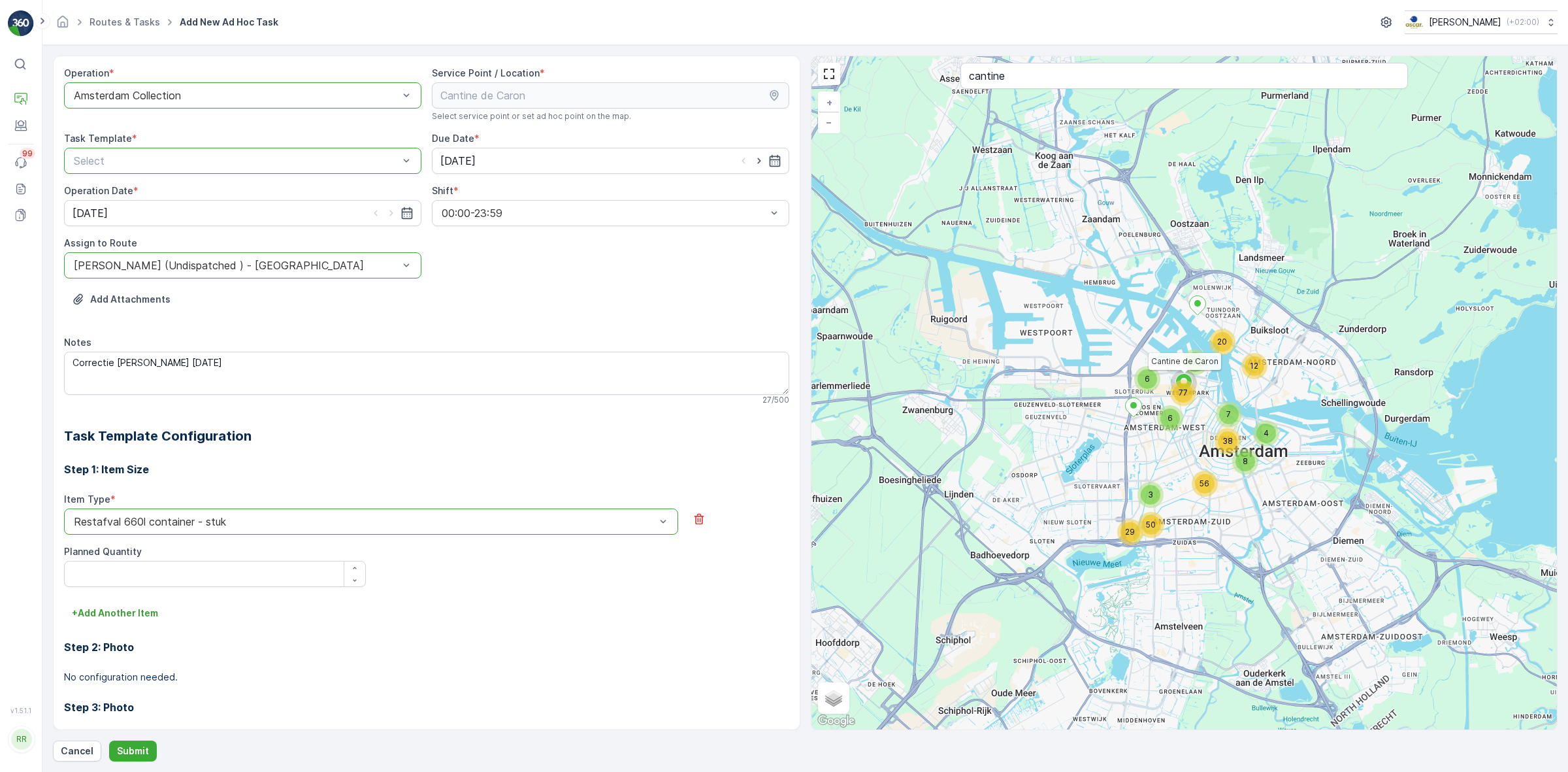
click at [255, 593] on div "Item Type * option Restafval 660l container - stuk is disabled. Select another …" at bounding box center [426, 547] width 725 height 110
click at [253, 572] on Quantity "Planned Quantity" at bounding box center [215, 573] width 301 height 26
type Quantity "1"
click at [486, 617] on div "Step 2: Photo No configuration needed." at bounding box center [426, 653] width 725 height 60
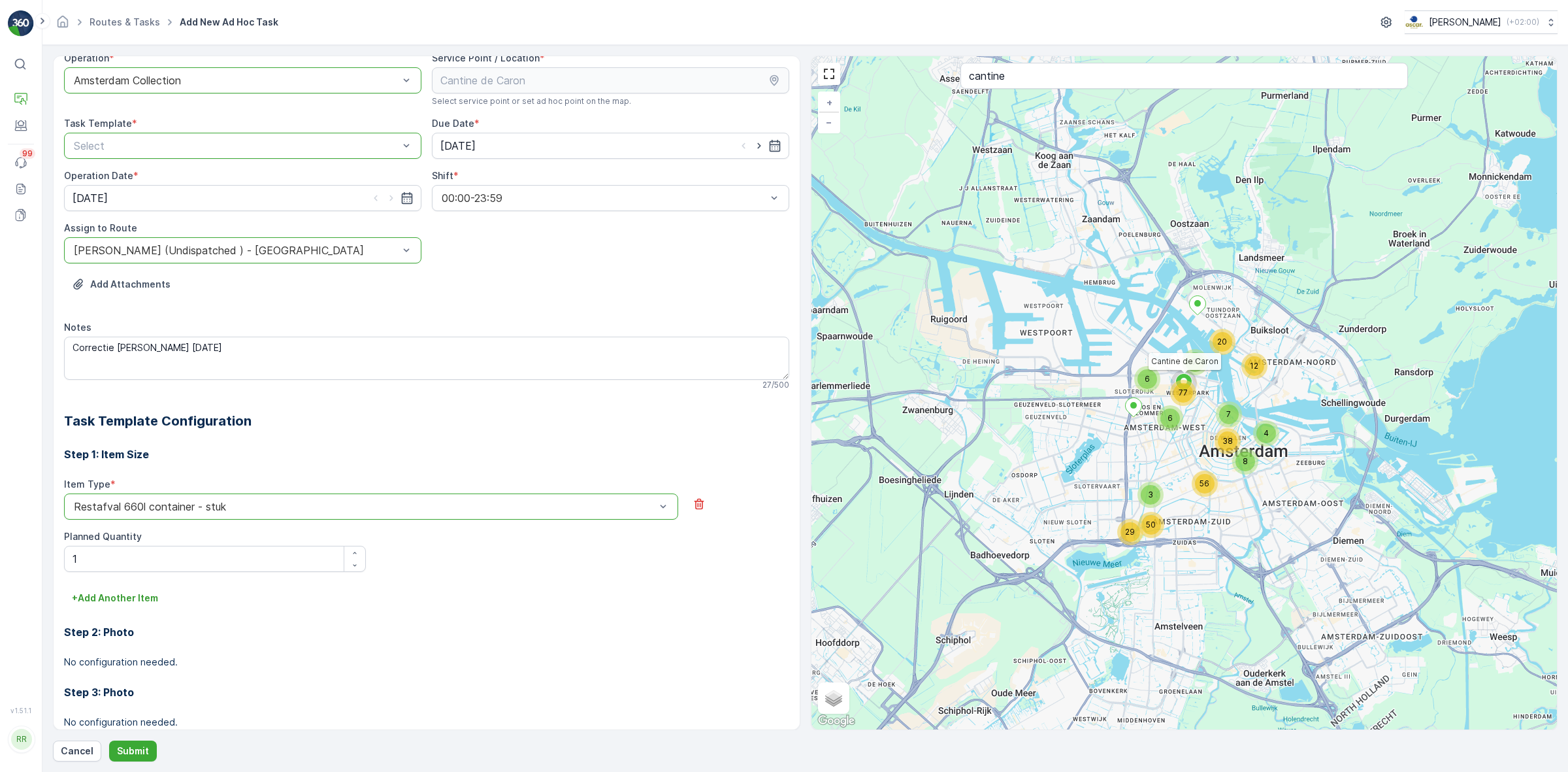
scroll to position [0, 0]
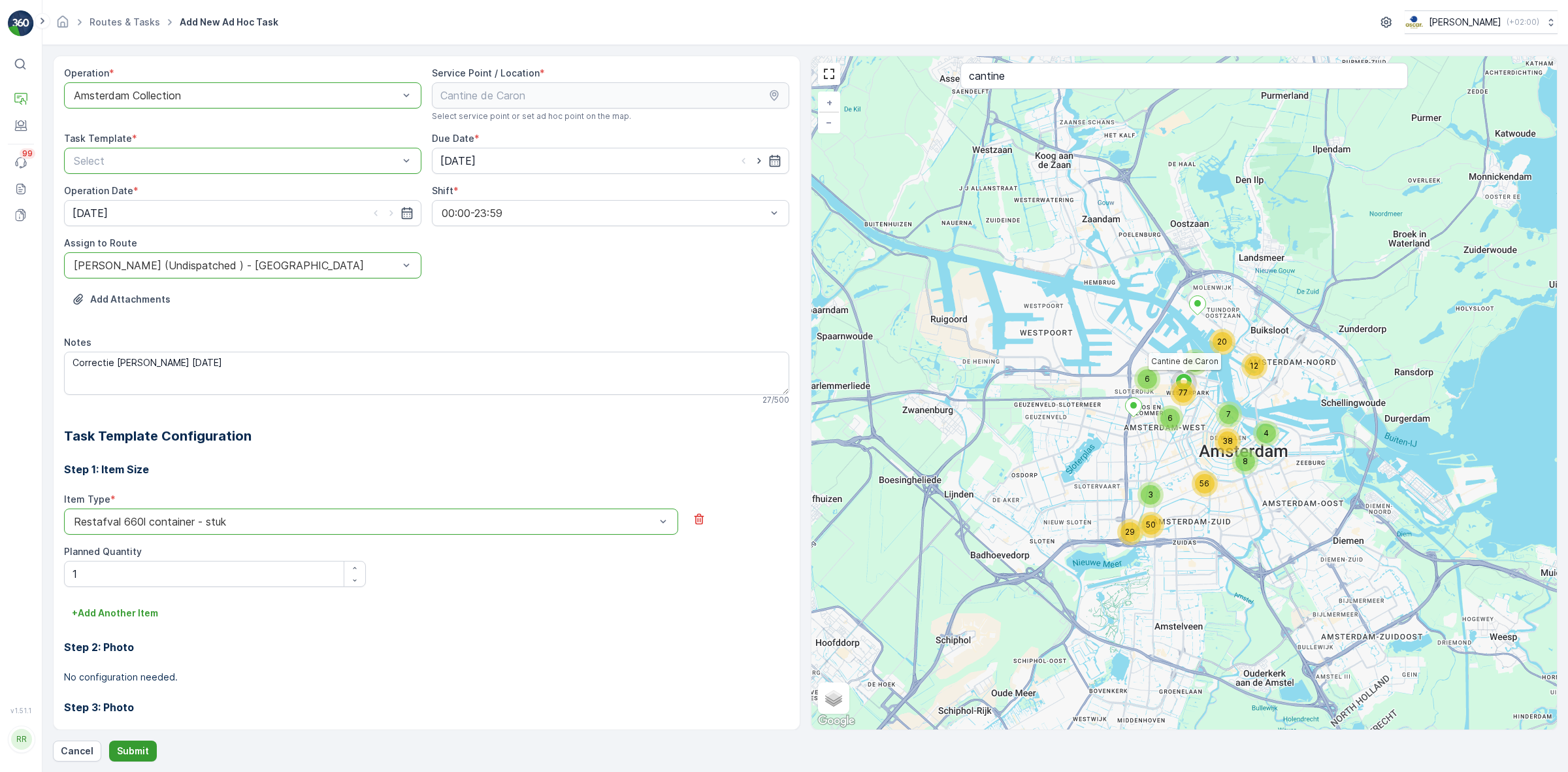
click at [138, 617] on p "Submit" at bounding box center [133, 750] width 32 height 13
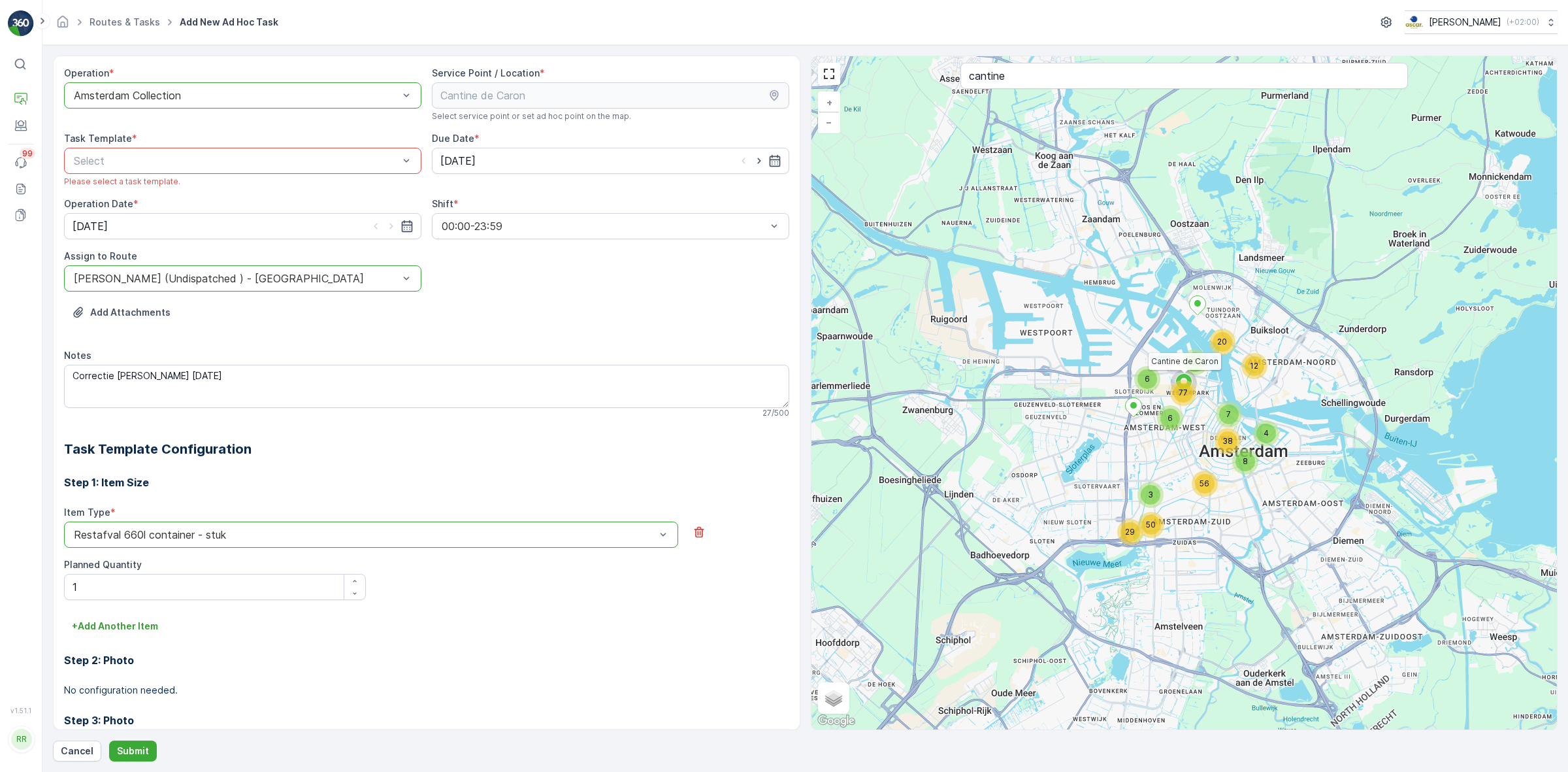
click at [229, 142] on div "Task Template *" at bounding box center [243, 138] width 357 height 13
click at [226, 156] on div at bounding box center [236, 161] width 327 height 12
click at [214, 185] on div "Item Collection [PERSON_NAME]" at bounding box center [243, 193] width 357 height 22
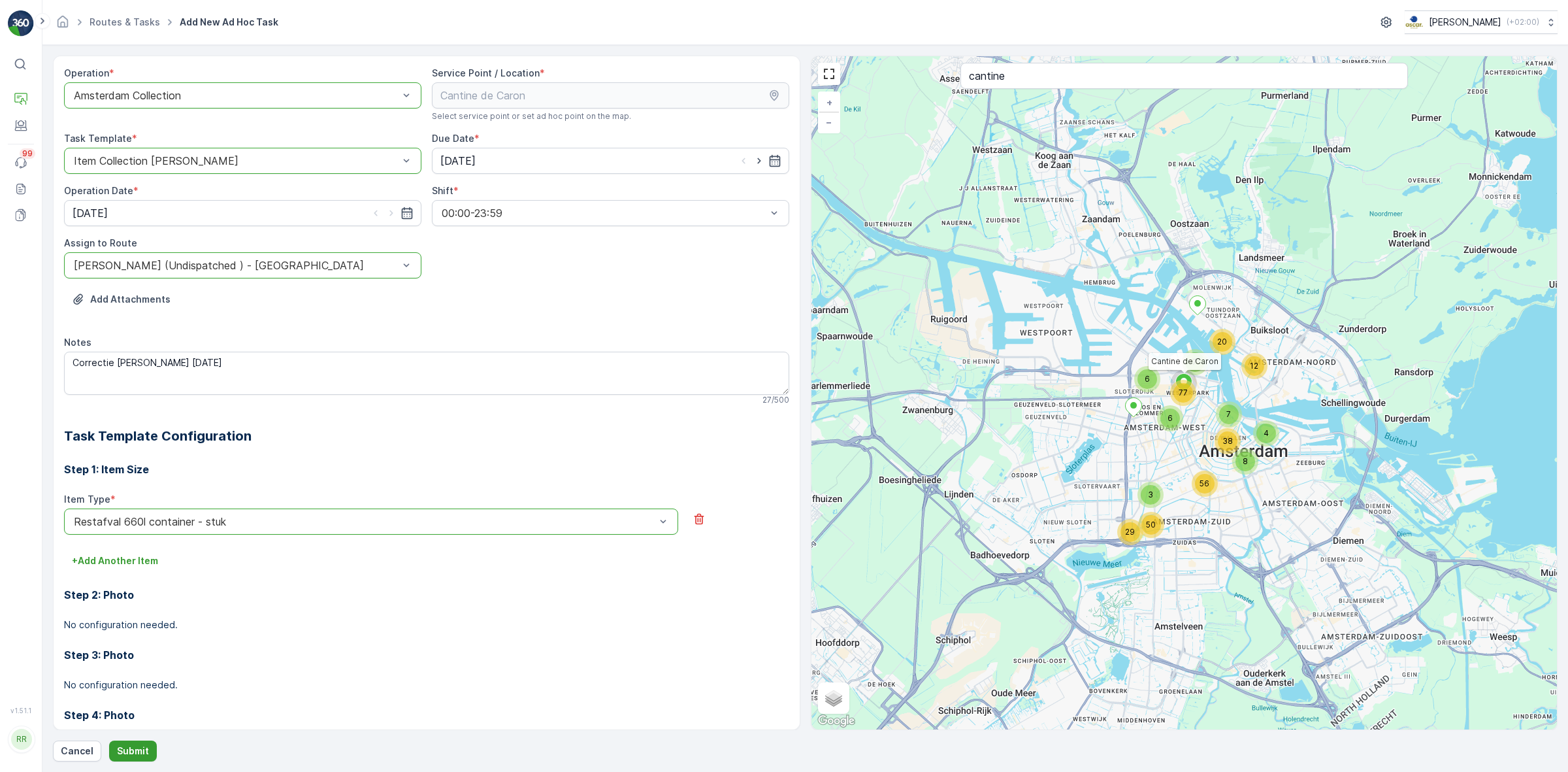
click at [128, 617] on p "Submit" at bounding box center [133, 750] width 32 height 13
click at [135, 617] on p "Submit" at bounding box center [133, 750] width 32 height 13
click at [126, 617] on form "Operation * option Amsterdam Collection, selected. Amsterdam Collection Service…" at bounding box center [805, 408] width 1525 height 727
click at [126, 617] on p "Submit" at bounding box center [133, 750] width 32 height 13
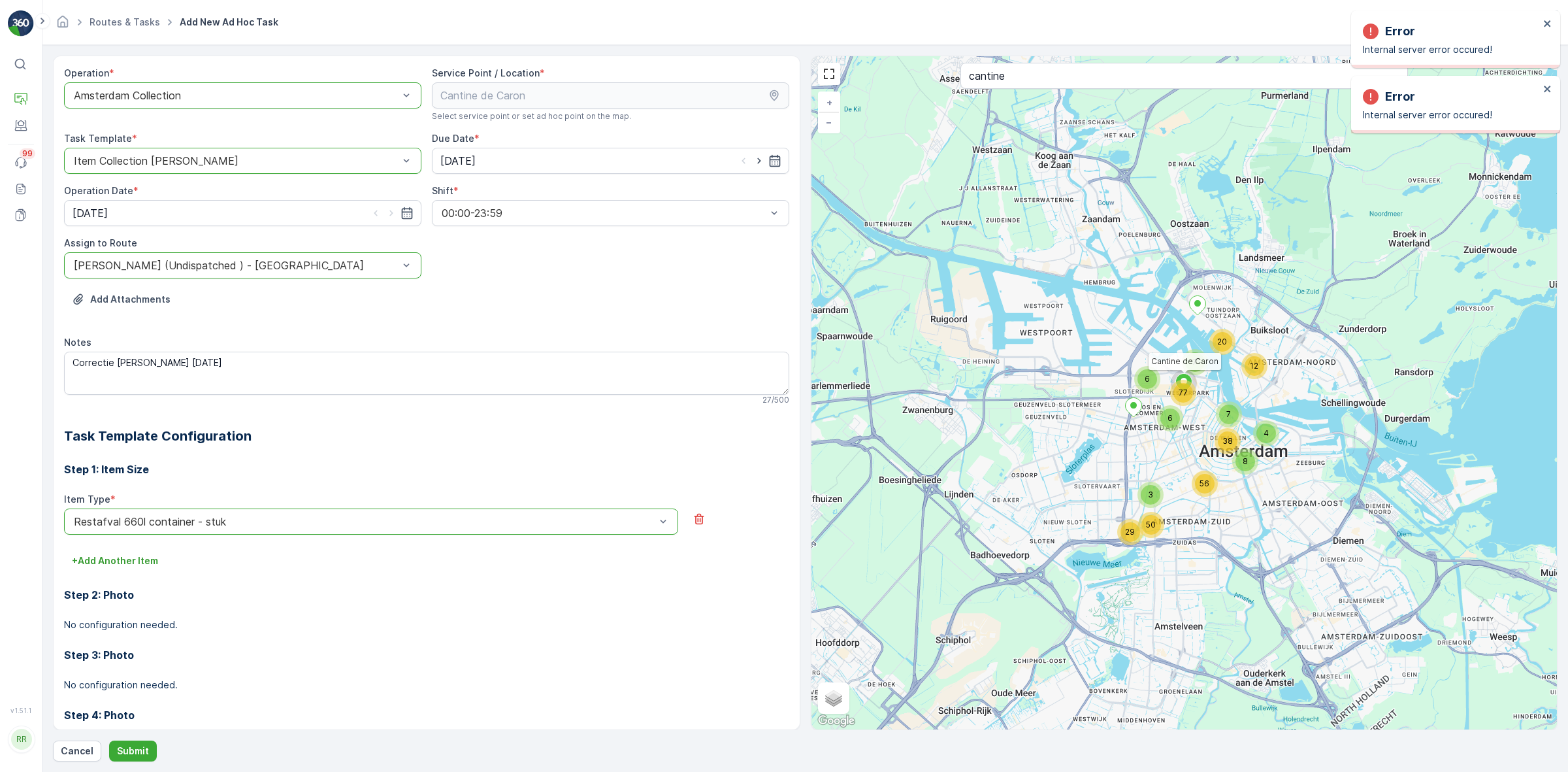
click at [1253, 27] on div "Error Internal server error occured!" at bounding box center [1456, 39] width 209 height 57
click at [1253, 27] on icon "close" at bounding box center [1547, 23] width 9 height 10
click at [1253, 21] on icon "close" at bounding box center [1547, 23] width 9 height 10
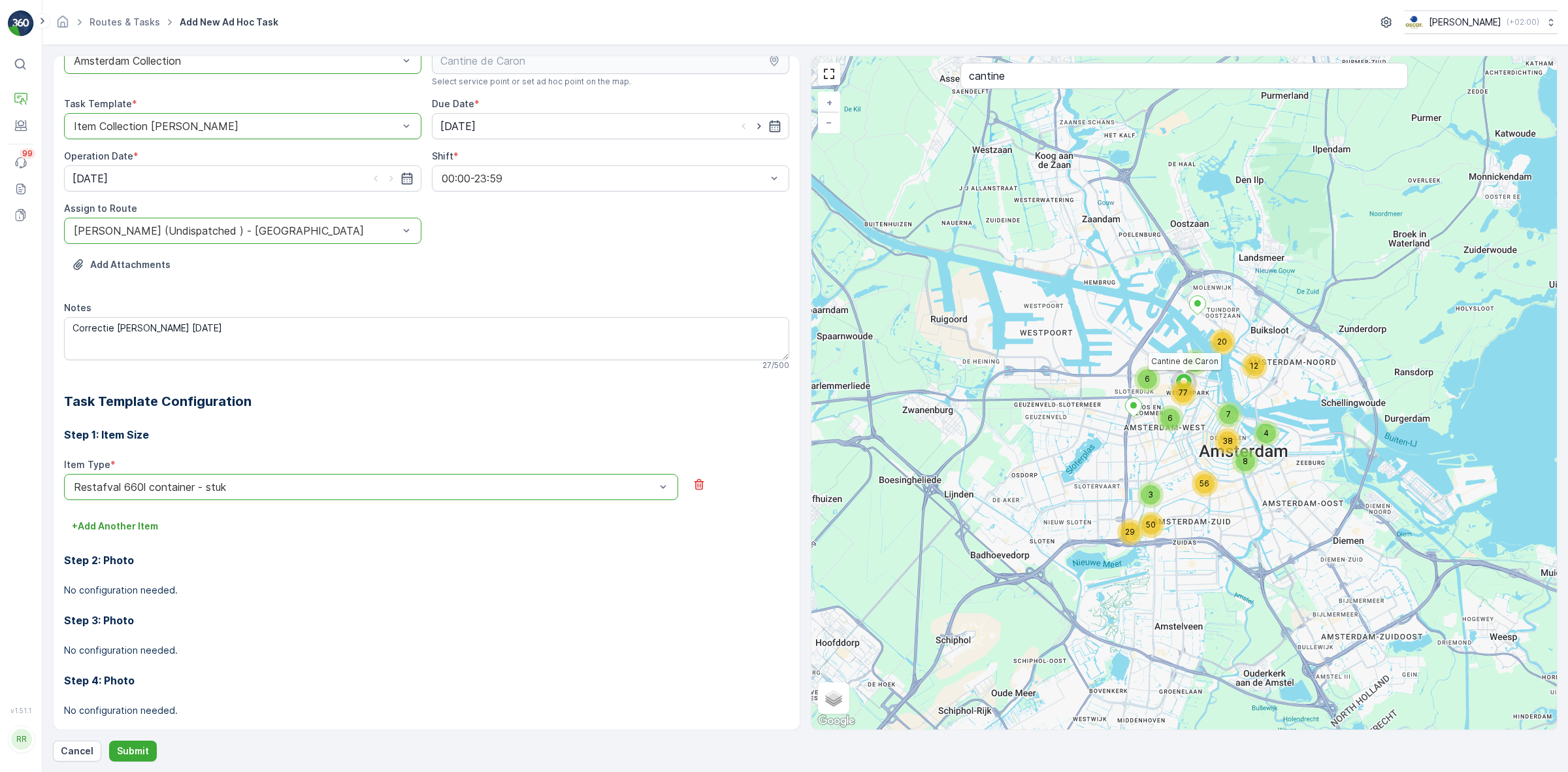
scroll to position [54, 0]
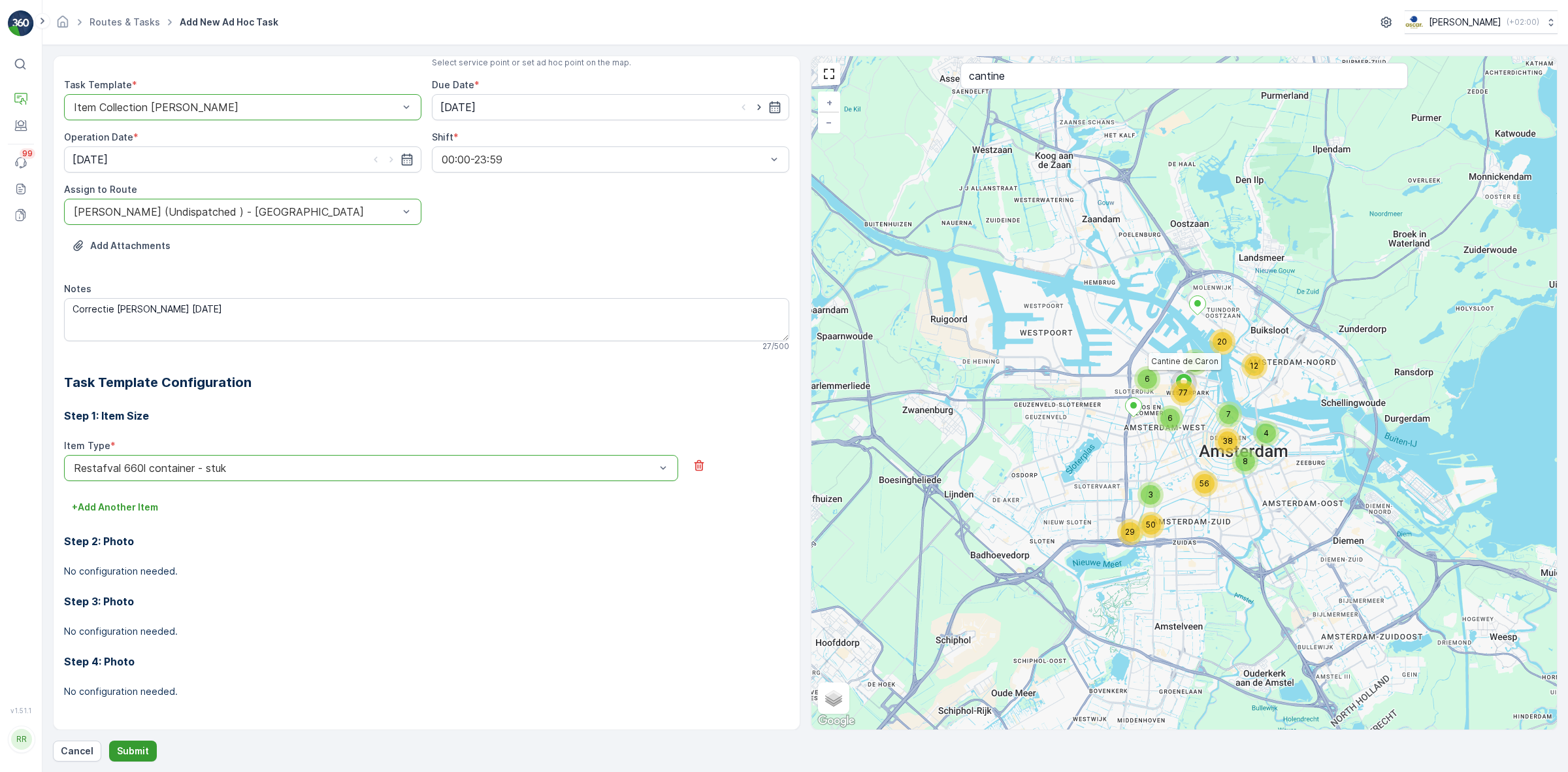
click at [140, 617] on p "Submit" at bounding box center [133, 750] width 32 height 13
click at [1253, 27] on icon "close" at bounding box center [1547, 23] width 9 height 10
click at [563, 617] on p "No configuration needed." at bounding box center [426, 631] width 725 height 13
click at [149, 617] on button "Submit" at bounding box center [133, 751] width 47 height 21
click at [138, 617] on p "Submit" at bounding box center [133, 750] width 32 height 13
